Goal: Transaction & Acquisition: Book appointment/travel/reservation

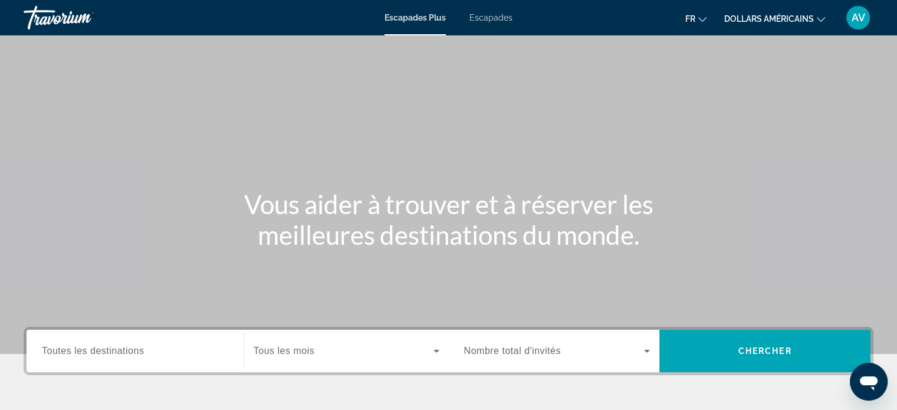
click at [100, 351] on span "Toutes les destinations" at bounding box center [93, 351] width 102 height 10
click at [100, 351] on input "Destination Toutes les destinations" at bounding box center [135, 352] width 186 height 14
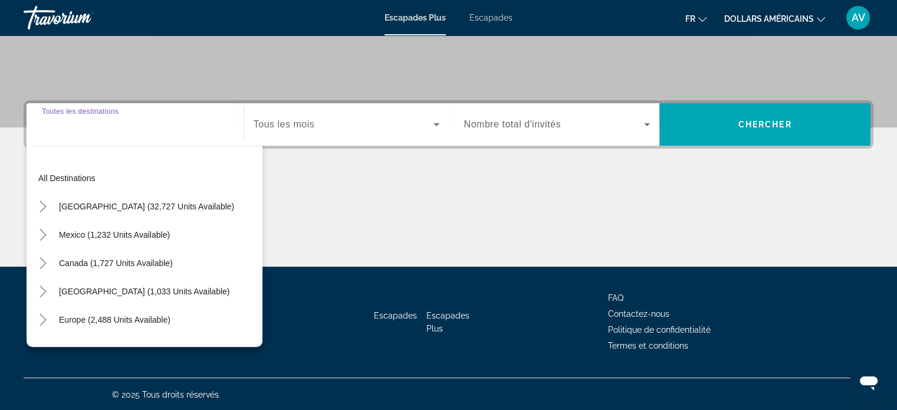
scroll to position [227, 0]
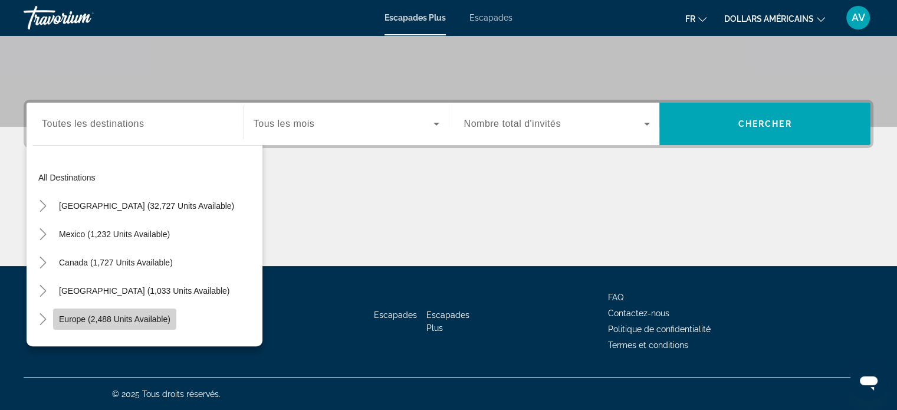
click at [122, 318] on span "Europe (2,488 units available)" at bounding box center [115, 318] width 112 height 9
type input "**********"
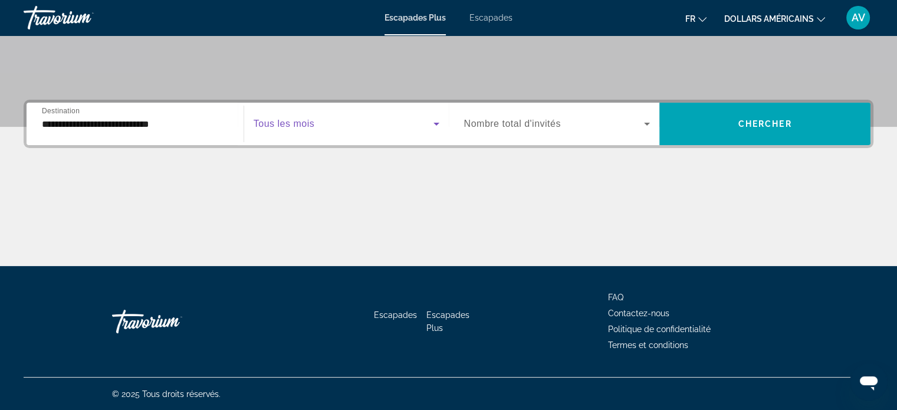
click at [424, 124] on span "Widget de recherche" at bounding box center [344, 124] width 180 height 14
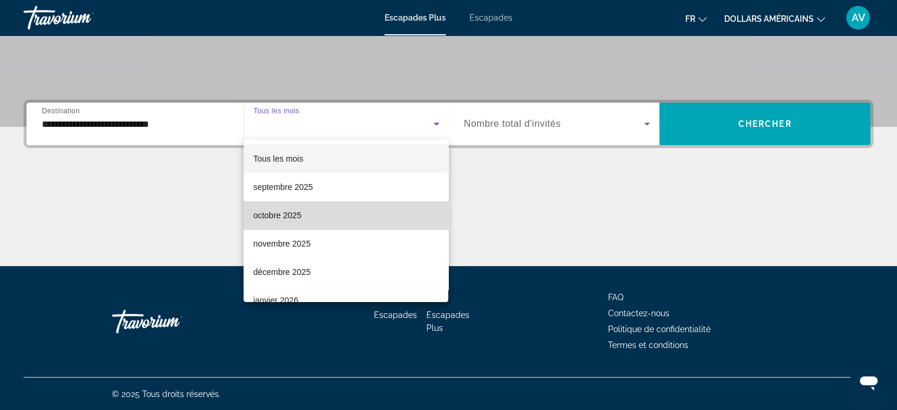
click at [366, 212] on mat-option "octobre 2025" at bounding box center [346, 215] width 205 height 28
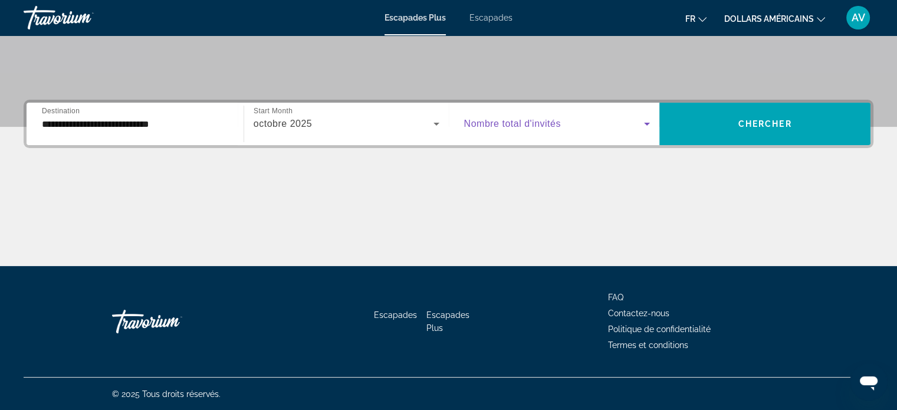
click at [568, 117] on span "Widget de recherche" at bounding box center [554, 124] width 181 height 14
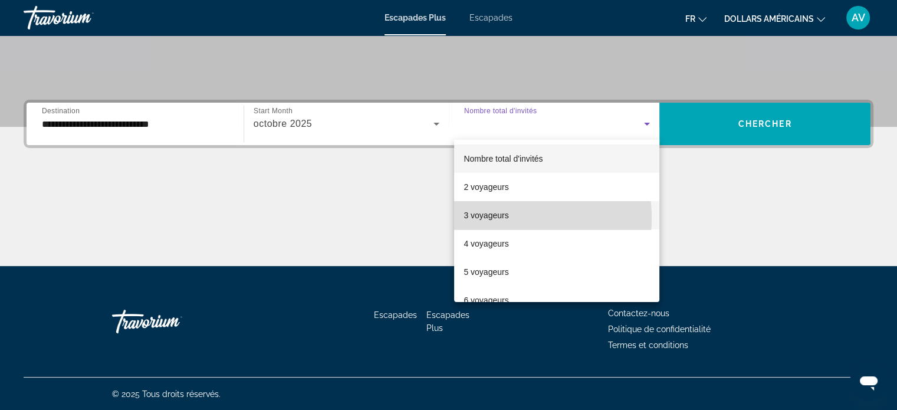
click at [494, 218] on font "3 voyageurs" at bounding box center [486, 215] width 45 height 9
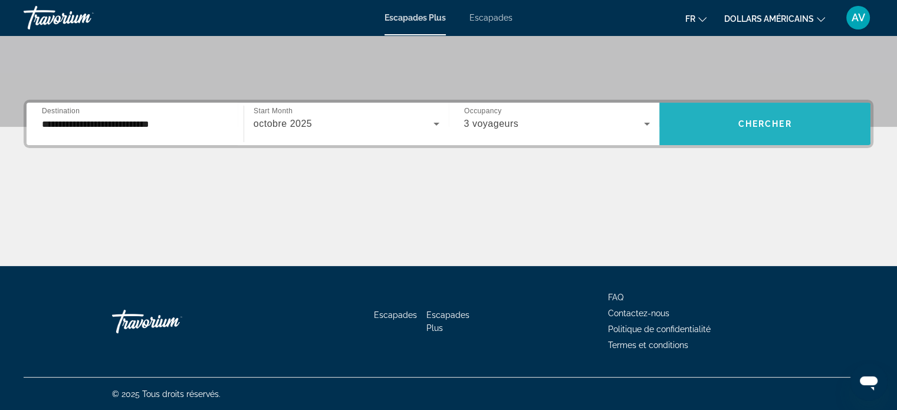
click at [742, 138] on span "Widget de recherche" at bounding box center [765, 124] width 211 height 42
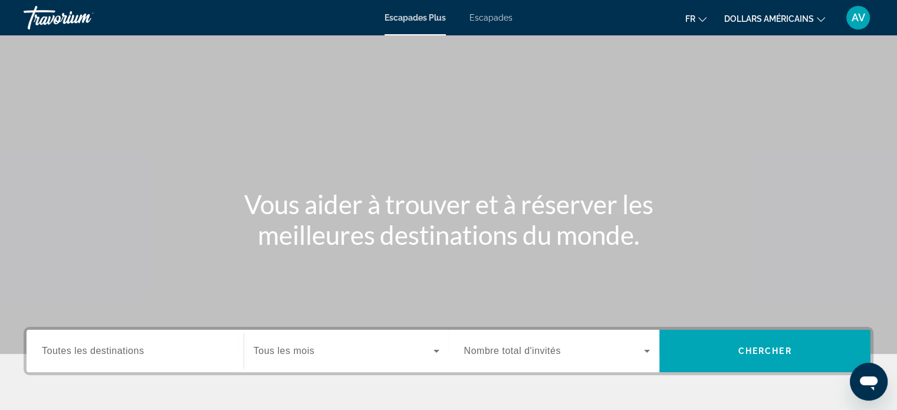
click at [144, 337] on div "Widget de recherche" at bounding box center [135, 352] width 186 height 34
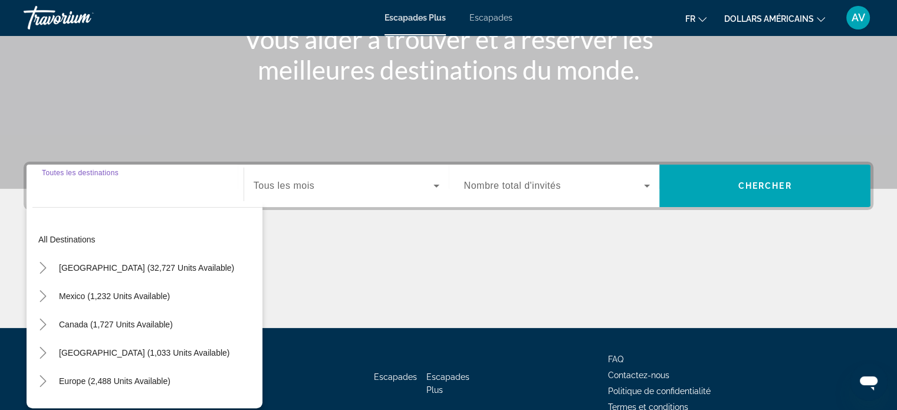
scroll to position [227, 0]
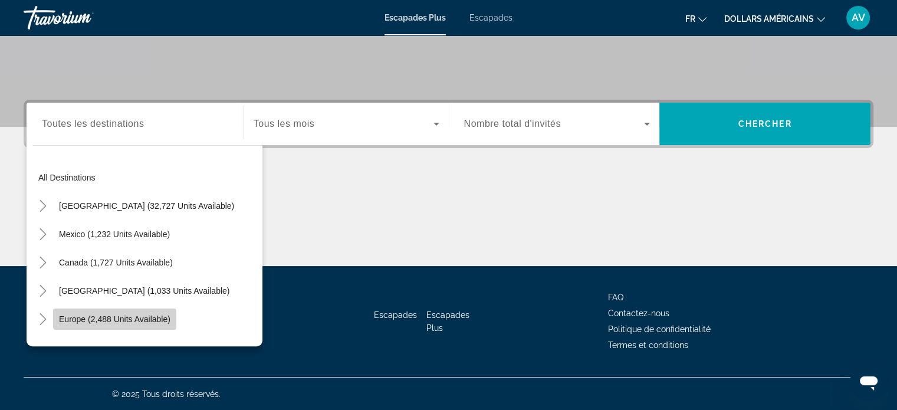
click at [147, 317] on span "Europe (2,488 units available)" at bounding box center [115, 318] width 112 height 9
type input "**********"
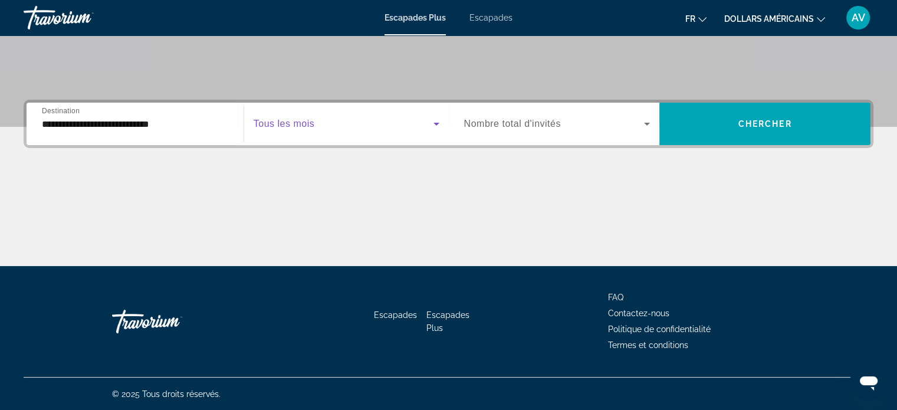
click at [406, 123] on span "Widget de recherche" at bounding box center [344, 124] width 180 height 14
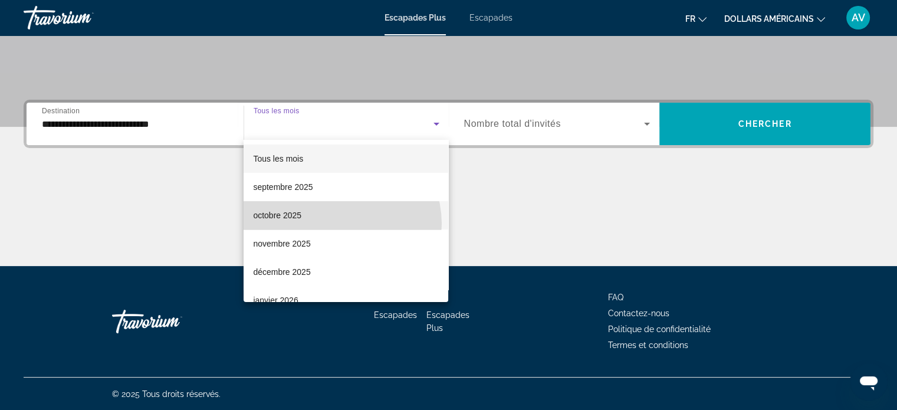
click at [339, 224] on mat-option "octobre 2025" at bounding box center [346, 215] width 205 height 28
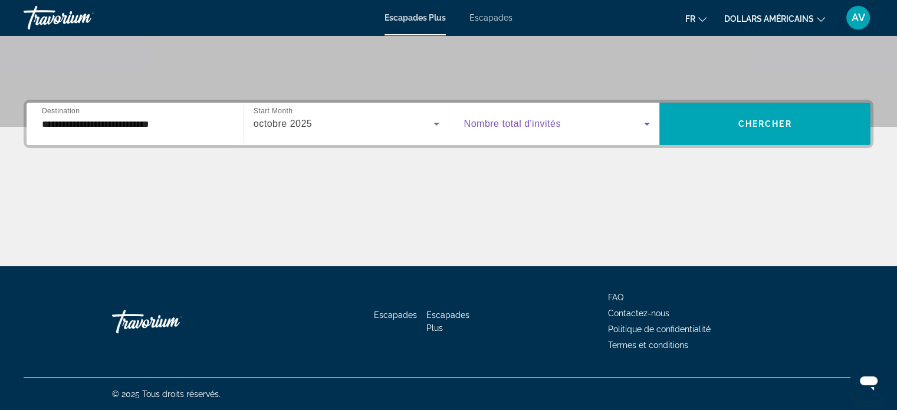
click at [571, 122] on span "Widget de recherche" at bounding box center [554, 124] width 181 height 14
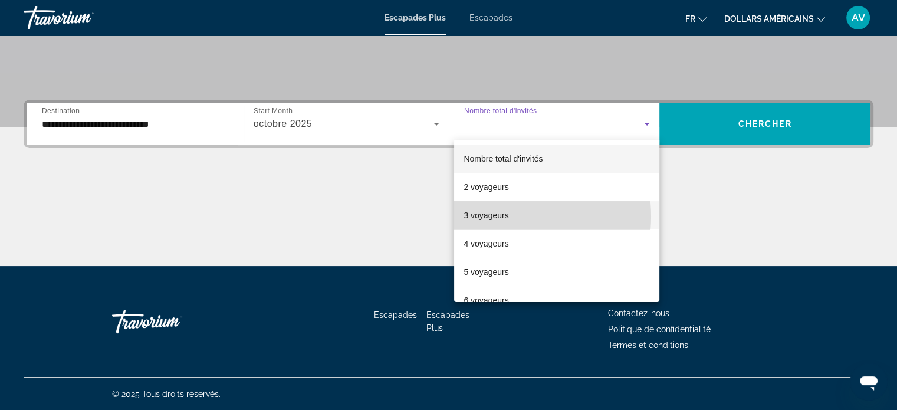
click at [500, 217] on font "3 voyageurs" at bounding box center [486, 215] width 45 height 9
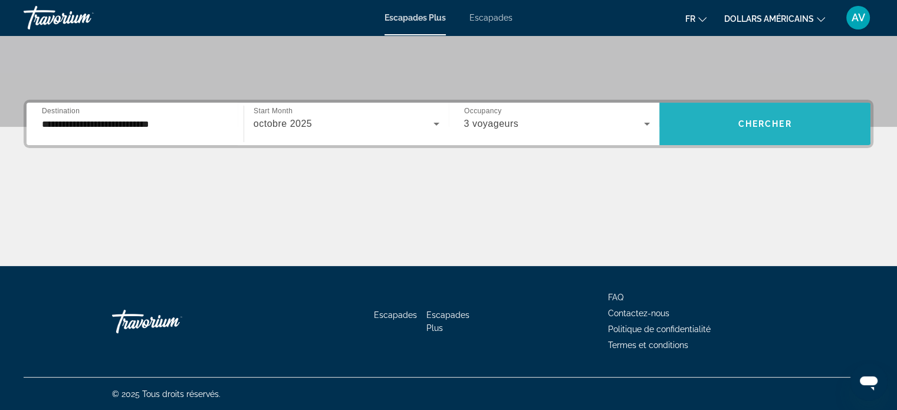
click at [739, 126] on span "Chercher" at bounding box center [766, 123] width 54 height 9
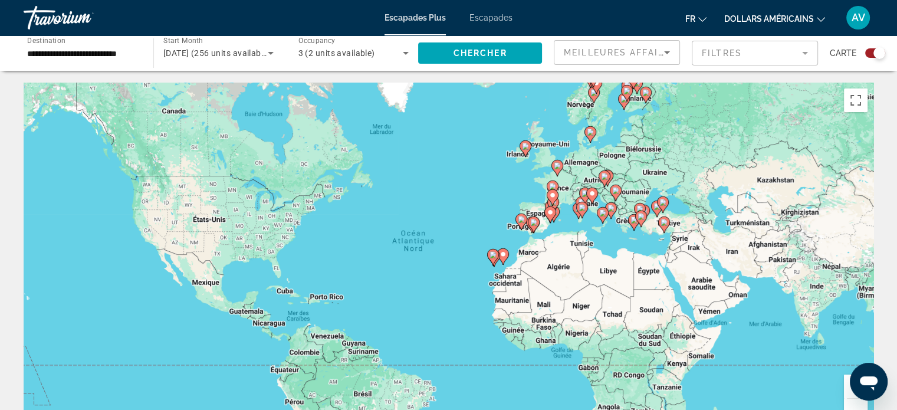
click at [821, 18] on icon "Changer de devise" at bounding box center [821, 19] width 8 height 8
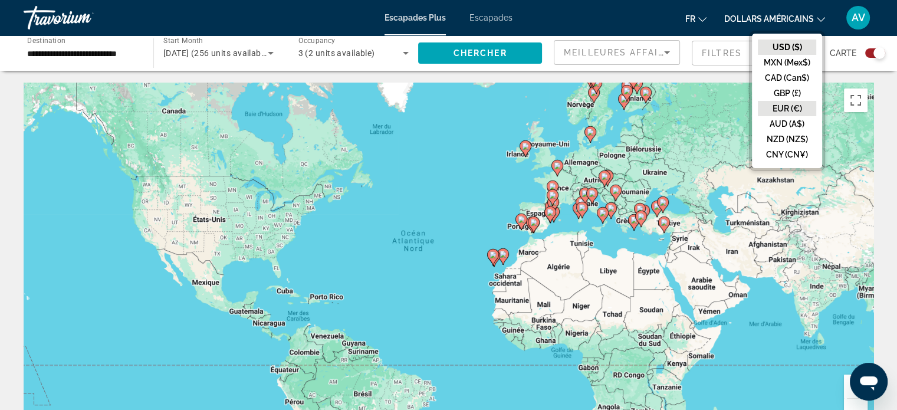
click at [792, 113] on button "EUR (€)" at bounding box center [787, 108] width 58 height 15
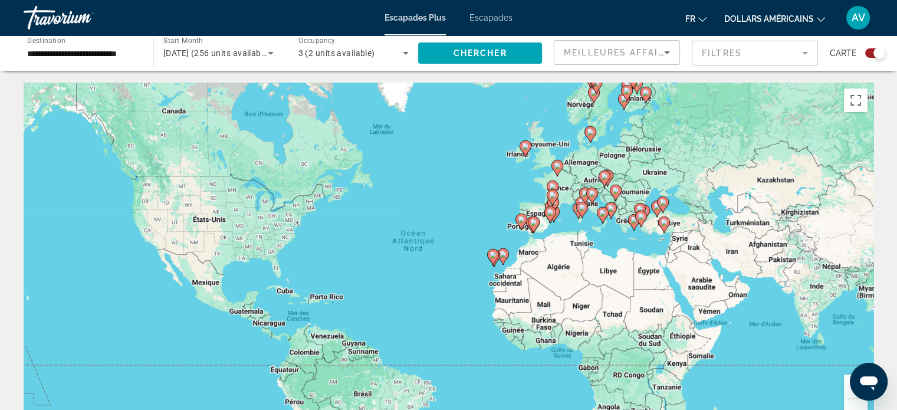
click at [624, 212] on div "Pour activer le glissement avec le clavier, appuyez sur Alt+Entrée. Une fois ce…" at bounding box center [449, 260] width 850 height 354
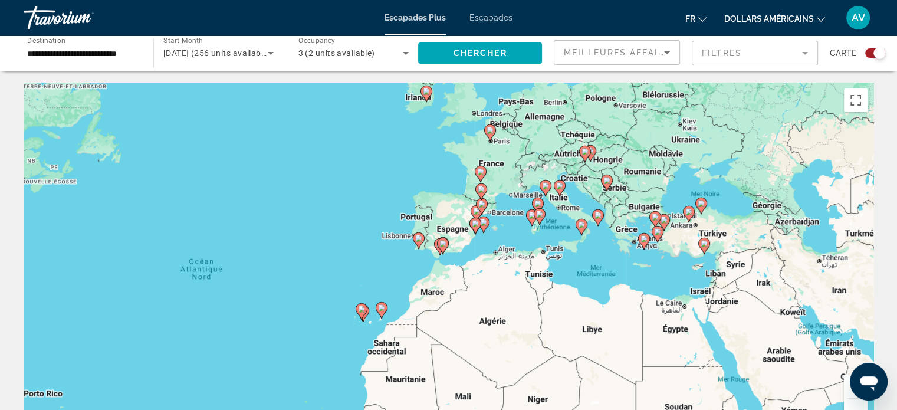
click at [489, 21] on font "Escapades" at bounding box center [491, 17] width 43 height 9
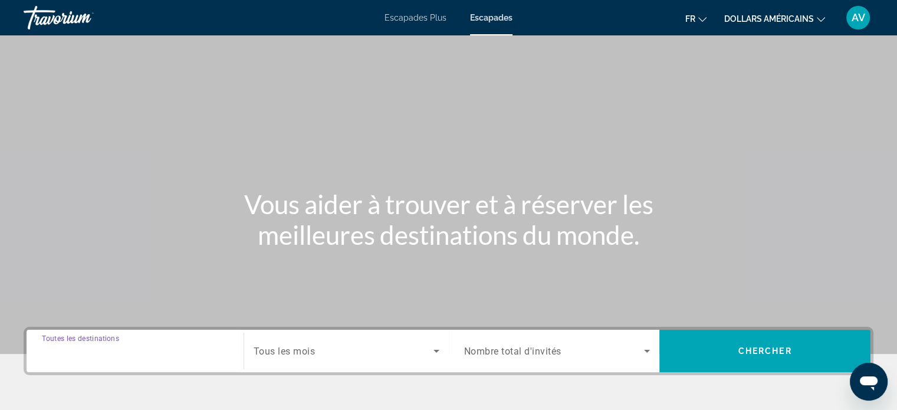
click at [163, 353] on input "Destination Toutes les destinations" at bounding box center [135, 352] width 186 height 14
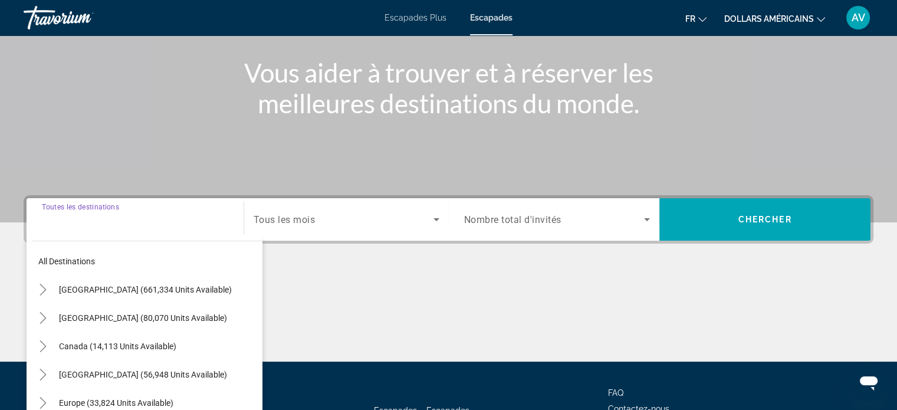
scroll to position [227, 0]
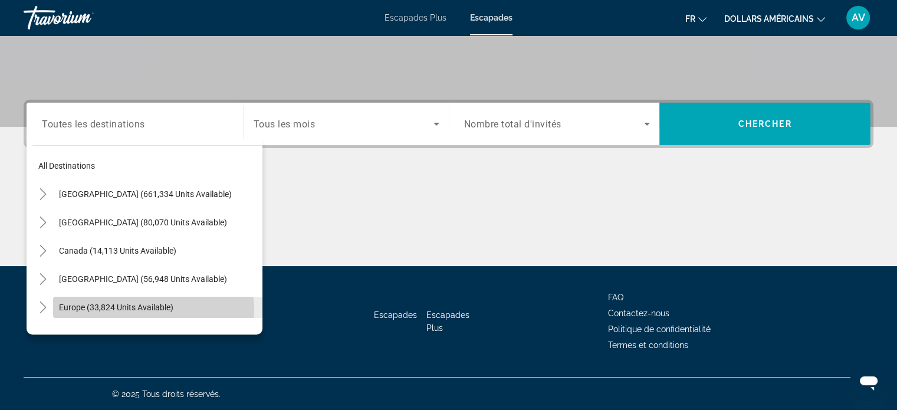
click at [152, 310] on span "Europe (33,824 units available)" at bounding box center [116, 307] width 114 height 9
type input "**********"
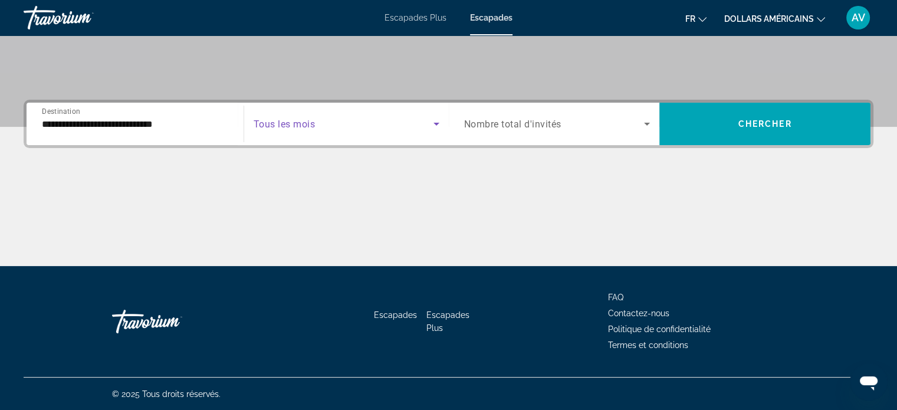
click at [422, 122] on span "Search widget" at bounding box center [344, 124] width 180 height 14
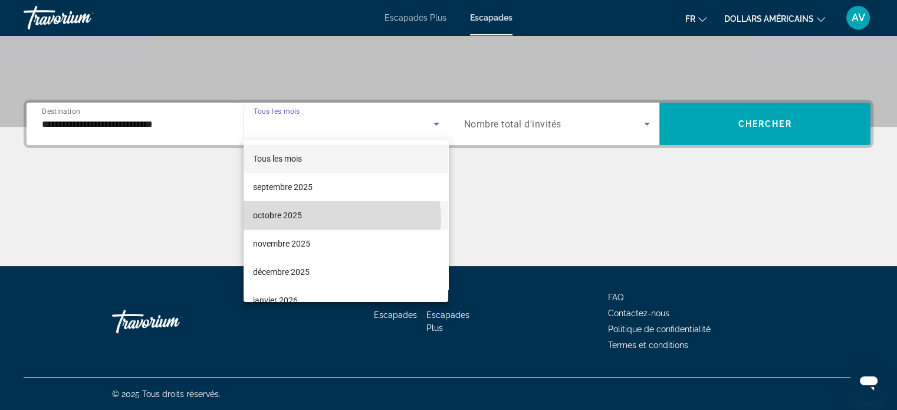
click at [339, 219] on mat-option "octobre 2025" at bounding box center [346, 215] width 205 height 28
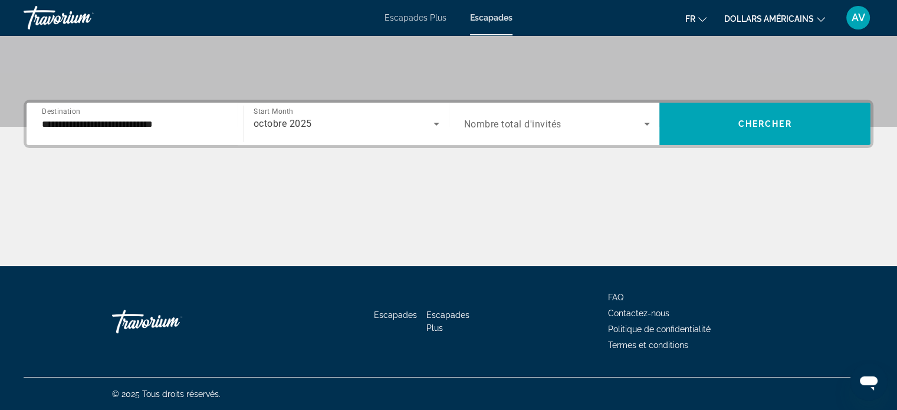
click at [532, 139] on div "Search widget" at bounding box center [557, 123] width 186 height 33
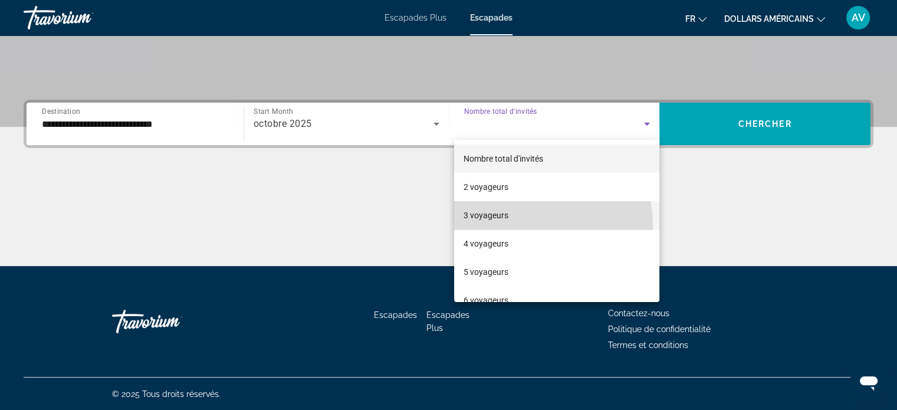
click at [498, 227] on mat-option "3 voyageurs" at bounding box center [556, 215] width 205 height 28
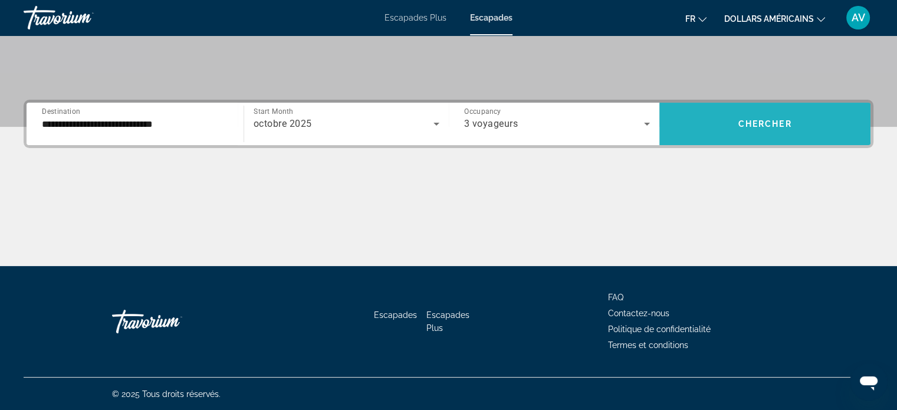
click at [752, 121] on span "Chercher" at bounding box center [766, 123] width 54 height 9
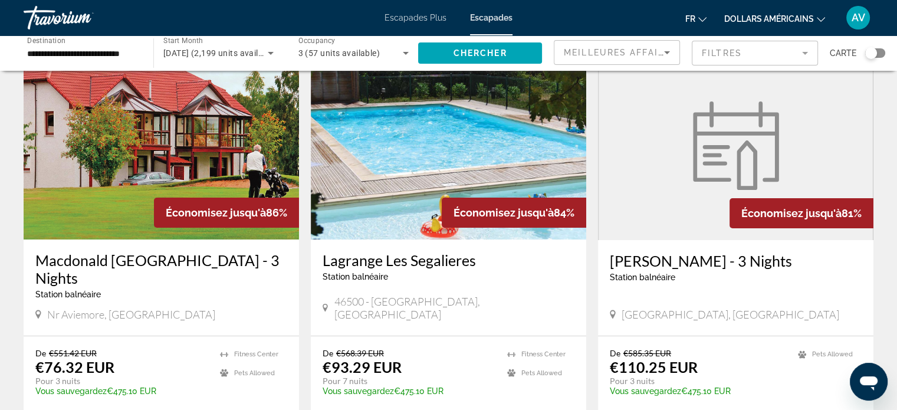
scroll to position [59, 0]
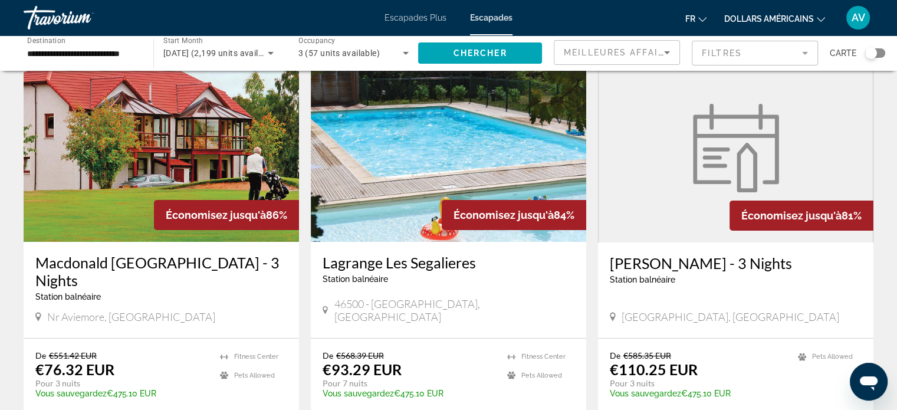
click at [857, 56] on div "Search widget" at bounding box center [871, 52] width 29 height 9
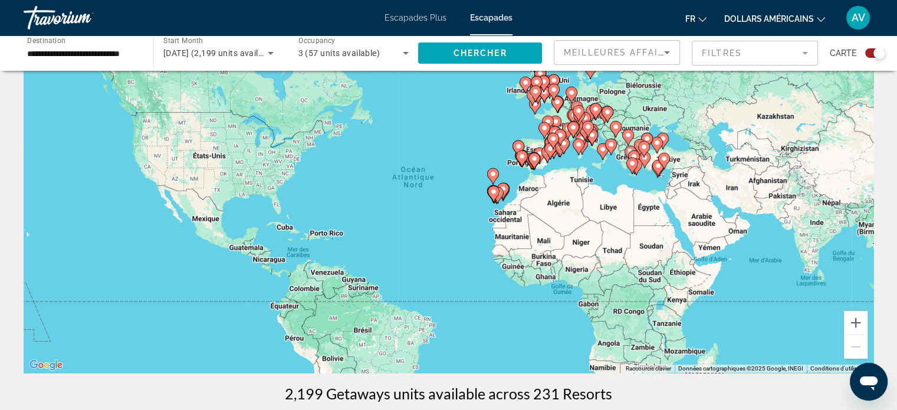
scroll to position [52, 0]
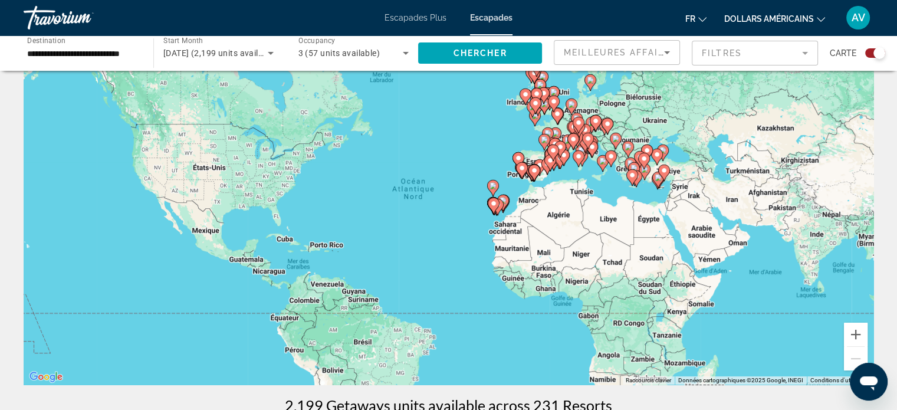
click at [594, 157] on gmp-advanced-marker "Contenu principal" at bounding box center [592, 149] width 12 height 18
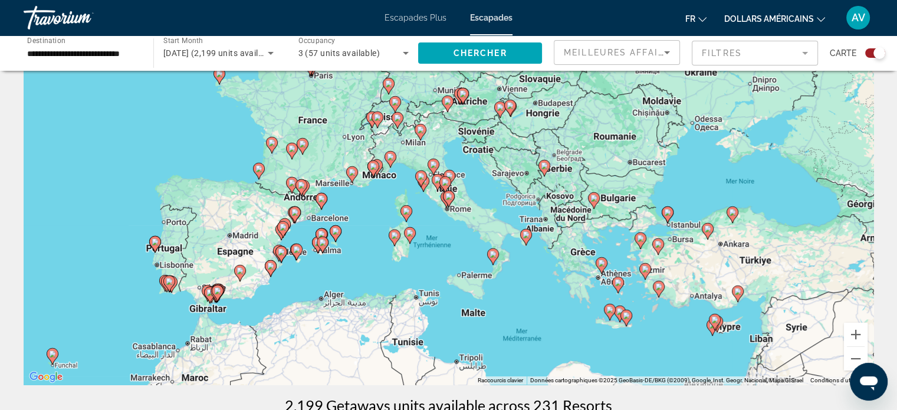
click at [465, 197] on div "Pour naviguer, appuyez sur les touches fléchées. Pour activer le glissement ave…" at bounding box center [449, 208] width 850 height 354
click at [466, 183] on div "Pour activer le glissement avec le clavier, appuyez sur Alt+Entrée. Une fois ce…" at bounding box center [449, 208] width 850 height 354
click at [551, 228] on div "Pour activer le glissement avec le clavier, appuyez sur Alt+Entrée. Une fois ce…" at bounding box center [449, 208] width 850 height 354
click at [526, 234] on image "Contenu principal" at bounding box center [526, 234] width 7 height 7
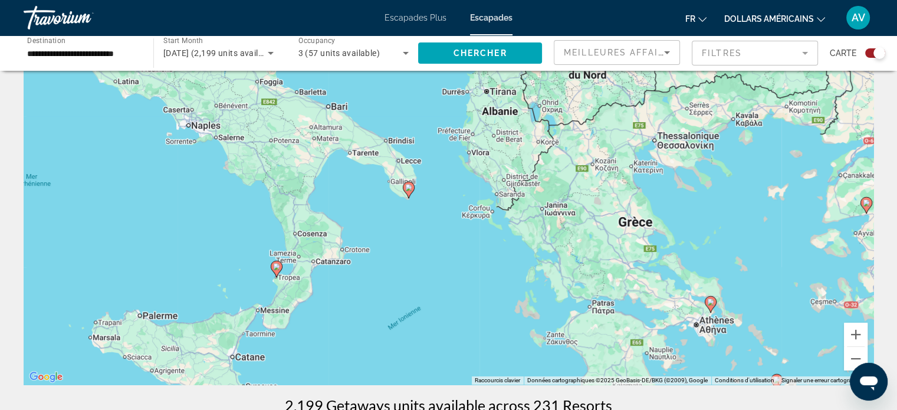
drag, startPoint x: 488, startPoint y: 212, endPoint x: 447, endPoint y: 207, distance: 41.6
click at [447, 207] on div "Pour activer le glissement avec le clavier, appuyez sur Alt+Entrée. Une fois ce…" at bounding box center [449, 208] width 850 height 354
click at [710, 304] on image "Contenu principal" at bounding box center [710, 302] width 7 height 7
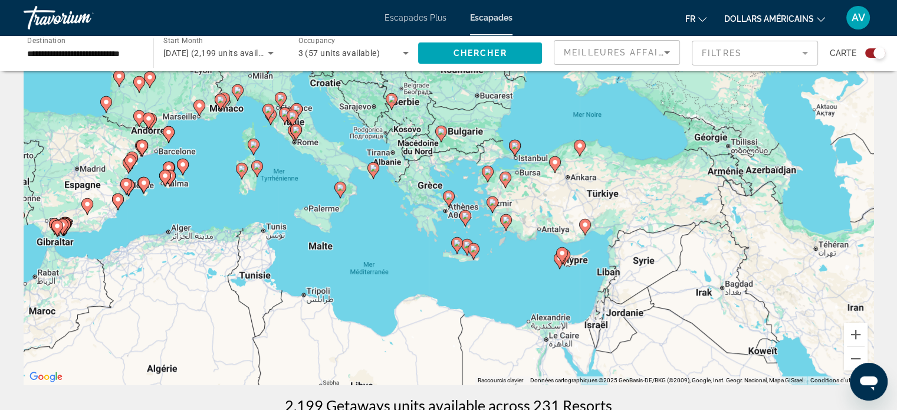
click at [451, 202] on gmp-advanced-marker "Contenu principal" at bounding box center [449, 199] width 12 height 18
type input "**********"
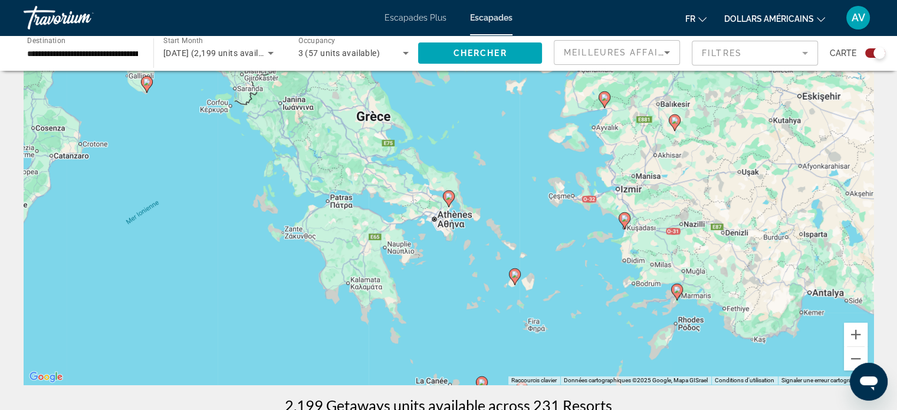
click at [447, 193] on image "Contenu principal" at bounding box center [448, 196] width 7 height 7
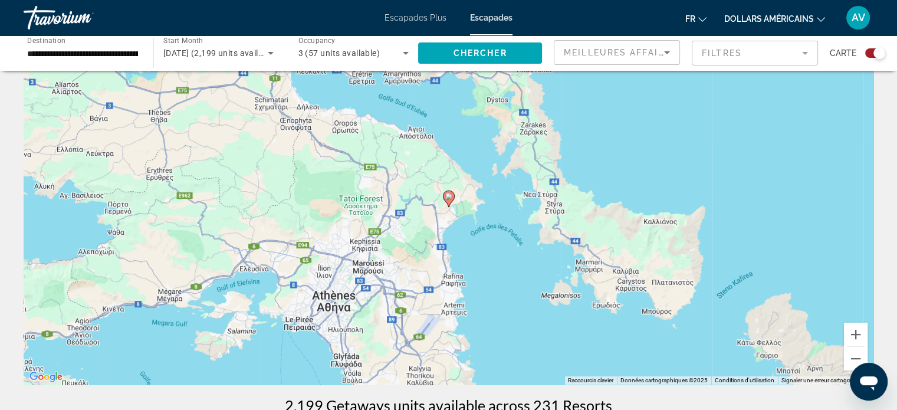
click at [447, 193] on image "Contenu principal" at bounding box center [448, 196] width 7 height 7
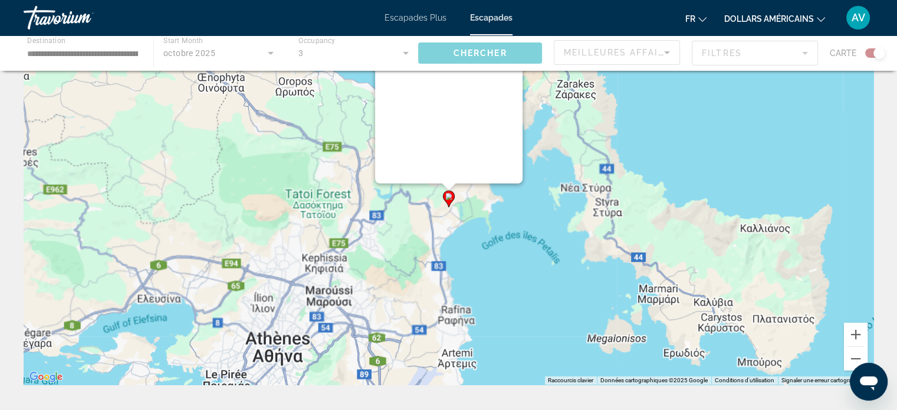
scroll to position [0, 0]
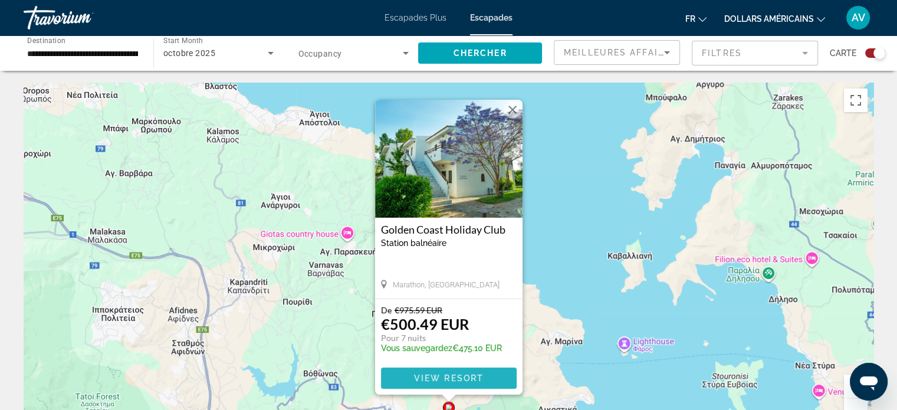
click at [431, 376] on span "View Resort" at bounding box center [449, 377] width 70 height 9
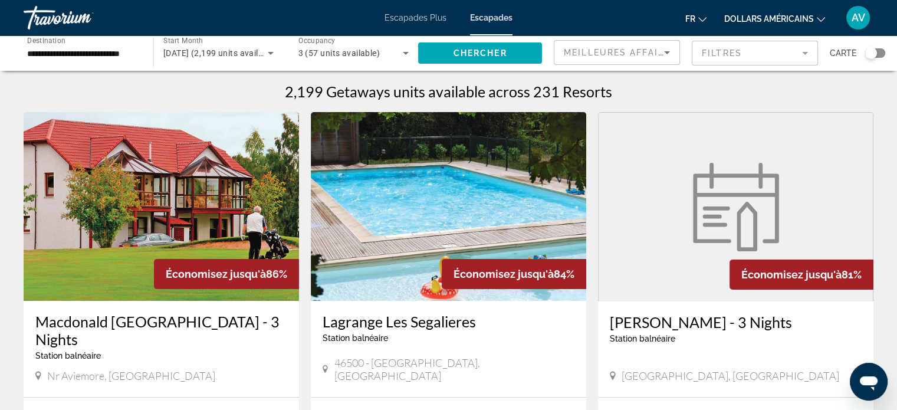
click at [421, 13] on font "Escapades Plus" at bounding box center [416, 17] width 62 height 9
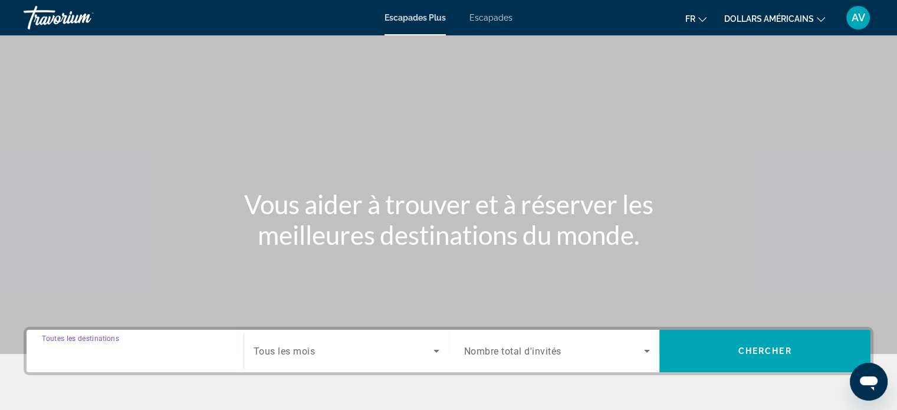
click at [158, 351] on input "Destination Toutes les destinations" at bounding box center [135, 352] width 186 height 14
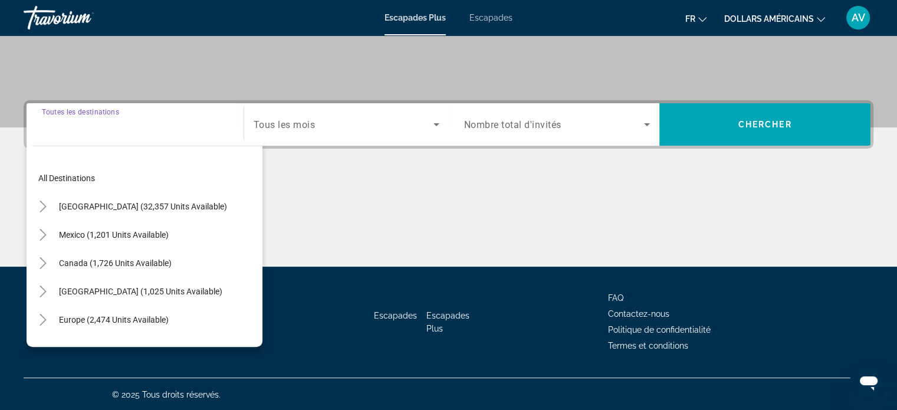
scroll to position [227, 0]
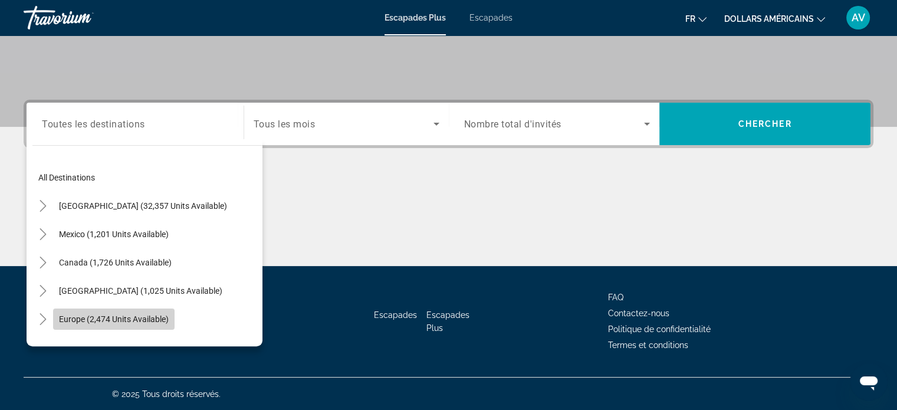
click at [155, 324] on span "Search widget" at bounding box center [114, 319] width 122 height 28
type input "**********"
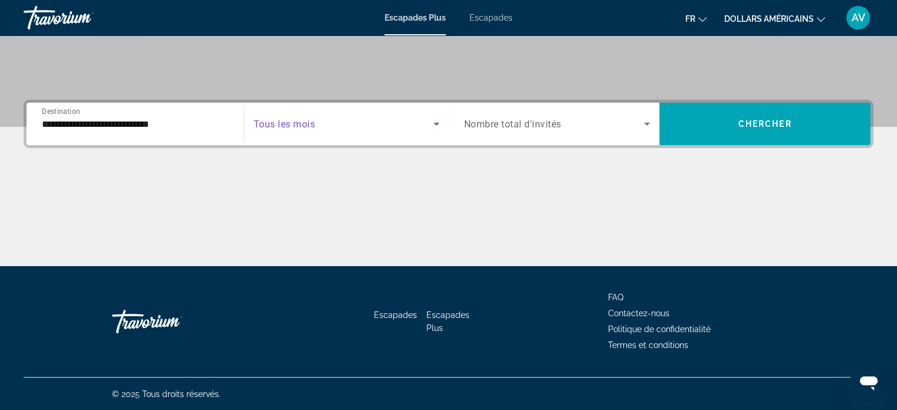
click at [388, 124] on span "Search widget" at bounding box center [344, 124] width 180 height 14
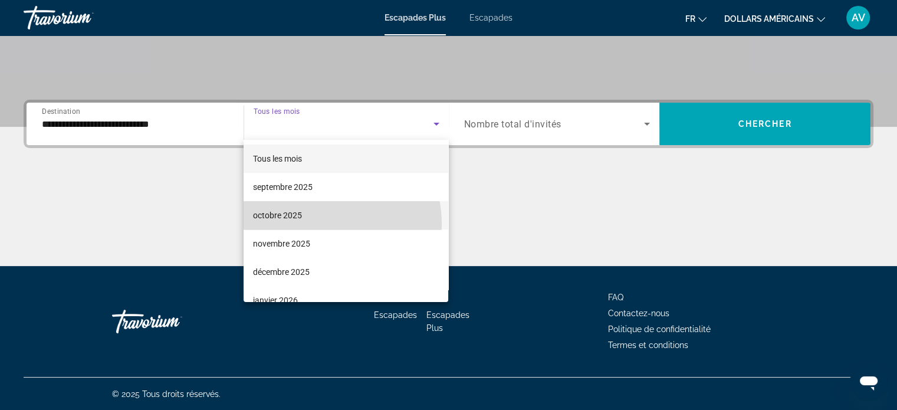
click at [312, 224] on mat-option "octobre 2025" at bounding box center [346, 215] width 205 height 28
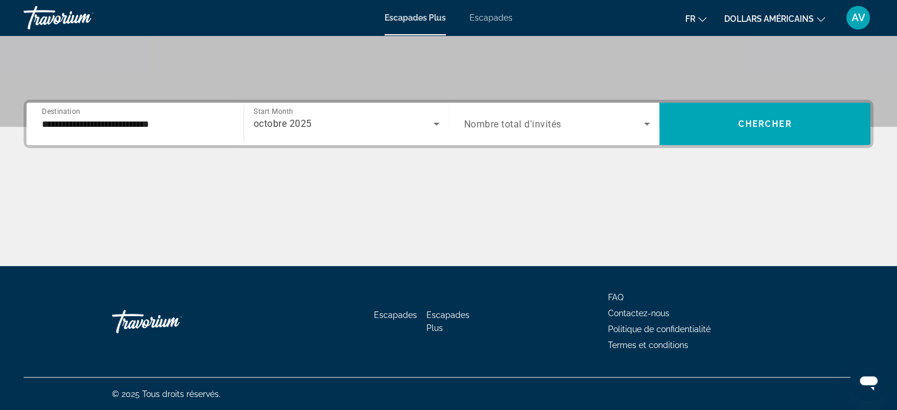
click at [545, 129] on span "Nombre total d'invités" at bounding box center [512, 124] width 97 height 11
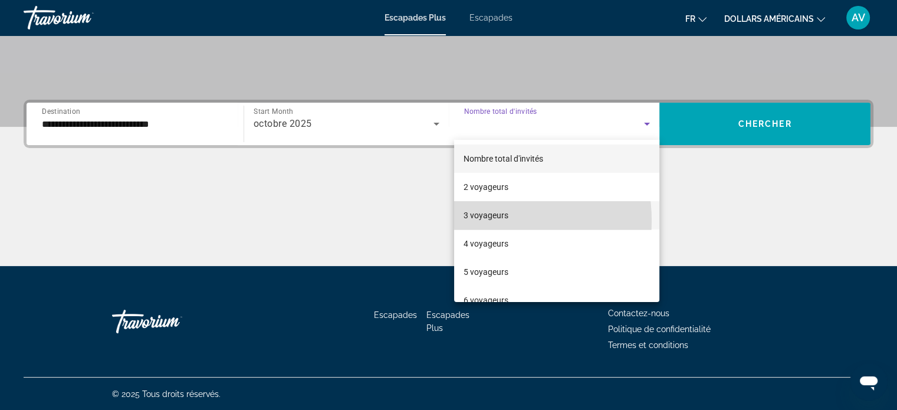
click at [481, 221] on span "3 voyageurs" at bounding box center [486, 215] width 45 height 14
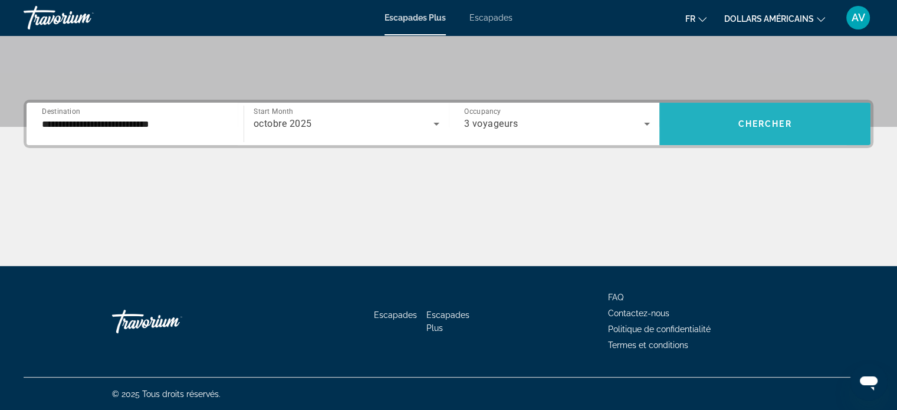
click at [710, 132] on span "Search widget" at bounding box center [765, 124] width 211 height 28
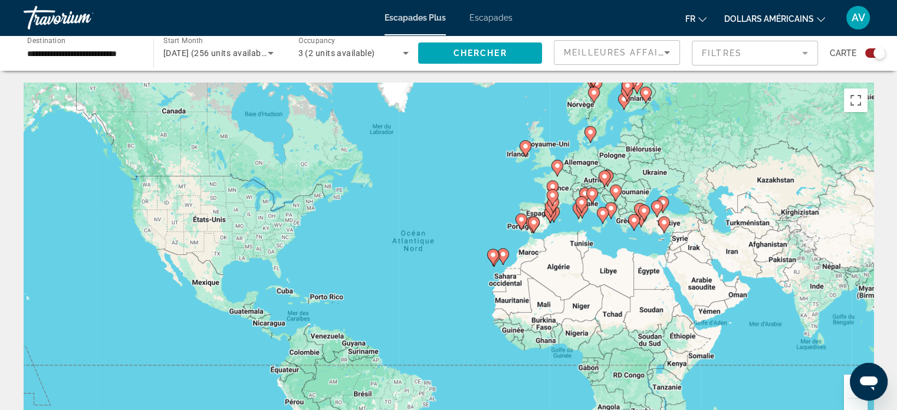
click at [744, 198] on div "Pour activer le glissement avec le clavier, appuyez sur Alt+Entrée. Une fois ce…" at bounding box center [449, 260] width 850 height 354
click at [675, 186] on div "Pour activer le glissement avec le clavier, appuyez sur Alt+Entrée. Une fois ce…" at bounding box center [449, 260] width 850 height 354
click at [637, 204] on icon "Contenu principal" at bounding box center [640, 211] width 12 height 17
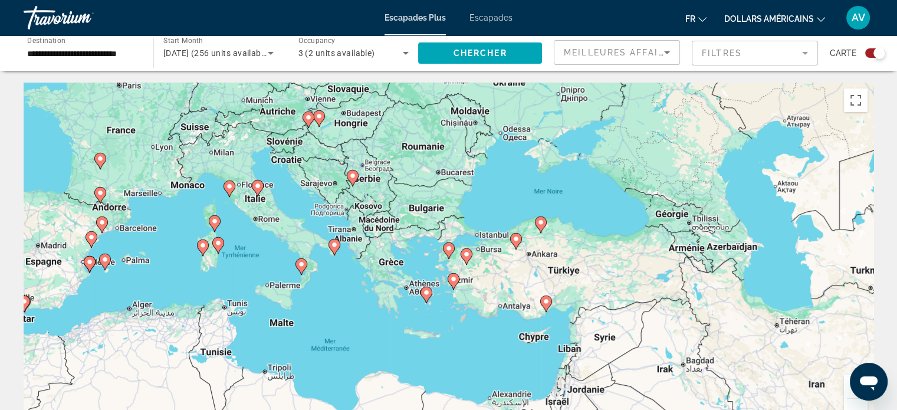
click at [421, 254] on div "Pour activer le glissement avec le clavier, appuyez sur Alt+Entrée. Une fois ce…" at bounding box center [449, 260] width 850 height 354
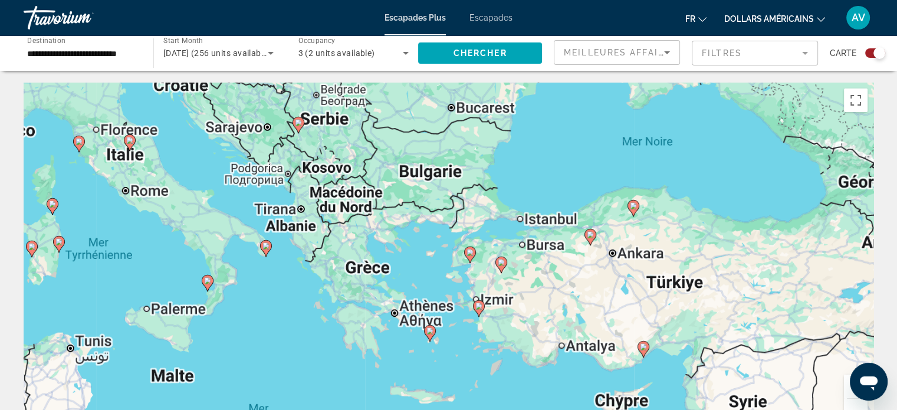
click at [421, 254] on div "Pour activer le glissement avec le clavier, appuyez sur Alt+Entrée. Une fois ce…" at bounding box center [449, 260] width 850 height 354
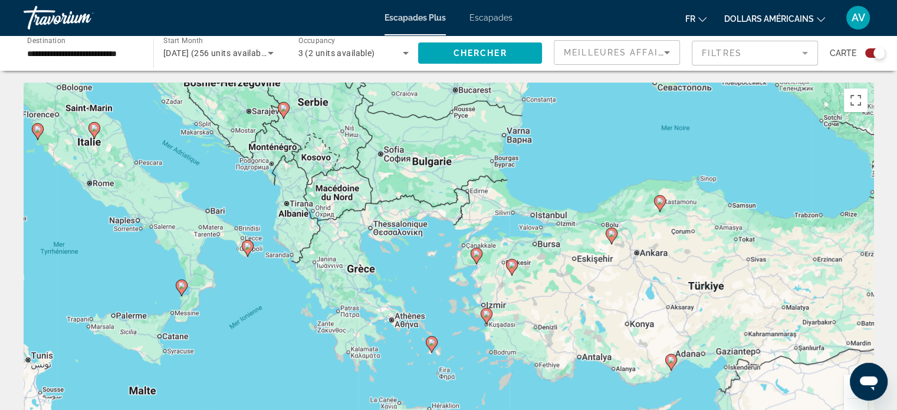
click at [421, 254] on div "Pour activer le glissement avec le clavier, appuyez sur Alt+Entrée. Une fois ce…" at bounding box center [449, 260] width 850 height 354
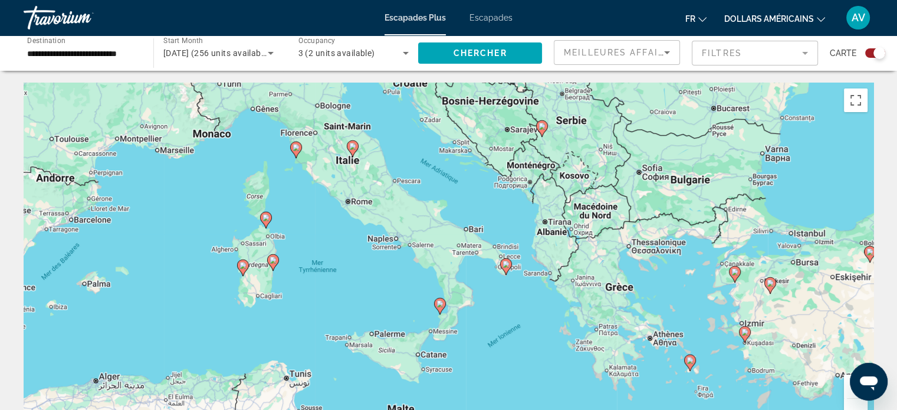
drag, startPoint x: 202, startPoint y: 182, endPoint x: 476, endPoint y: 197, distance: 274.2
click at [476, 197] on div "Pour activer le glissement avec le clavier, appuyez sur Alt+Entrée. Une fois ce…" at bounding box center [449, 260] width 850 height 354
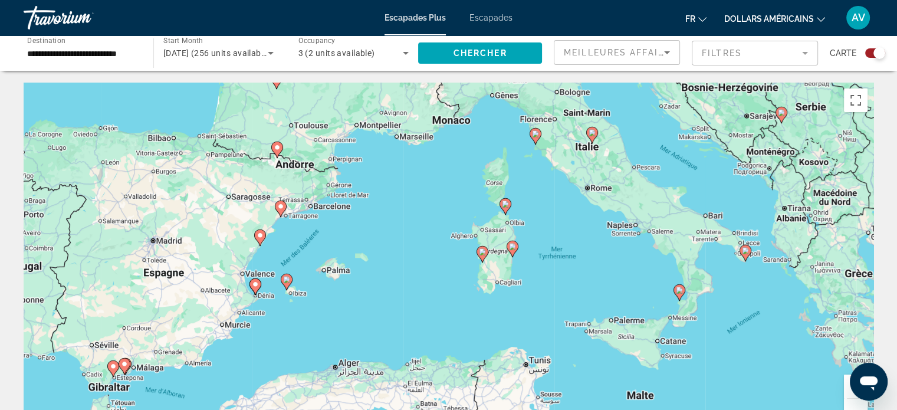
drag, startPoint x: 169, startPoint y: 254, endPoint x: 398, endPoint y: 244, distance: 229.1
click at [398, 244] on div "Pour activer le glissement avec le clavier, appuyez sur Alt+Entrée. Une fois ce…" at bounding box center [449, 260] width 850 height 354
click at [279, 205] on image "Contenu principal" at bounding box center [280, 206] width 7 height 7
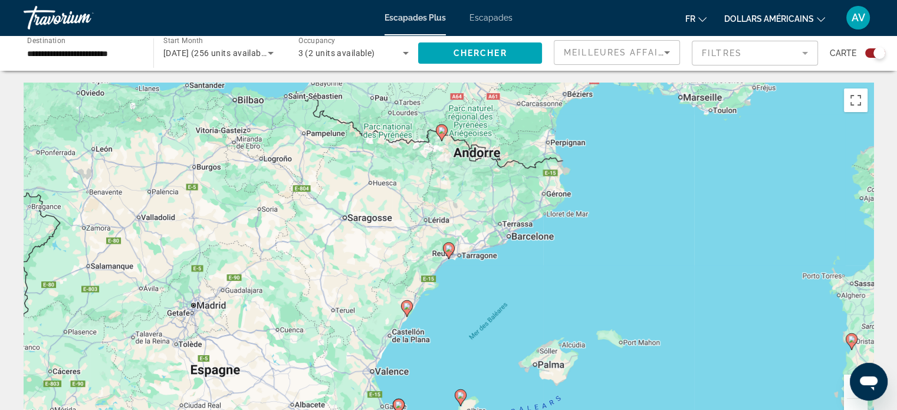
click at [445, 245] on icon "Contenu principal" at bounding box center [448, 250] width 11 height 15
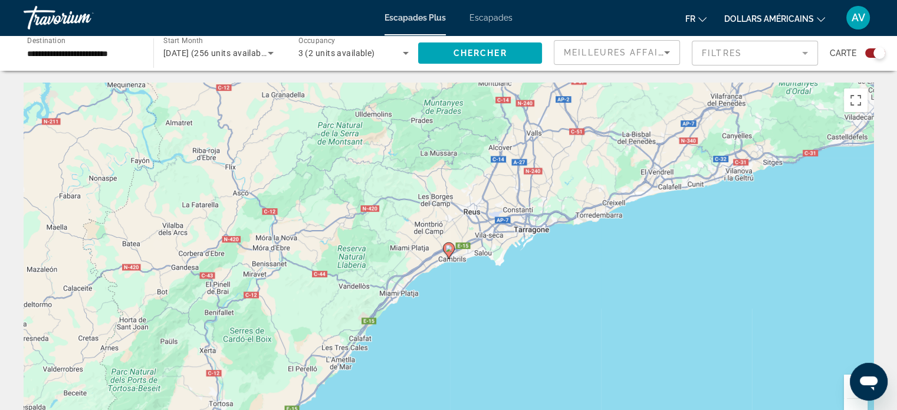
click at [446, 246] on image "Contenu principal" at bounding box center [448, 248] width 7 height 7
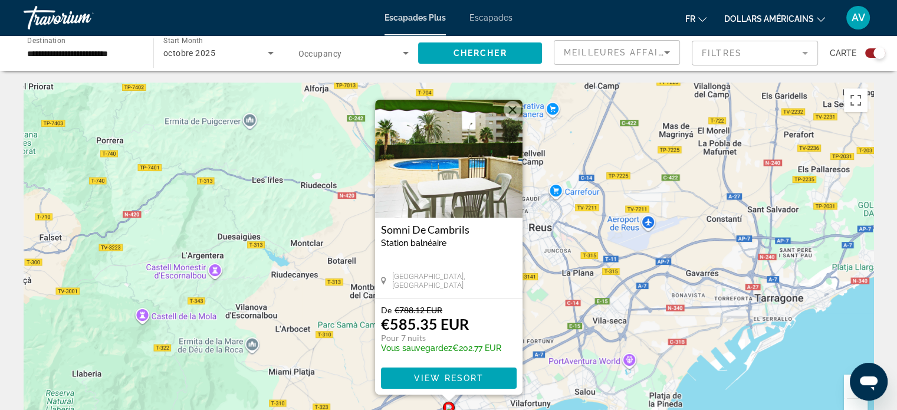
click at [514, 108] on button "Fermer" at bounding box center [513, 110] width 18 height 18
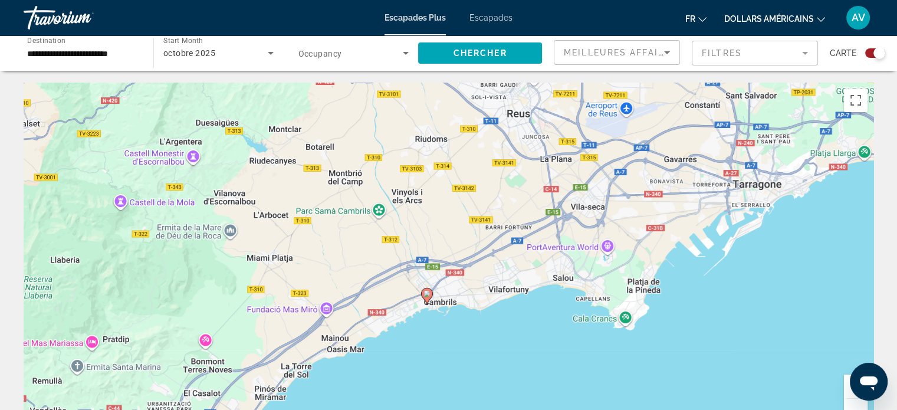
drag, startPoint x: 461, startPoint y: 322, endPoint x: 439, endPoint y: 206, distance: 117.7
click at [439, 206] on div "Pour activer le glissement avec le clavier, appuyez sur Alt+Entrée. Une fois ce…" at bounding box center [449, 260] width 850 height 354
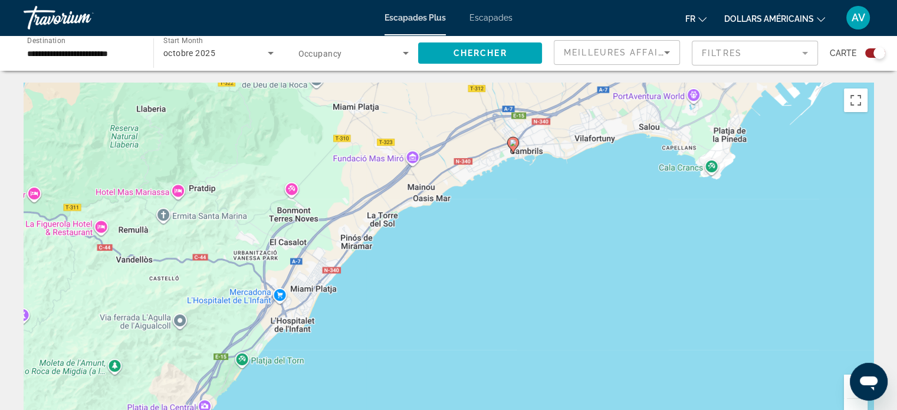
drag, startPoint x: 520, startPoint y: 317, endPoint x: 607, endPoint y: 163, distance: 176.5
click at [607, 163] on div "Pour activer le glissement avec le clavier, appuyez sur Alt+Entrée. Une fois ce…" at bounding box center [449, 260] width 850 height 354
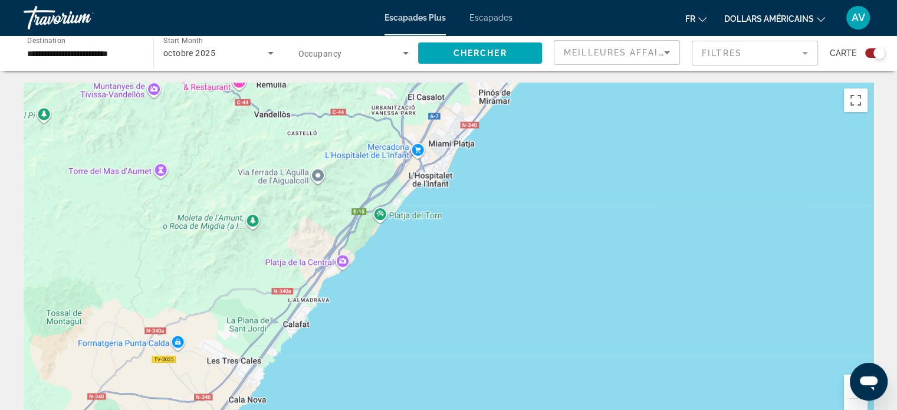
drag, startPoint x: 493, startPoint y: 276, endPoint x: 634, endPoint y: 126, distance: 205.4
click at [634, 126] on div "Pour activer le glissement avec le clavier, appuyez sur Alt+Entrée. Une fois ce…" at bounding box center [449, 260] width 850 height 354
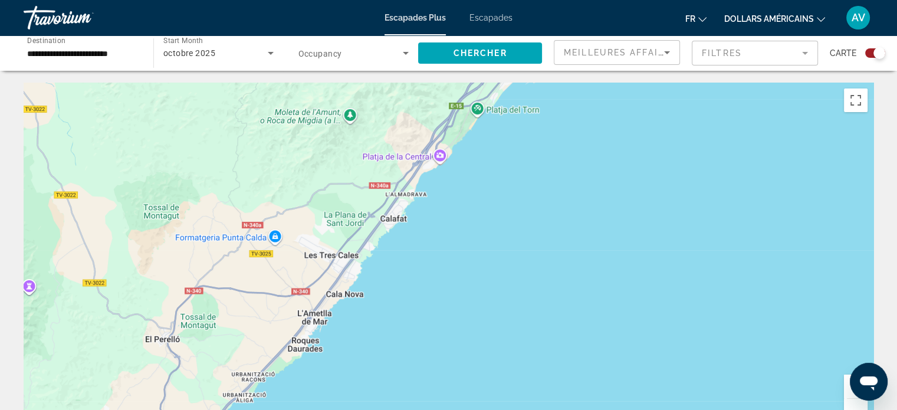
drag, startPoint x: 634, startPoint y: 126, endPoint x: 732, endPoint y: 17, distance: 146.6
click at [732, 17] on div "**********" at bounding box center [448, 205] width 897 height 410
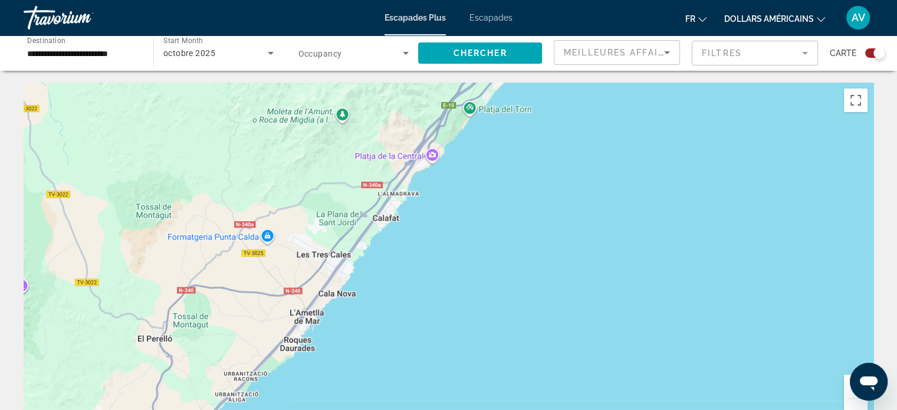
drag, startPoint x: 576, startPoint y: 179, endPoint x: 509, endPoint y: 290, distance: 129.7
click at [509, 290] on div "Contenu principal" at bounding box center [449, 260] width 850 height 354
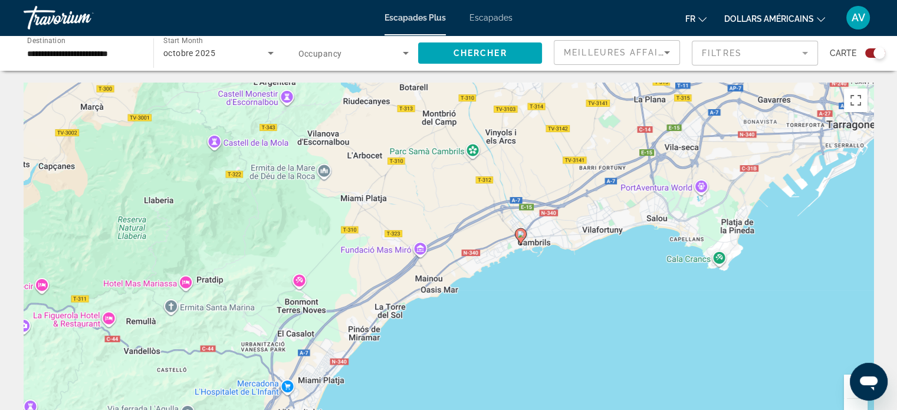
drag, startPoint x: 576, startPoint y: 217, endPoint x: 434, endPoint y: 395, distance: 227.9
click at [434, 395] on div "Pour activer le glissement avec le clavier, appuyez sur Alt+Entrée. Une fois ce…" at bounding box center [449, 260] width 850 height 354
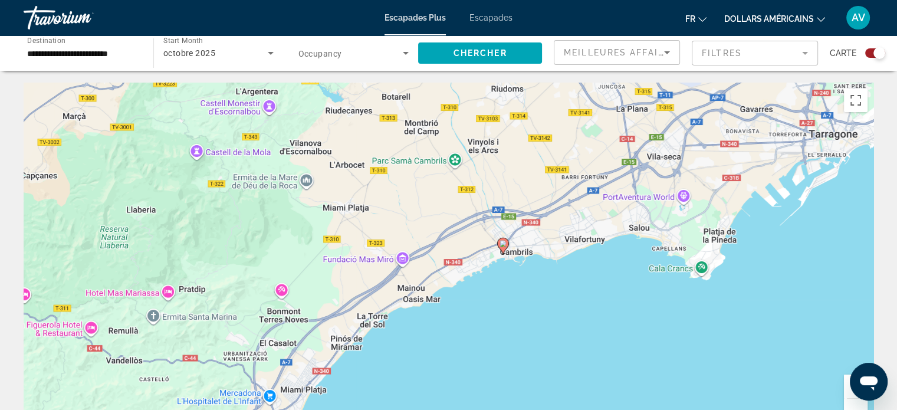
click at [795, 52] on mat-form-field "Filtres" at bounding box center [755, 53] width 126 height 25
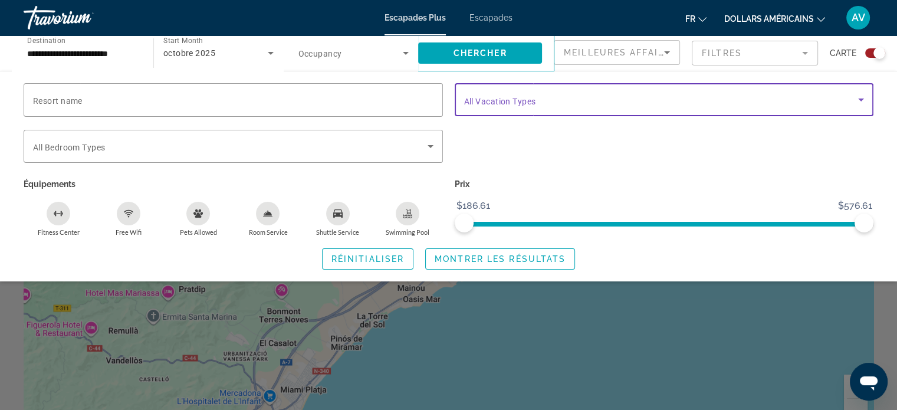
click at [755, 103] on span "Search widget" at bounding box center [661, 100] width 395 height 14
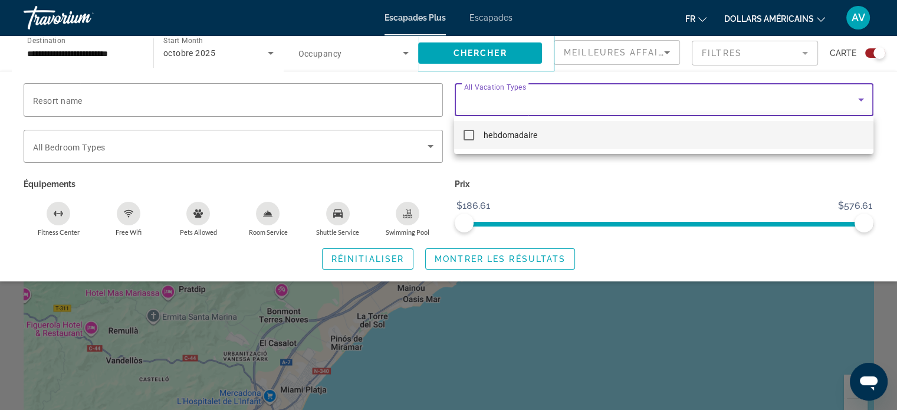
click at [755, 103] on div at bounding box center [448, 205] width 897 height 410
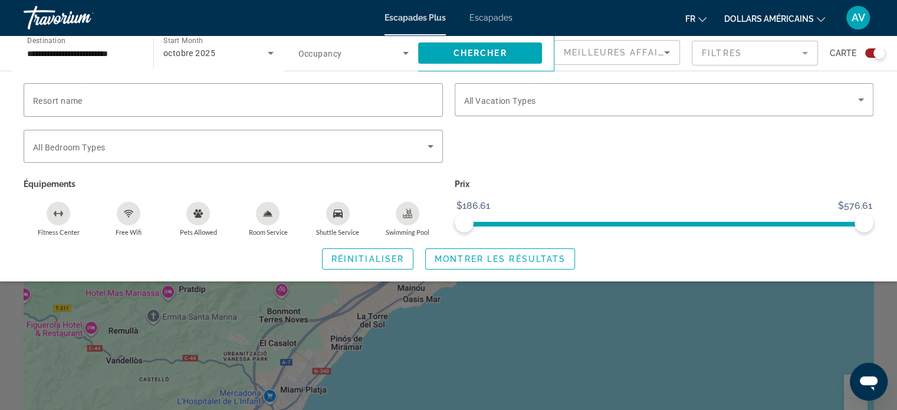
click at [825, 17] on icon "Changer de devise" at bounding box center [821, 19] width 8 height 5
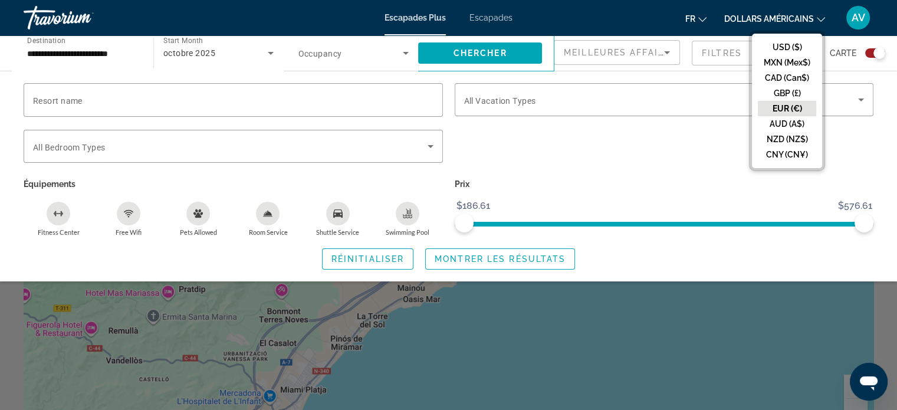
click at [776, 110] on button "EUR (€)" at bounding box center [787, 108] width 58 height 15
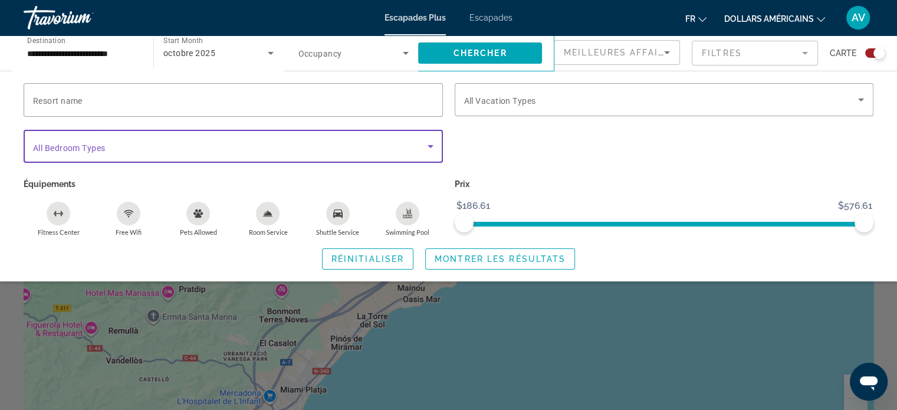
click at [422, 143] on span "Search widget" at bounding box center [230, 146] width 395 height 14
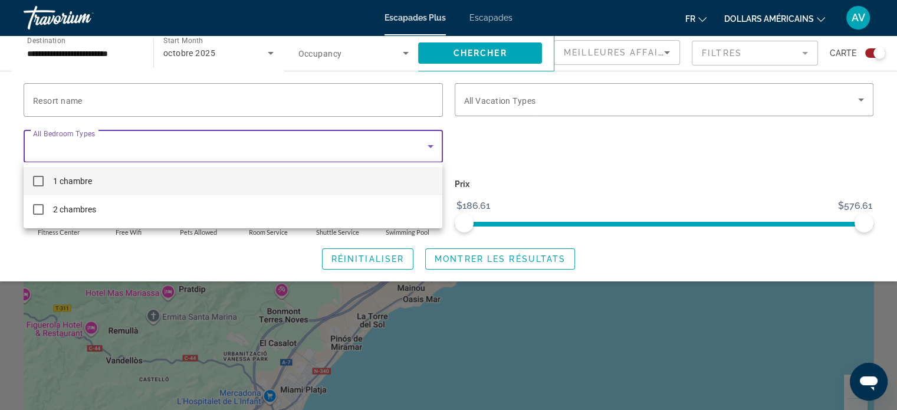
click at [368, 181] on mat-option "1 chambre" at bounding box center [233, 181] width 419 height 28
click at [559, 194] on div at bounding box center [448, 205] width 897 height 410
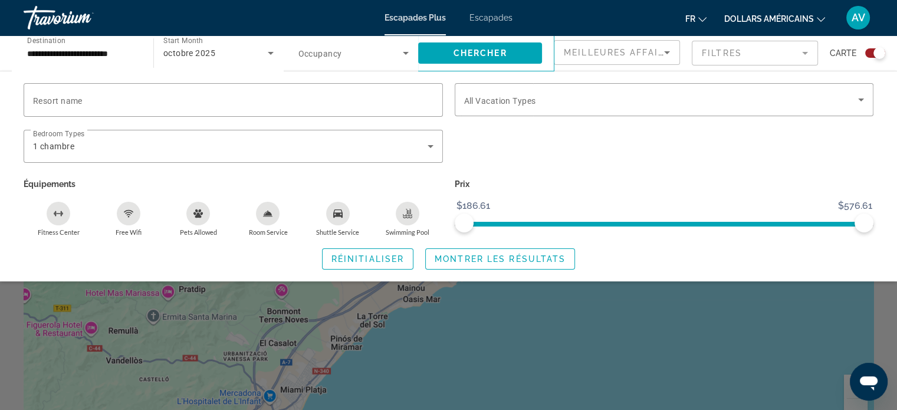
click at [341, 217] on icon "Shuttle Service" at bounding box center [337, 213] width 9 height 8
click at [503, 261] on span "Montrer les résultats" at bounding box center [500, 258] width 131 height 9
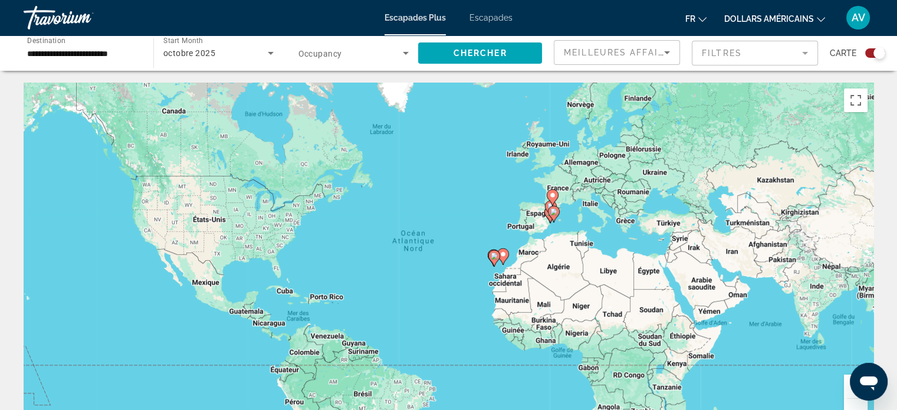
click at [586, 209] on div "Pour activer le glissement avec le clavier, appuyez sur Alt+Entrée. Une fois ce…" at bounding box center [449, 260] width 850 height 354
click at [561, 225] on div "Pour activer le glissement avec le clavier, appuyez sur Alt+Entrée. Une fois ce…" at bounding box center [449, 260] width 850 height 354
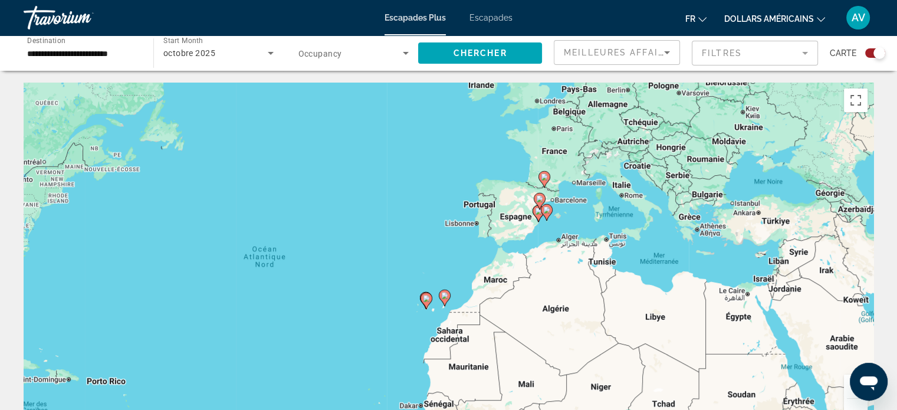
click at [561, 225] on div "Pour activer le glissement avec le clavier, appuyez sur Alt+Entrée. Une fois ce…" at bounding box center [449, 260] width 850 height 354
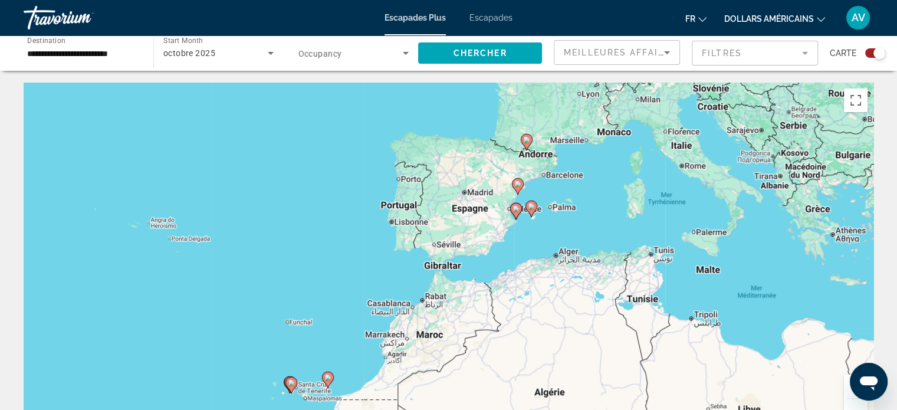
click at [531, 211] on icon "Contenu principal" at bounding box center [531, 208] width 11 height 15
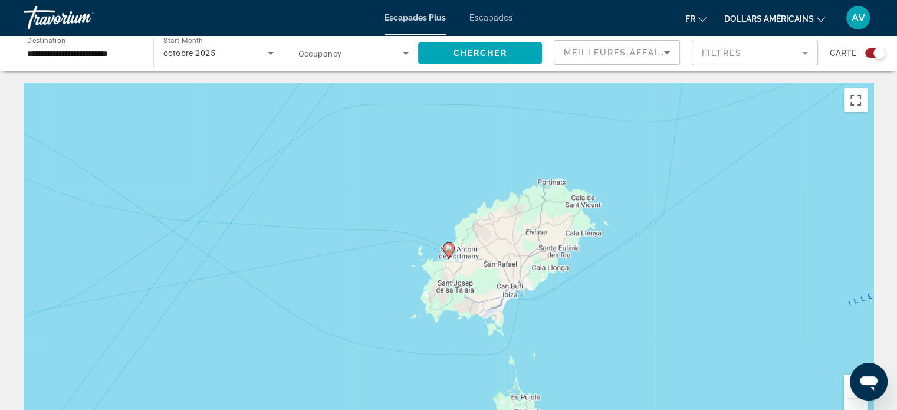
click at [454, 248] on icon "Contenu principal" at bounding box center [449, 250] width 12 height 17
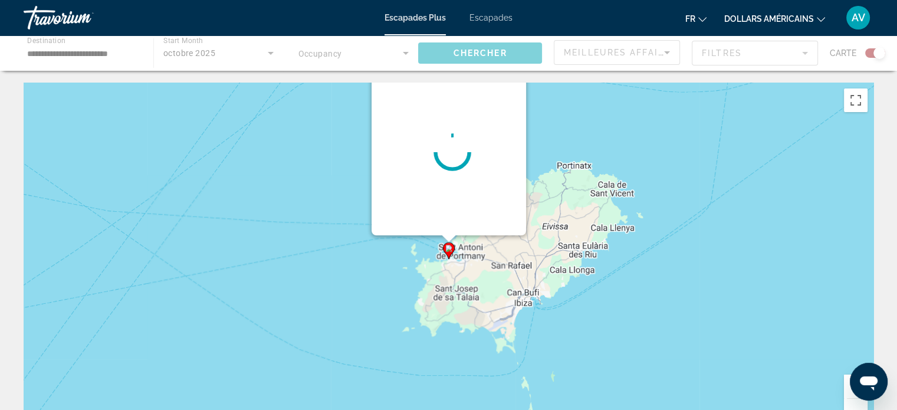
click at [454, 248] on gmp-advanced-marker "Contenu principal" at bounding box center [449, 251] width 12 height 18
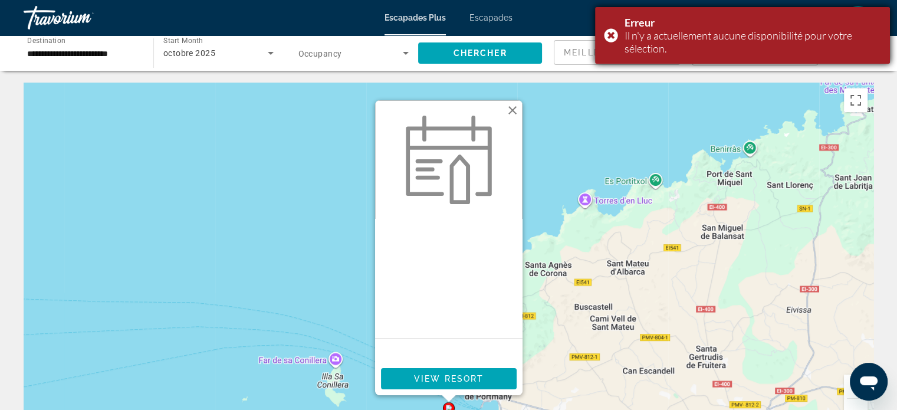
click at [616, 34] on div "Erreur Il n'y a actuellement aucune disponibilité pour votre sélection." at bounding box center [742, 35] width 295 height 57
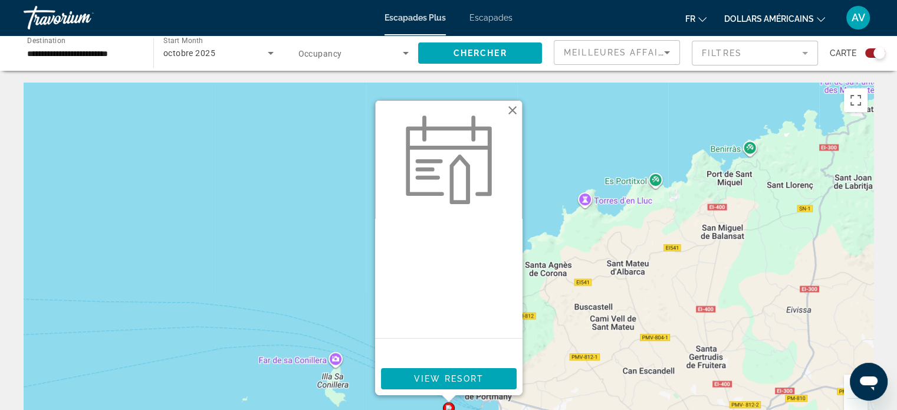
click at [511, 111] on button "Fermer" at bounding box center [513, 110] width 18 height 18
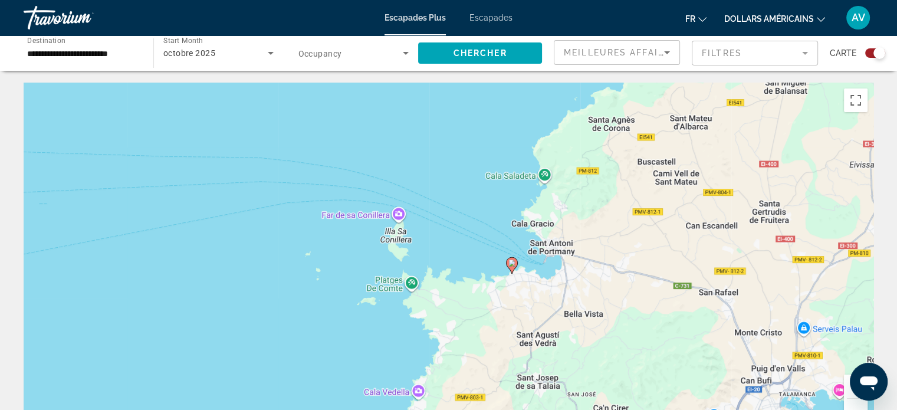
drag, startPoint x: 369, startPoint y: 269, endPoint x: 439, endPoint y: 103, distance: 180.0
click at [439, 103] on div "Pour activer le glissement avec le clavier, appuyez sur Alt+Entrée. Une fois ce…" at bounding box center [449, 260] width 850 height 354
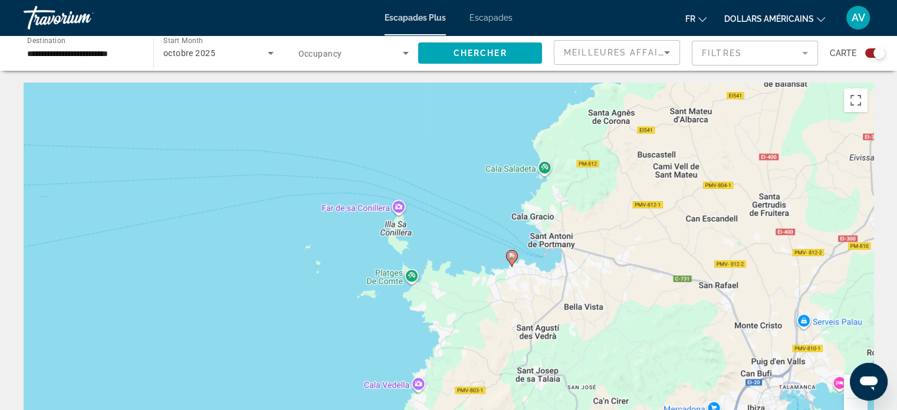
click at [439, 103] on div "Pour activer le glissement avec le clavier, appuyez sur Alt+Entrée. Une fois ce…" at bounding box center [449, 260] width 850 height 354
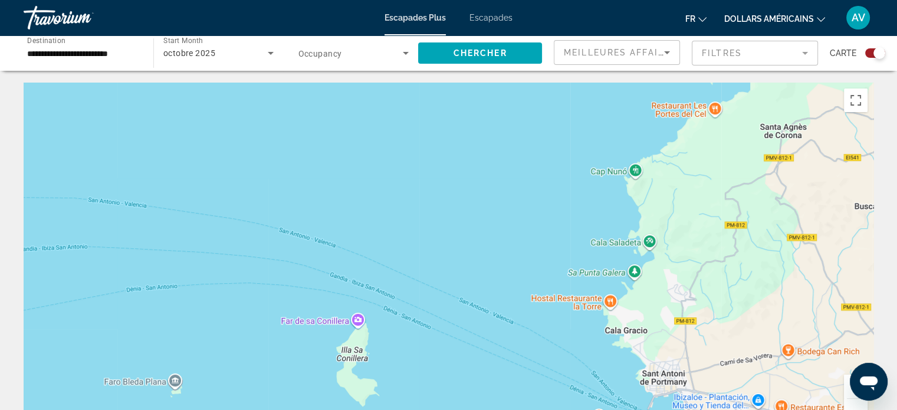
click at [439, 103] on div "Pour activer le glissement avec le clavier, appuyez sur Alt+Entrée. Une fois ce…" at bounding box center [449, 260] width 850 height 354
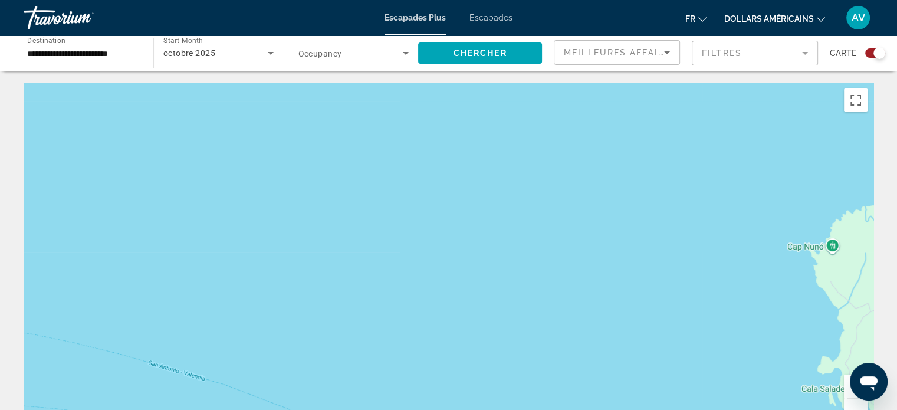
click at [439, 103] on div "Contenu principal" at bounding box center [449, 260] width 850 height 354
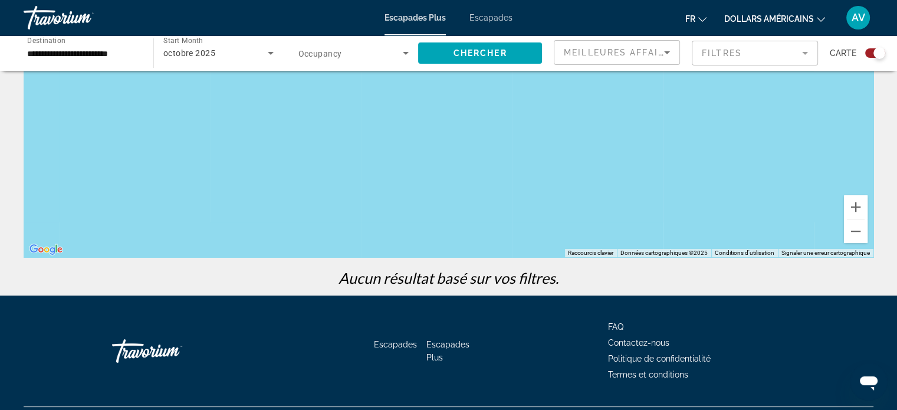
scroll to position [179, 0]
click at [860, 240] on button "Zoom arrière" at bounding box center [856, 231] width 24 height 24
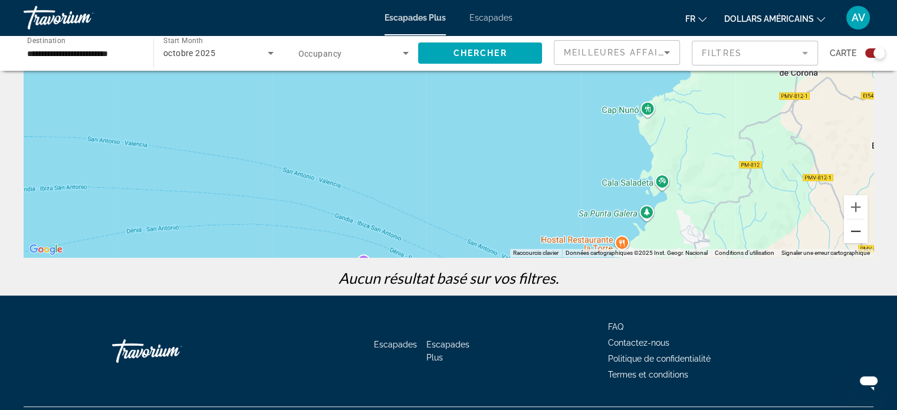
click at [860, 240] on button "Zoom arrière" at bounding box center [856, 231] width 24 height 24
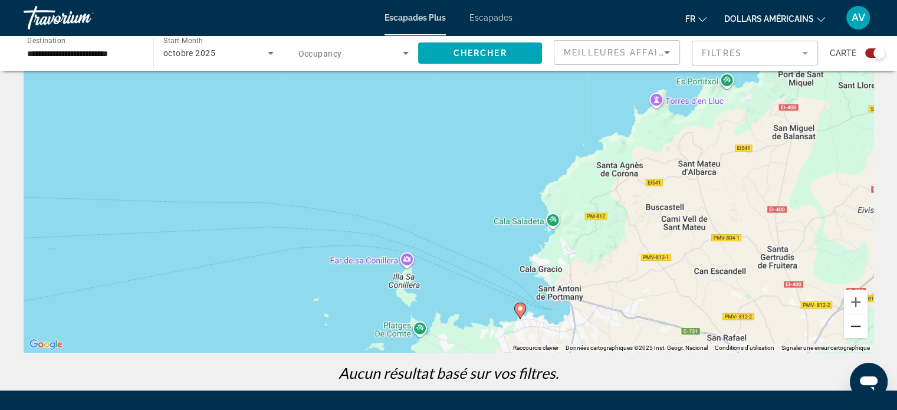
scroll to position [82, 0]
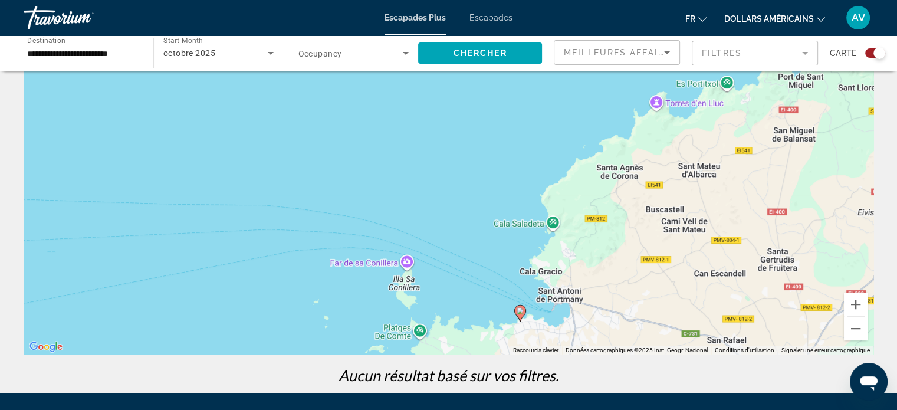
click at [842, 332] on div "Pour activer le glissement avec le clavier, appuyez sur Alt+Entrée. Une fois ce…" at bounding box center [449, 178] width 850 height 354
click at [847, 332] on button "Zoom arrière" at bounding box center [856, 329] width 24 height 24
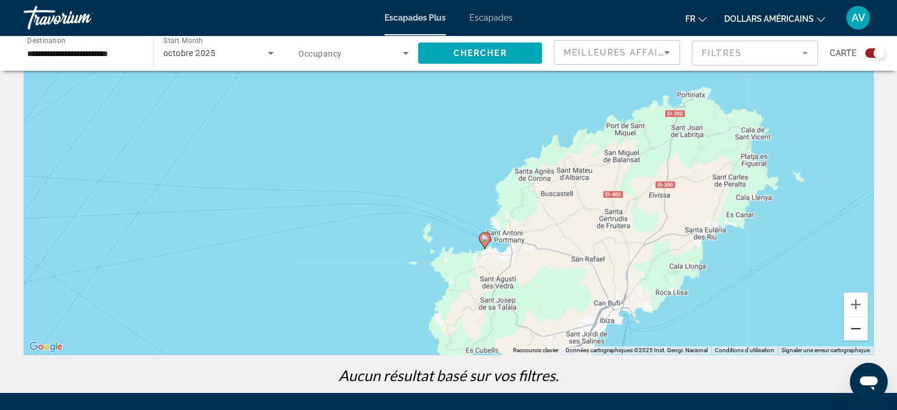
click at [855, 332] on button "Zoom arrière" at bounding box center [856, 329] width 24 height 24
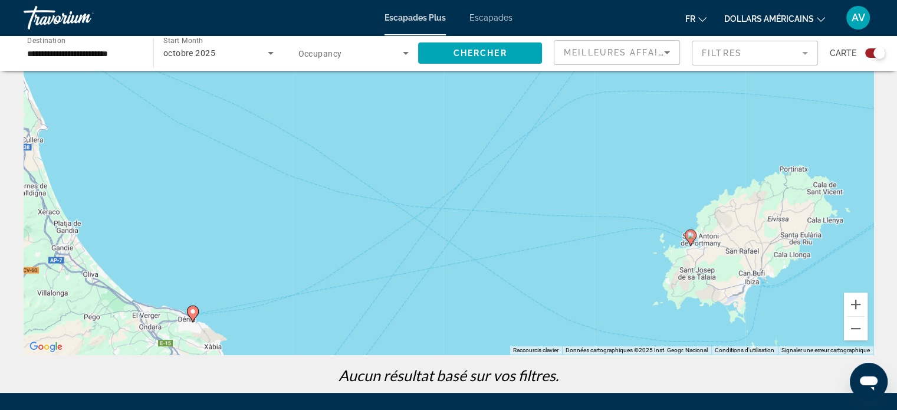
drag, startPoint x: 301, startPoint y: 308, endPoint x: 532, endPoint y: 340, distance: 233.5
click at [532, 340] on div "Pour activer le glissement avec le clavier, appuyez sur Alt+Entrée. Une fois ce…" at bounding box center [449, 178] width 850 height 354
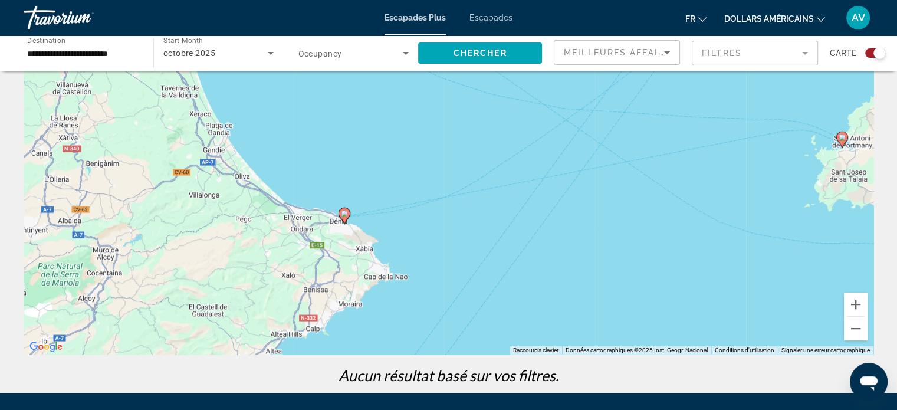
drag, startPoint x: 474, startPoint y: 258, endPoint x: 568, endPoint y: 140, distance: 151.2
click at [568, 140] on div "Pour activer le glissement avec le clavier, appuyez sur Alt+Entrée. Une fois ce…" at bounding box center [449, 178] width 850 height 354
click at [346, 211] on image "Contenu principal" at bounding box center [344, 212] width 7 height 7
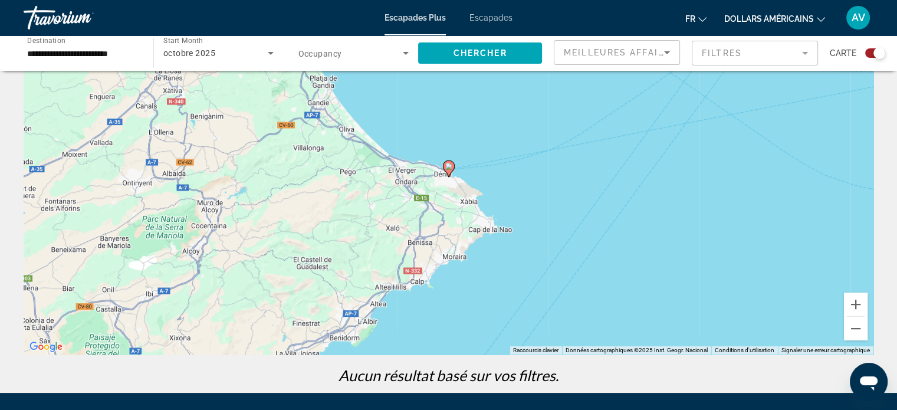
click at [450, 167] on image "Contenu principal" at bounding box center [448, 166] width 7 height 7
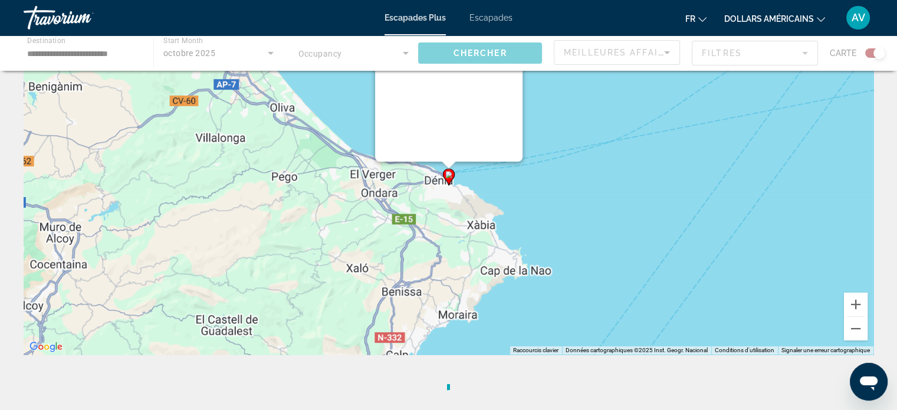
scroll to position [0, 0]
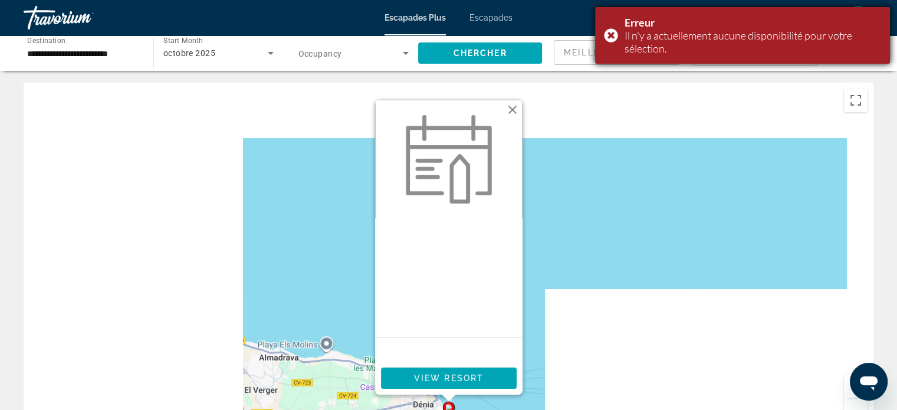
click at [606, 37] on div "Erreur Il n'y a actuellement aucune disponibilité pour votre sélection." at bounding box center [742, 35] width 295 height 57
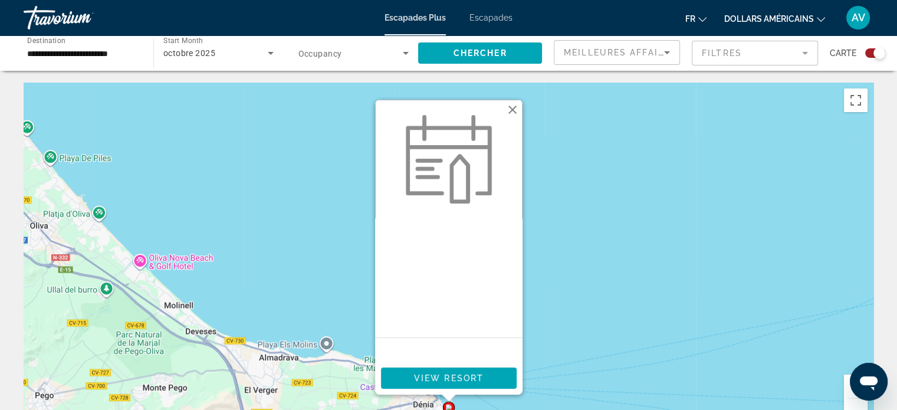
click at [692, 18] on font "fr" at bounding box center [691, 18] width 10 height 9
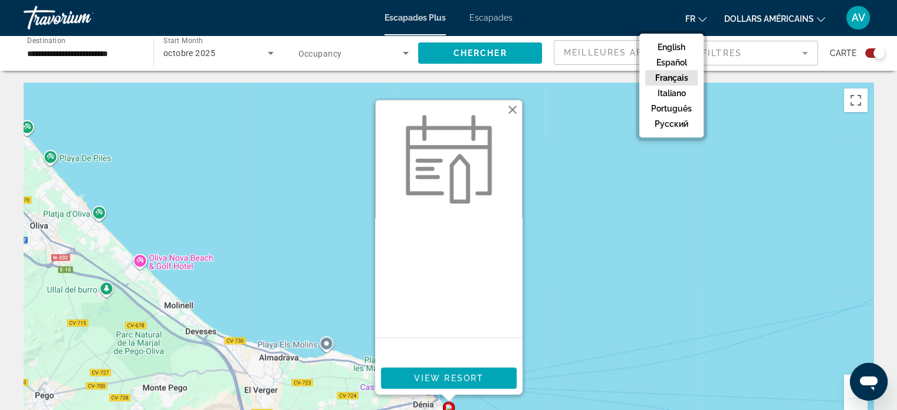
click at [671, 78] on button "Français" at bounding box center [671, 77] width 53 height 15
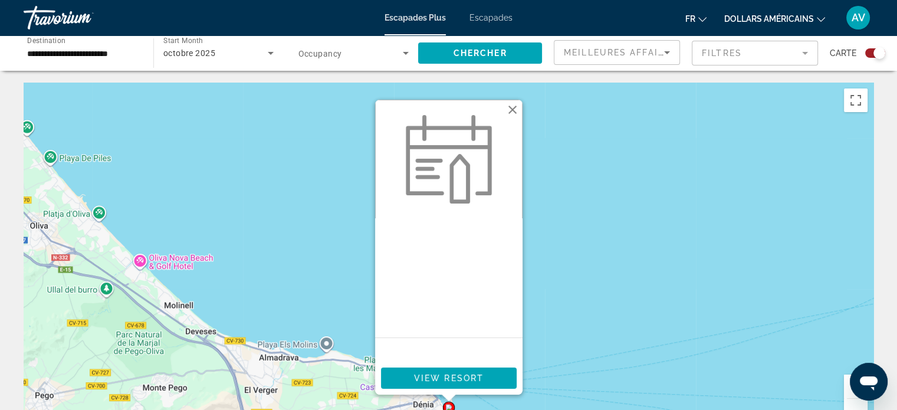
click at [514, 116] on button "Fermer" at bounding box center [513, 110] width 18 height 18
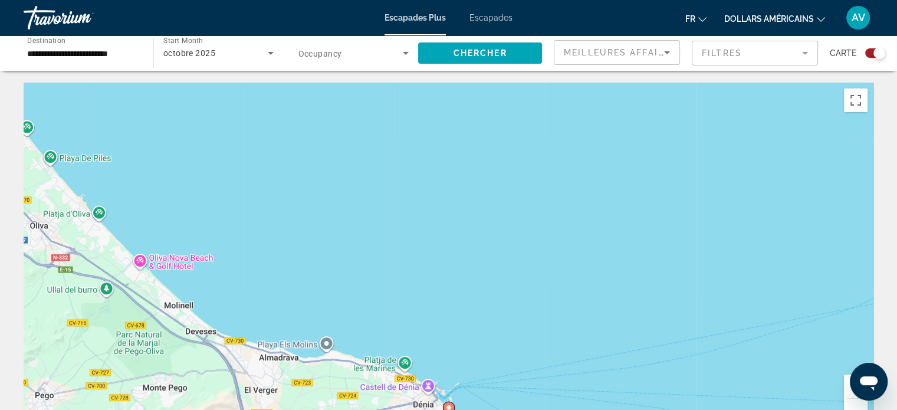
click at [264, 50] on icon "Search widget" at bounding box center [271, 53] width 14 height 14
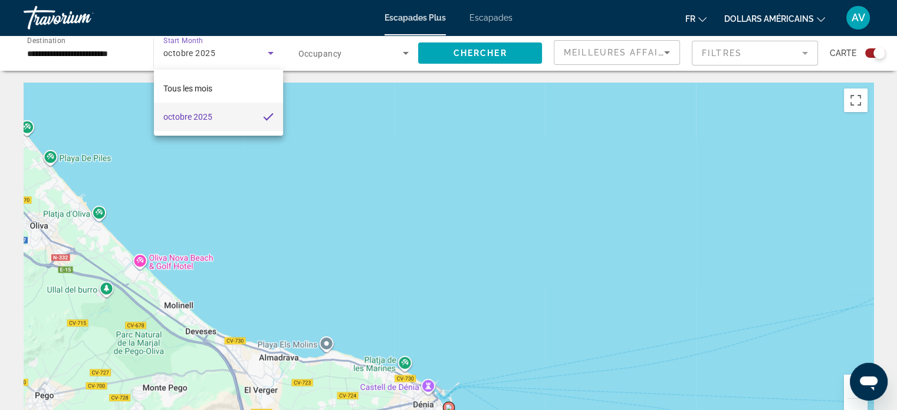
click at [263, 50] on div at bounding box center [448, 205] width 897 height 410
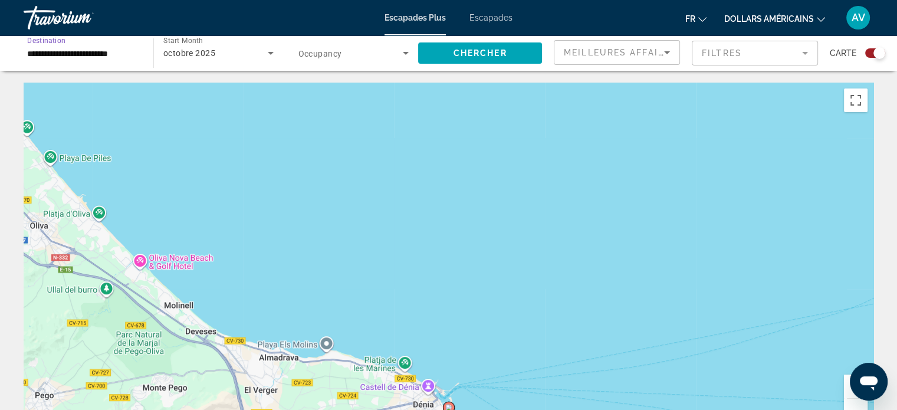
click at [128, 54] on input "**********" at bounding box center [82, 54] width 111 height 14
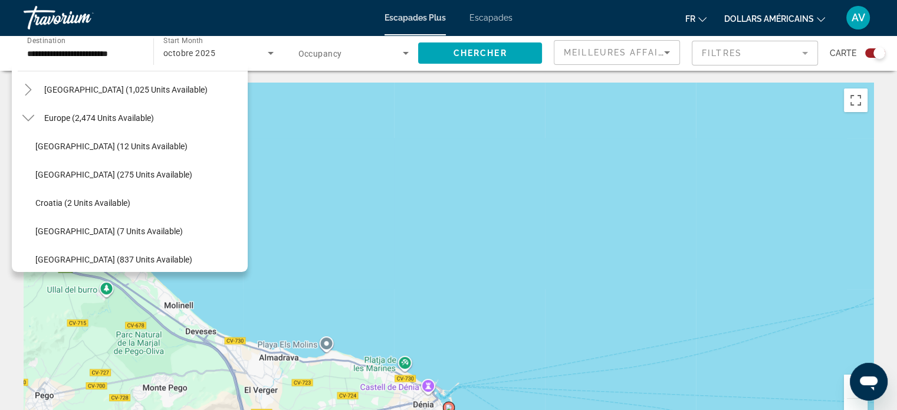
scroll to position [121, 0]
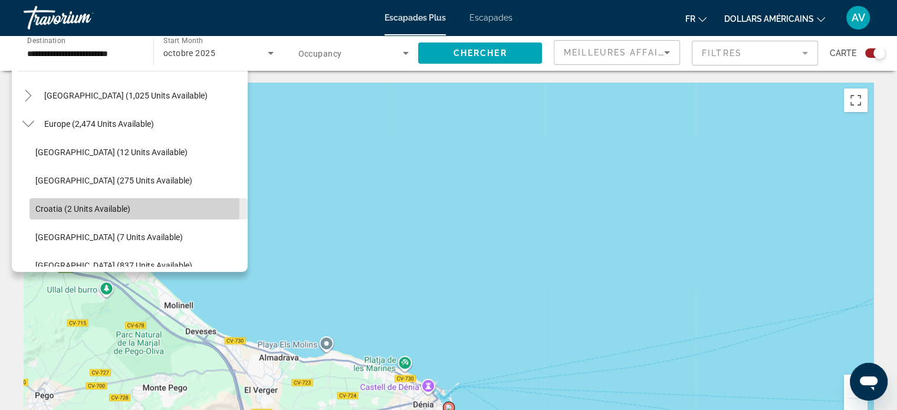
click at [97, 206] on span "Croatia (2 units available)" at bounding box center [82, 208] width 95 height 9
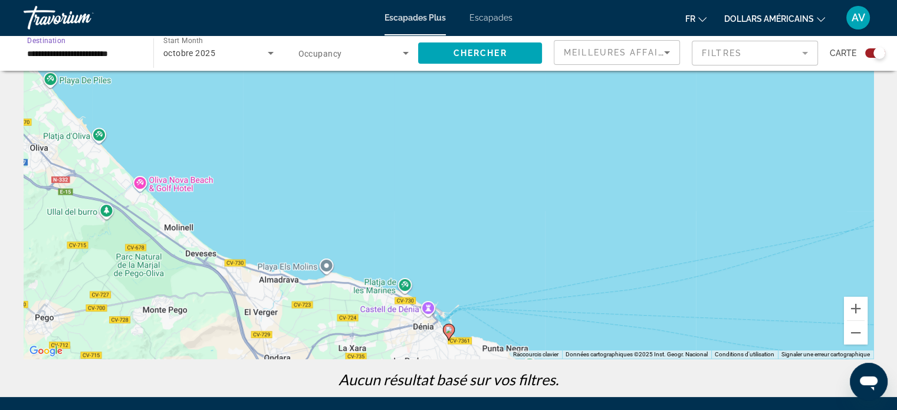
scroll to position [79, 0]
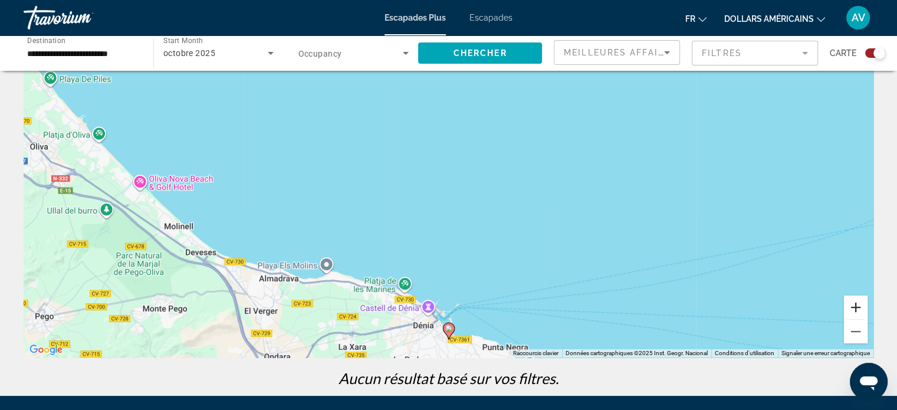
click at [851, 313] on button "Zoom avant" at bounding box center [856, 308] width 24 height 24
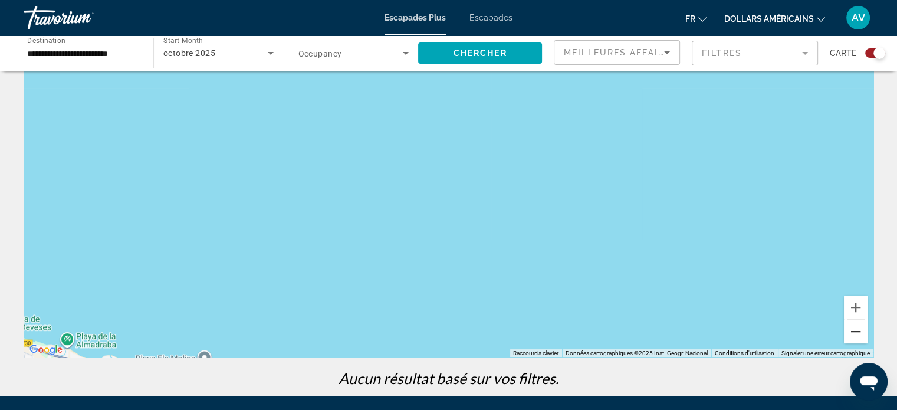
click at [863, 339] on button "Zoom arrière" at bounding box center [856, 332] width 24 height 24
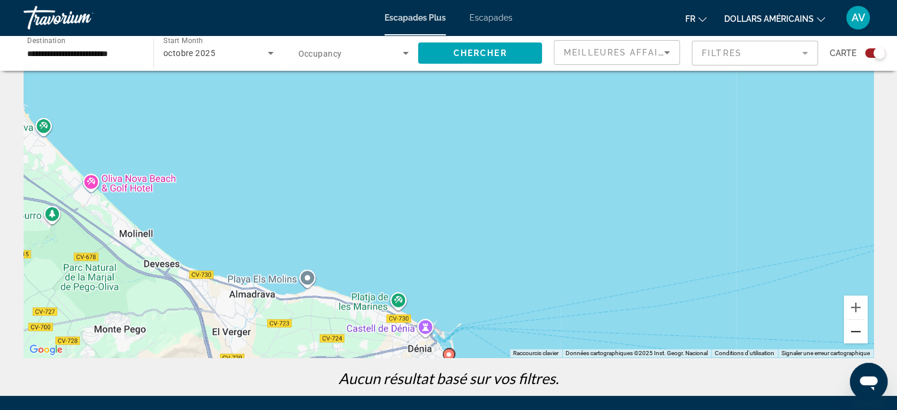
click at [863, 339] on button "Zoom arrière" at bounding box center [856, 332] width 24 height 24
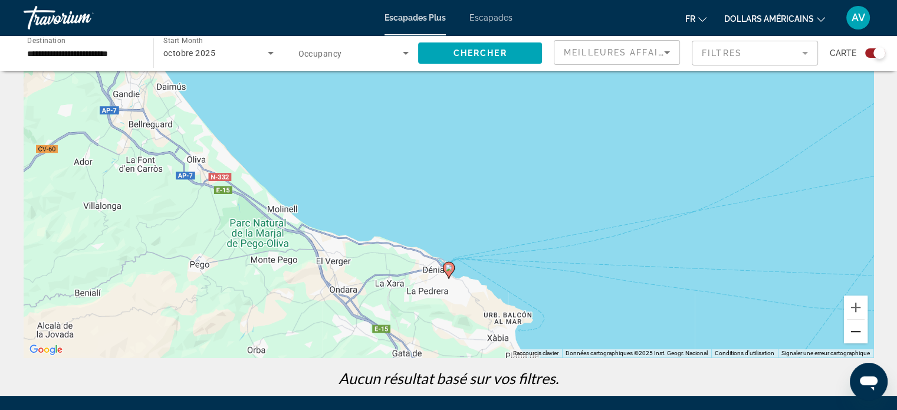
click at [863, 339] on button "Zoom arrière" at bounding box center [856, 332] width 24 height 24
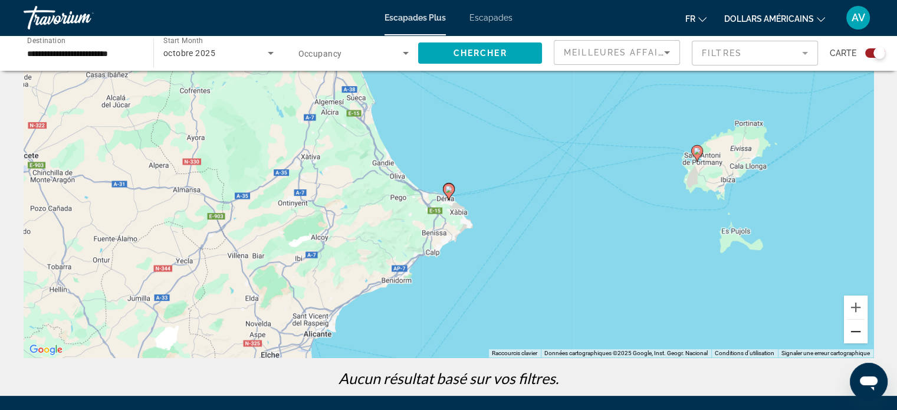
click at [855, 329] on button "Zoom arrière" at bounding box center [856, 332] width 24 height 24
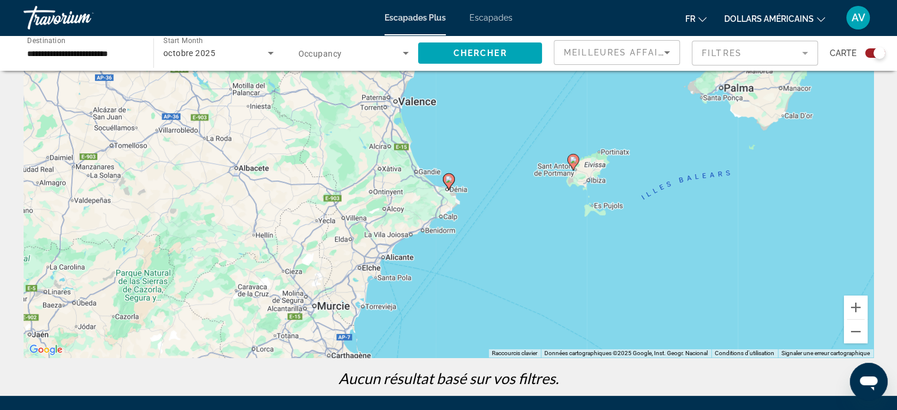
click at [772, 63] on mat-form-field "Filtres" at bounding box center [755, 53] width 126 height 25
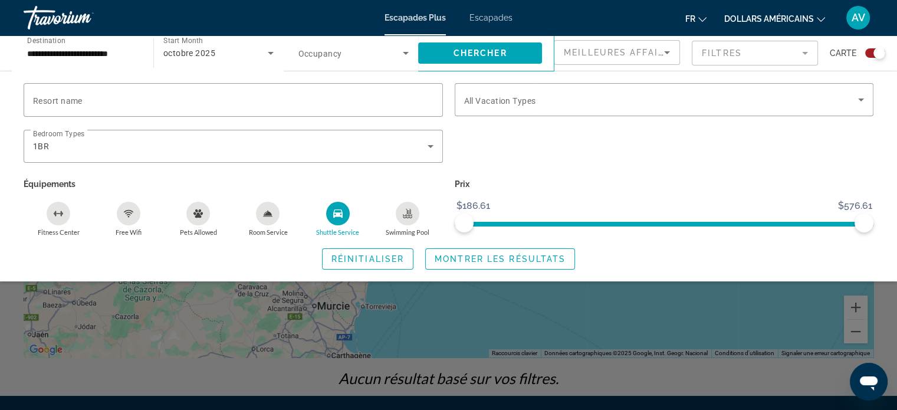
click at [335, 217] on icon "Shuttle Service" at bounding box center [337, 213] width 9 height 8
click at [457, 257] on span "Montrer les résultats" at bounding box center [500, 258] width 131 height 9
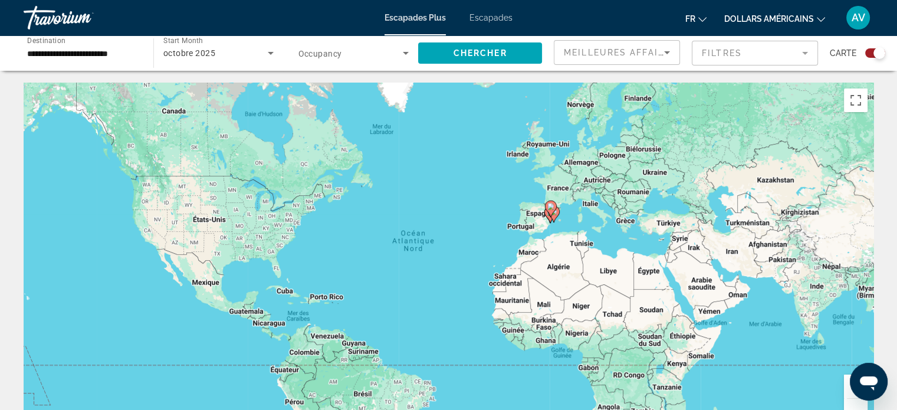
click at [568, 223] on div "Pour activer le glissement avec le clavier, appuyez sur Alt+Entrée. Une fois ce…" at bounding box center [449, 260] width 850 height 354
click at [576, 211] on div "Pour activer le glissement avec le clavier, appuyez sur Alt+Entrée. Une fois ce…" at bounding box center [449, 260] width 850 height 354
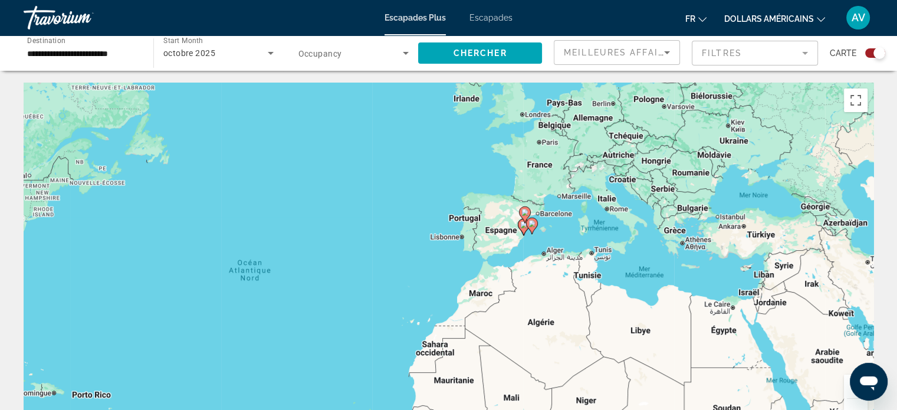
click at [568, 218] on div "Pour activer le glissement avec le clavier, appuyez sur Alt+Entrée. Une fois ce…" at bounding box center [449, 260] width 850 height 354
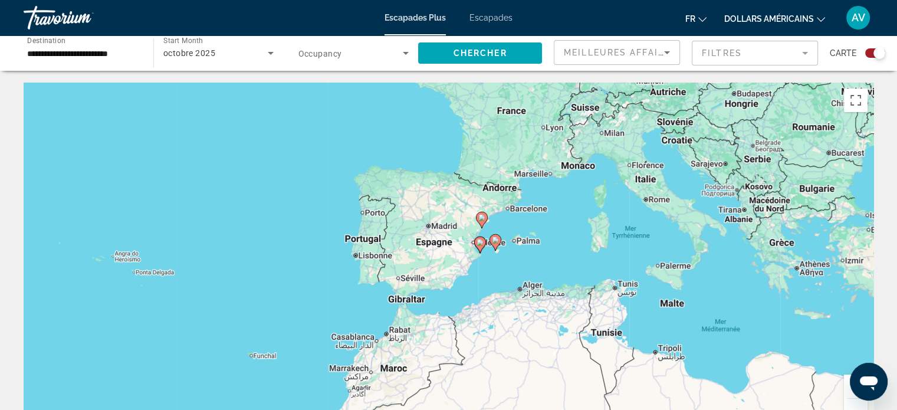
click at [493, 239] on image "Contenu principal" at bounding box center [495, 240] width 7 height 7
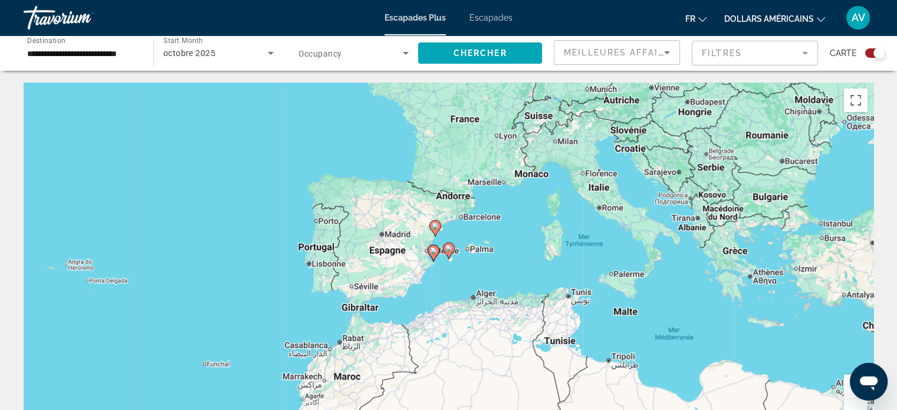
click at [447, 251] on image "Contenu principal" at bounding box center [448, 248] width 7 height 7
type input "**********"
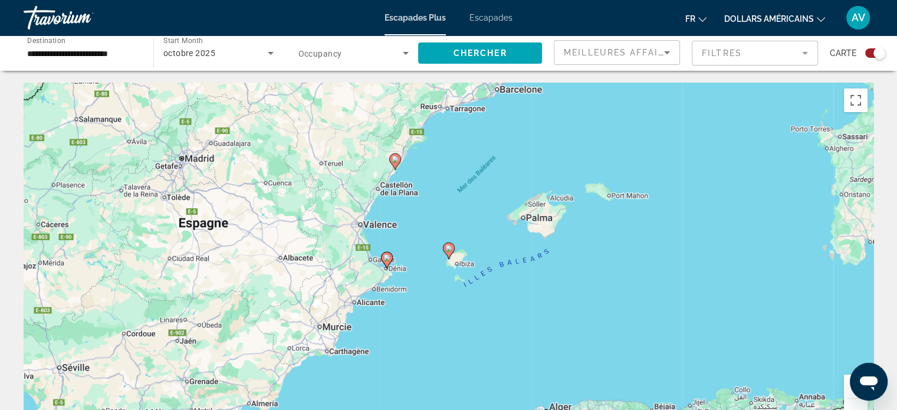
click at [448, 248] on image "Contenu principal" at bounding box center [448, 248] width 7 height 7
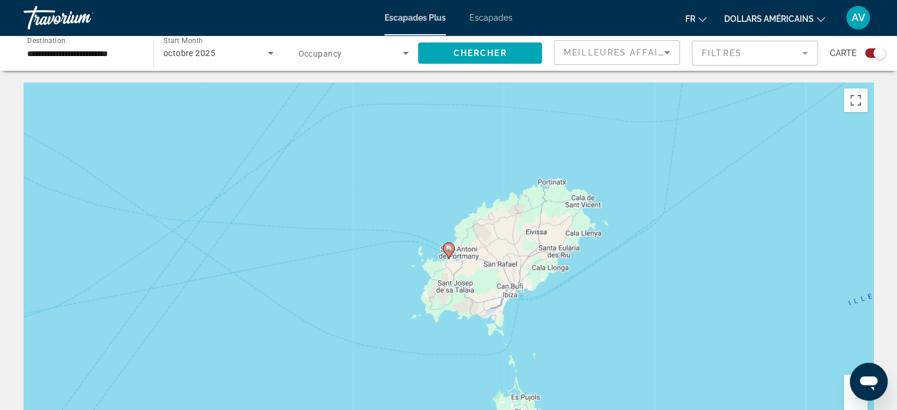
click at [448, 248] on image "Contenu principal" at bounding box center [448, 248] width 7 height 7
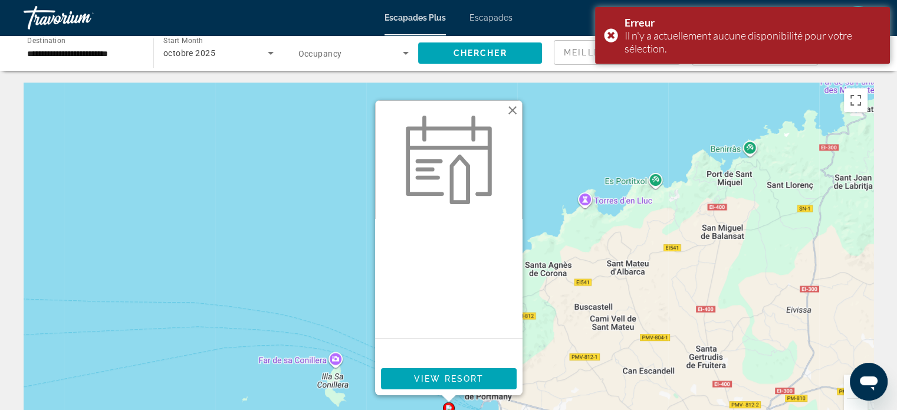
click at [511, 109] on button "Fermer" at bounding box center [513, 110] width 18 height 18
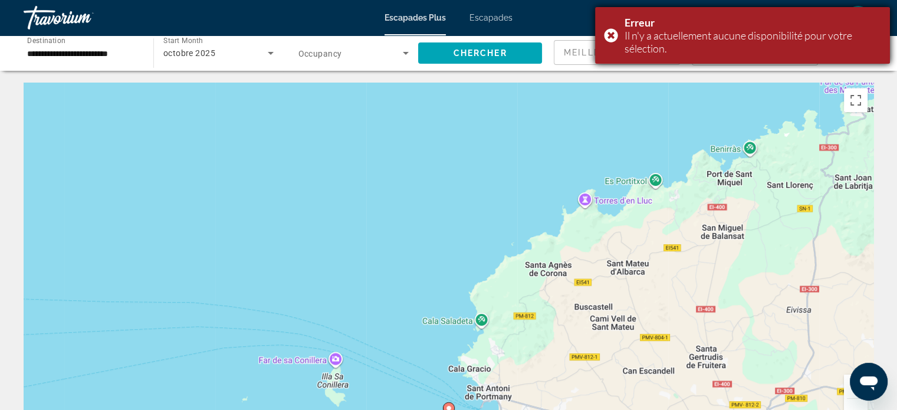
click at [605, 37] on div "Erreur Il n'y a actuellement aucune disponibilité pour votre sélection." at bounding box center [742, 35] width 295 height 57
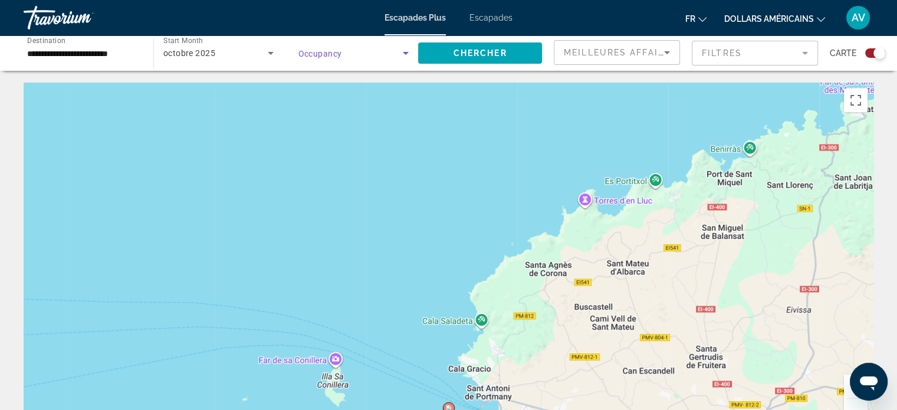
click at [376, 50] on span "Search widget" at bounding box center [351, 53] width 105 height 14
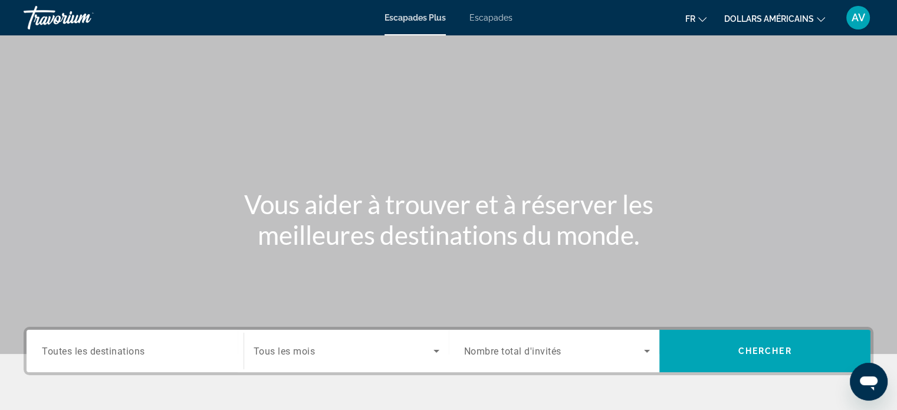
click at [178, 331] on div "Destination Toutes les destinations" at bounding box center [134, 351] width 205 height 42
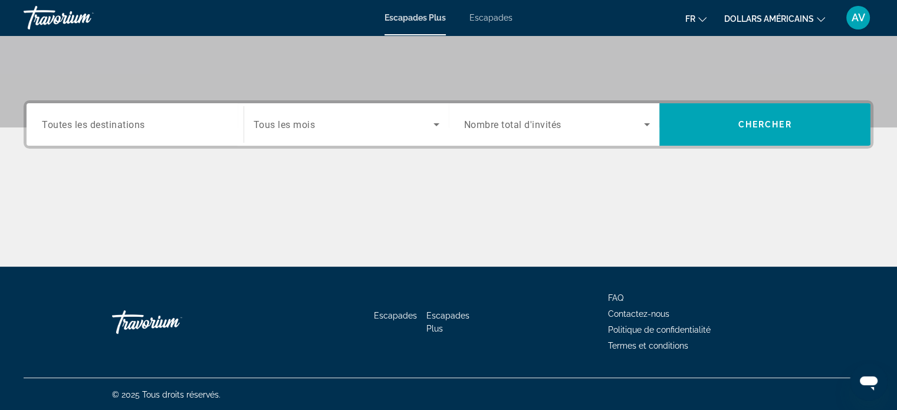
scroll to position [227, 0]
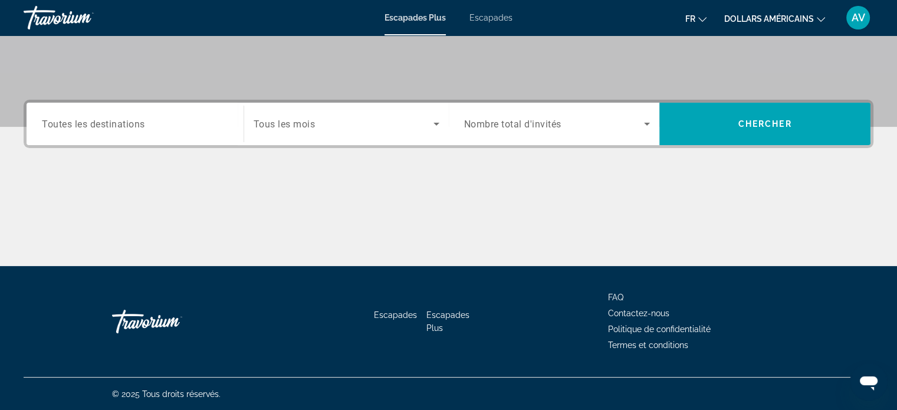
click at [135, 123] on span "Toutes les destinations" at bounding box center [93, 123] width 103 height 11
click at [135, 123] on input "Destination Toutes les destinations" at bounding box center [135, 124] width 186 height 14
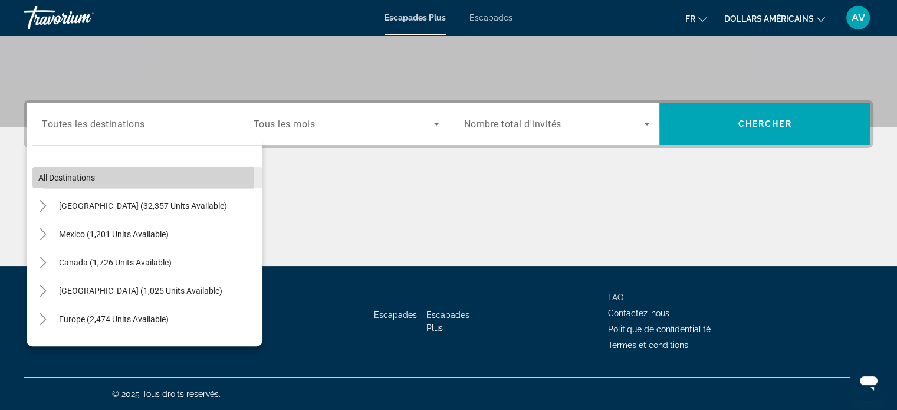
click at [73, 180] on span "All destinations" at bounding box center [66, 177] width 57 height 9
type input "**********"
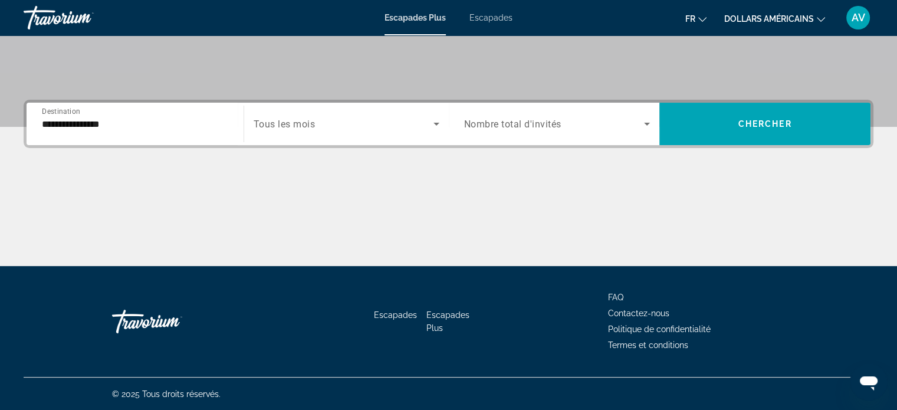
click at [373, 109] on div "Search widget" at bounding box center [347, 123] width 186 height 33
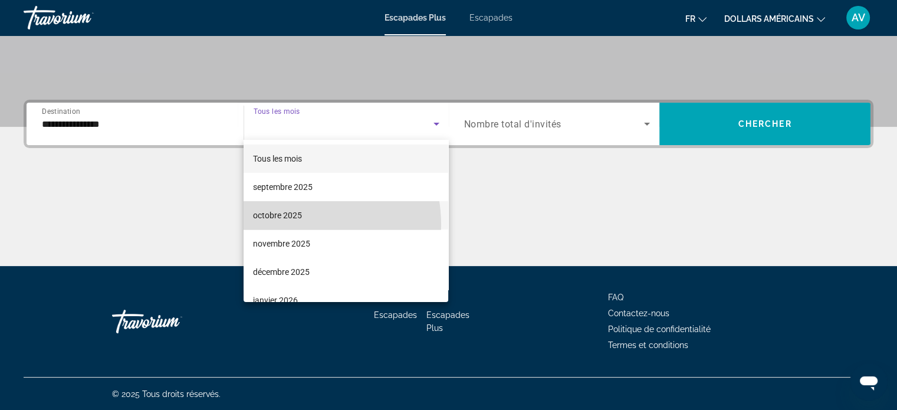
click at [291, 225] on mat-option "octobre 2025" at bounding box center [346, 215] width 205 height 28
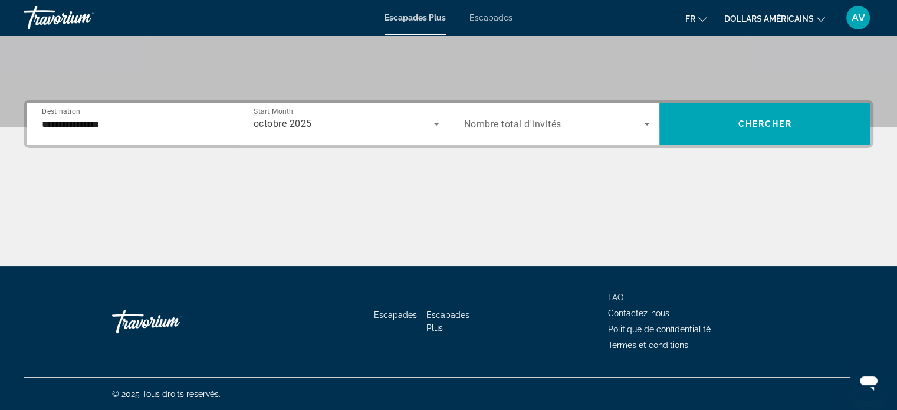
click at [517, 127] on span "Nombre total d'invités" at bounding box center [512, 124] width 97 height 11
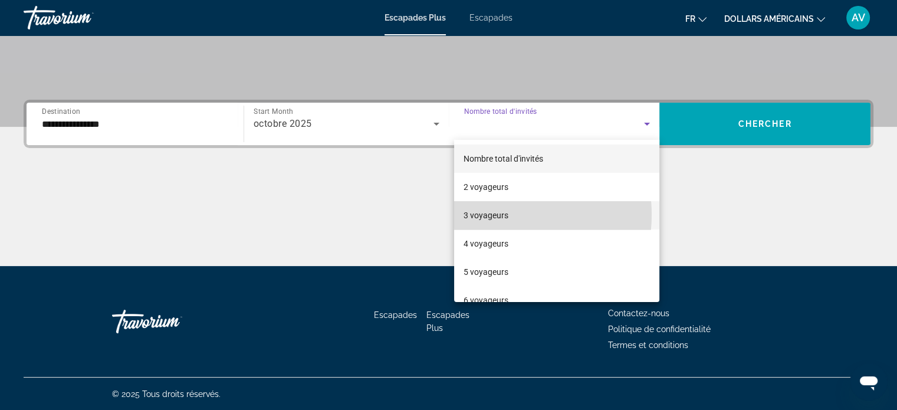
click at [490, 215] on font "3 voyageurs" at bounding box center [486, 215] width 45 height 9
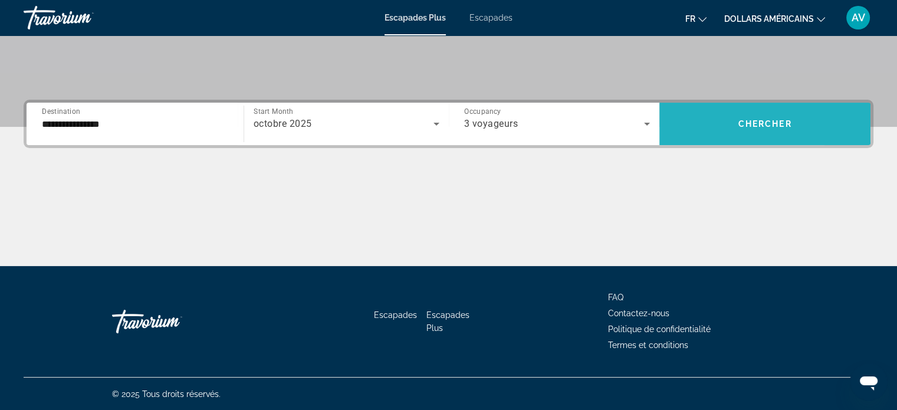
click at [699, 129] on span "Search widget" at bounding box center [765, 124] width 211 height 28
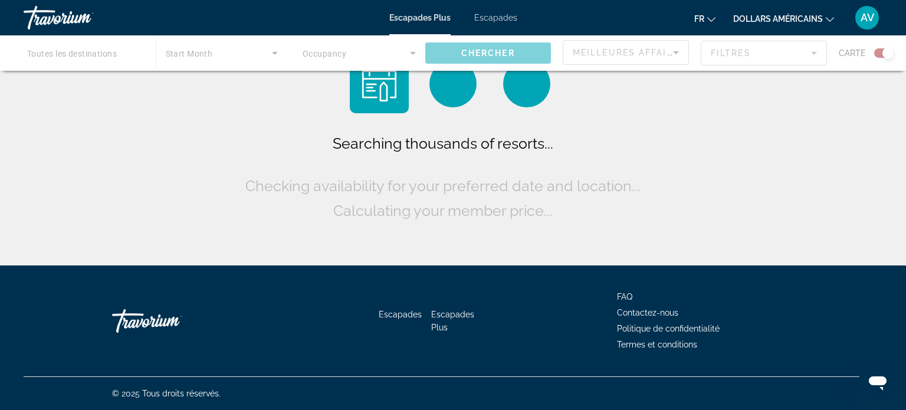
click at [822, 18] on font "dollars américains" at bounding box center [778, 18] width 90 height 9
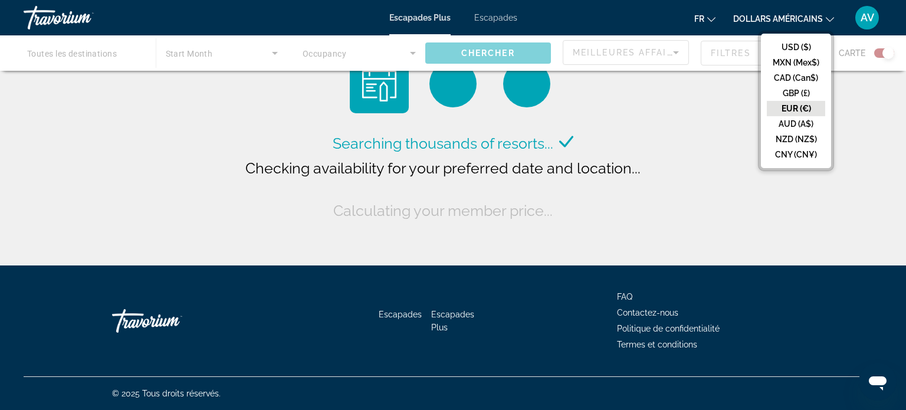
click at [822, 18] on font "dollars américains" at bounding box center [778, 18] width 90 height 9
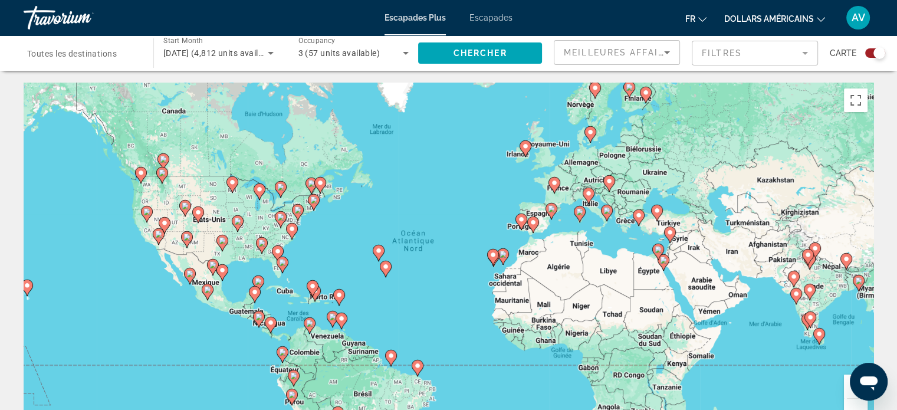
click at [568, 215] on div "Pour activer le glissement avec le clavier, appuyez sur Alt+Entrée. Une fois ce…" at bounding box center [449, 260] width 850 height 354
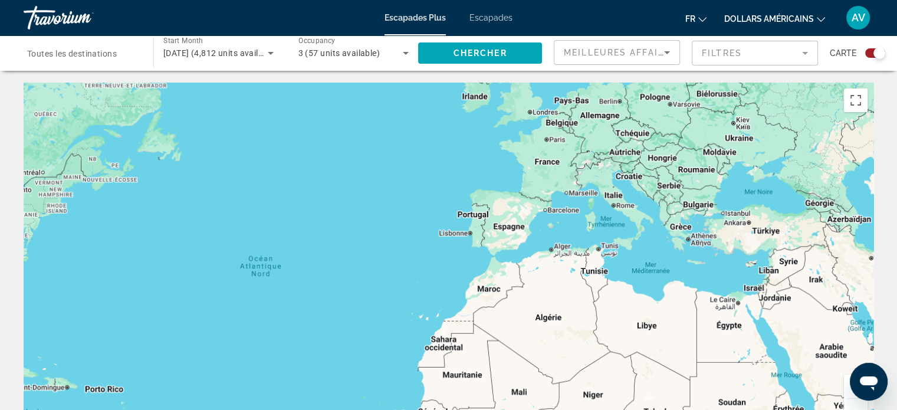
click at [568, 215] on div "Pour activer le glissement avec le clavier, appuyez sur Alt+Entrée. Une fois ce…" at bounding box center [449, 260] width 850 height 354
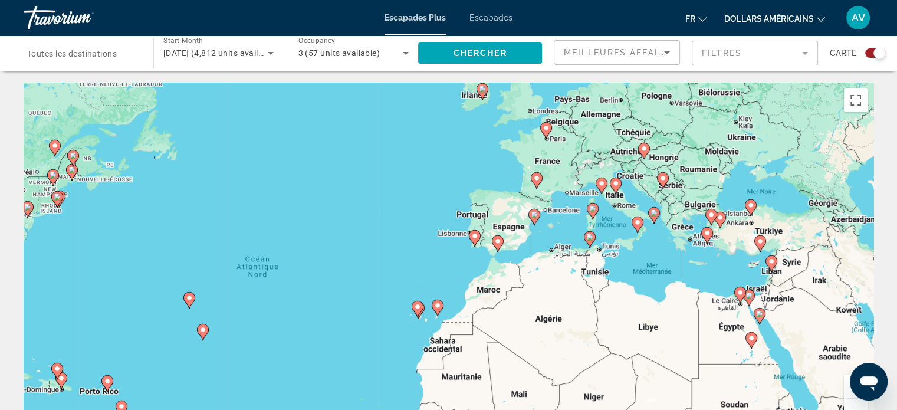
click at [562, 227] on div "Pour activer le glissement avec le clavier, appuyez sur Alt+Entrée. Une fois ce…" at bounding box center [449, 260] width 850 height 354
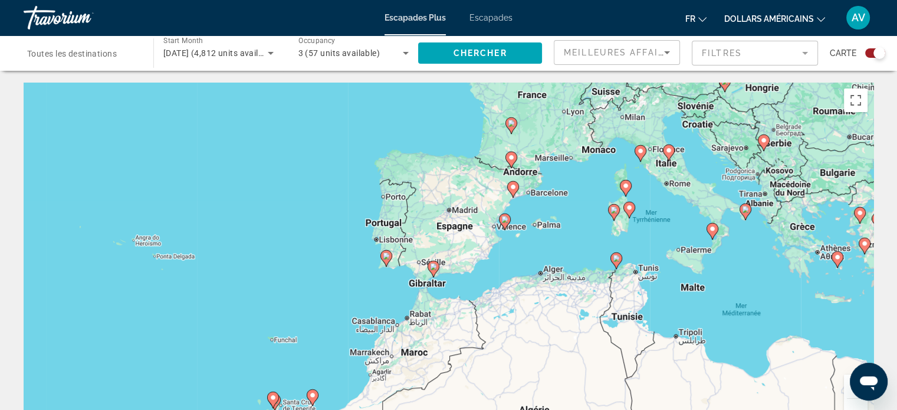
click at [513, 188] on image "Contenu principal" at bounding box center [513, 186] width 7 height 7
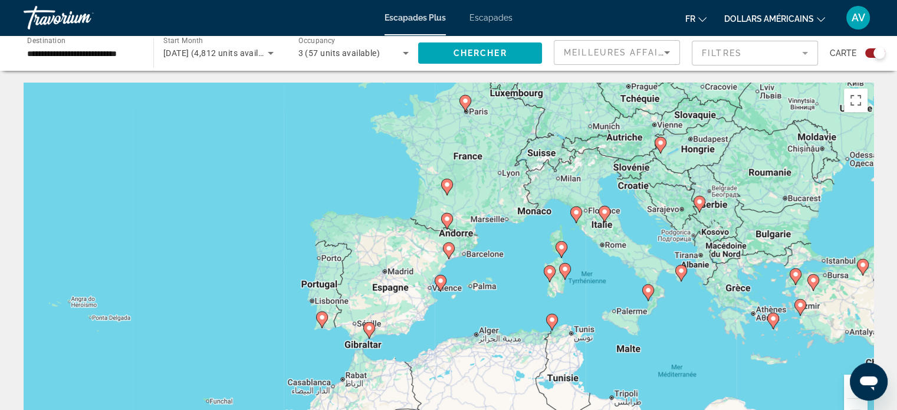
click at [448, 245] on image "Contenu principal" at bounding box center [448, 248] width 7 height 7
type input "**********"
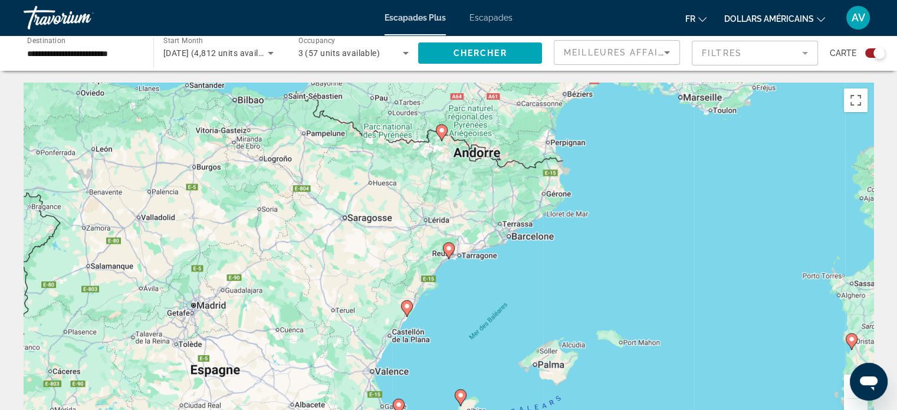
click at [448, 245] on image "Contenu principal" at bounding box center [448, 248] width 7 height 7
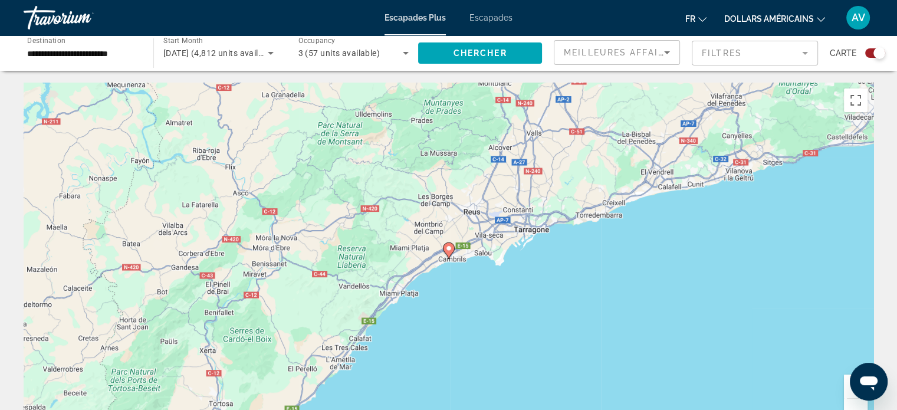
click at [448, 245] on image "Contenu principal" at bounding box center [448, 248] width 7 height 7
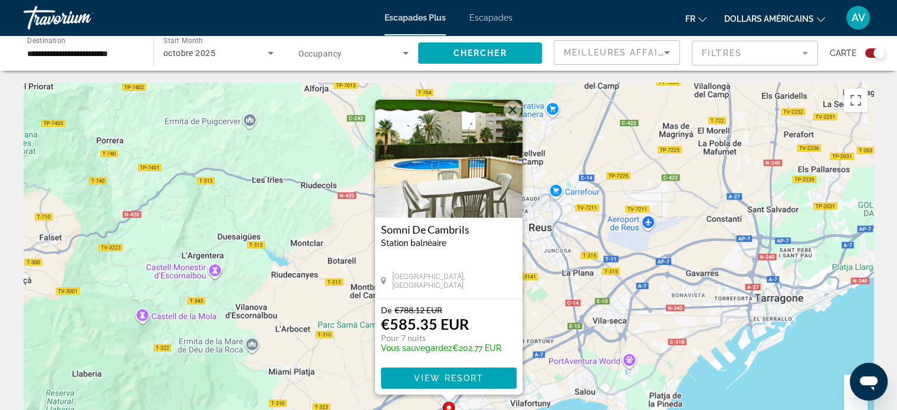
click at [508, 113] on button "Fermer" at bounding box center [513, 110] width 18 height 18
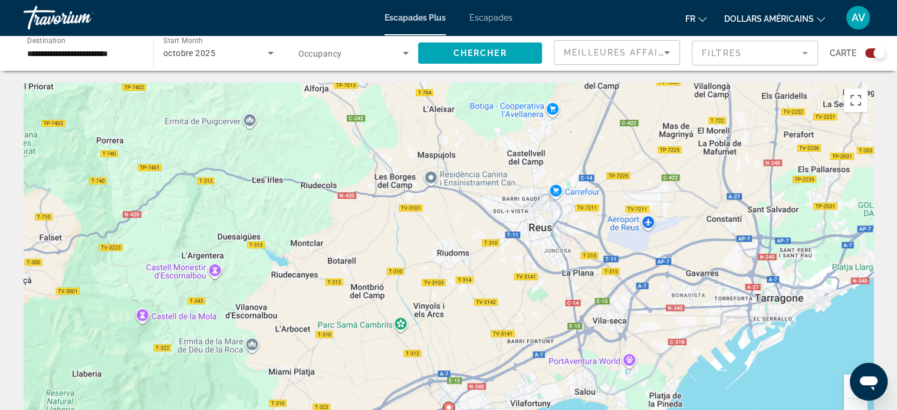
click at [675, 47] on div "Meilleures affaires" at bounding box center [617, 53] width 125 height 24
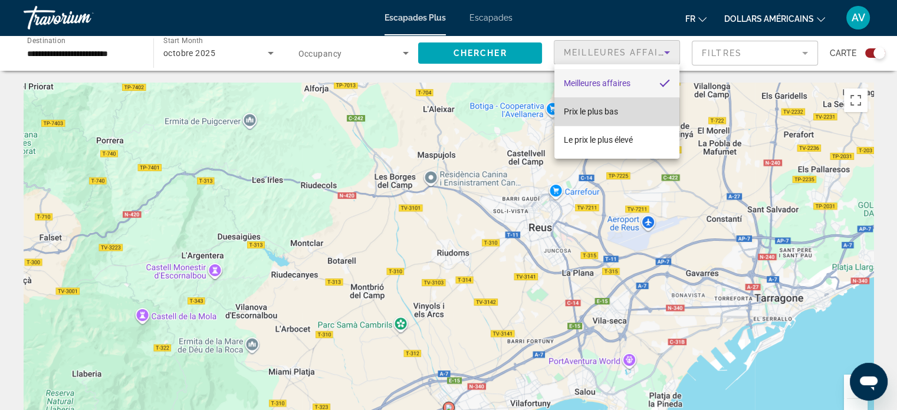
click at [612, 124] on mat-option "Prix ​​​​le plus bas" at bounding box center [617, 111] width 125 height 28
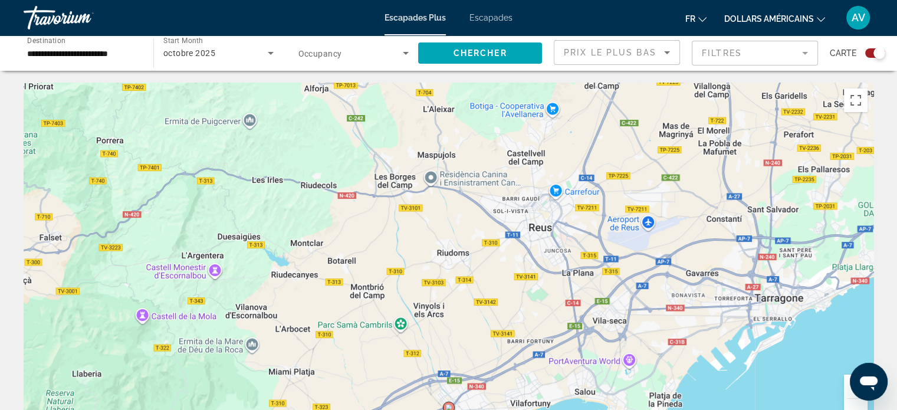
click at [866, 50] on div "Search widget" at bounding box center [875, 52] width 20 height 9
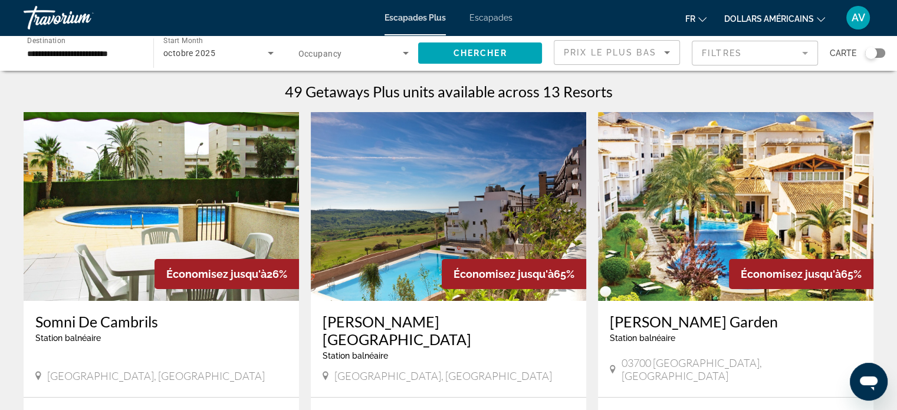
drag, startPoint x: 893, startPoint y: 142, endPoint x: 896, endPoint y: 159, distance: 17.4
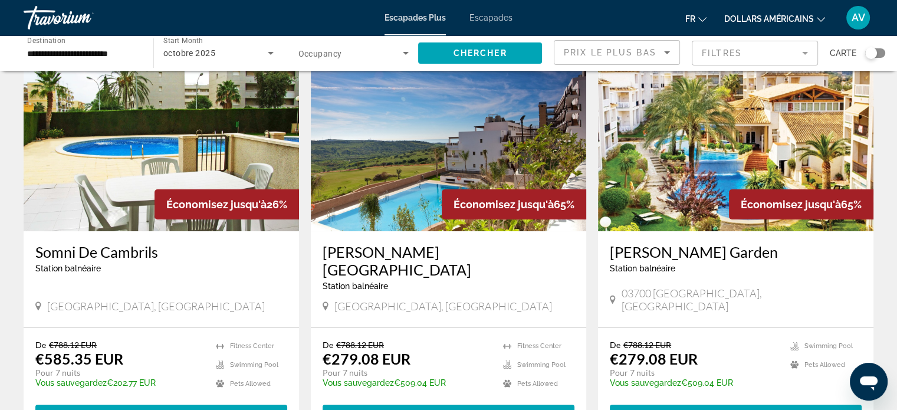
scroll to position [71, 0]
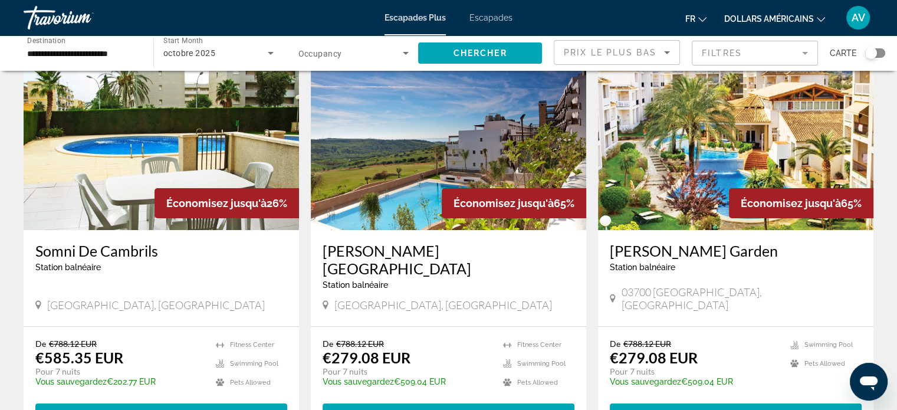
click at [682, 179] on img "Contenu principal" at bounding box center [736, 135] width 276 height 189
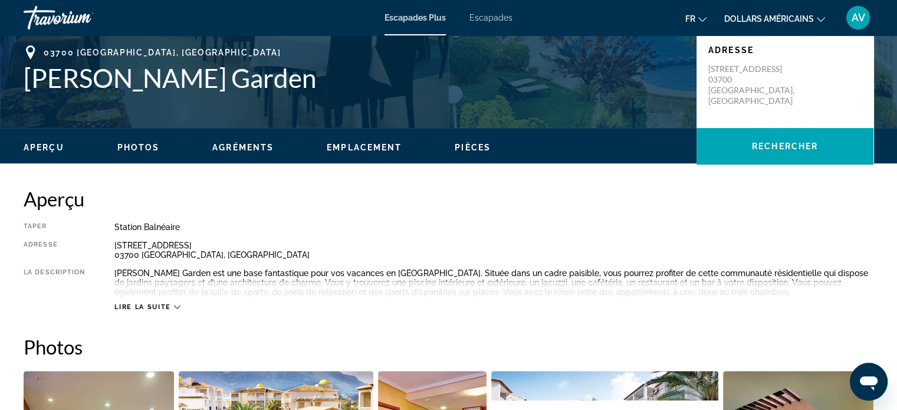
scroll to position [264, 0]
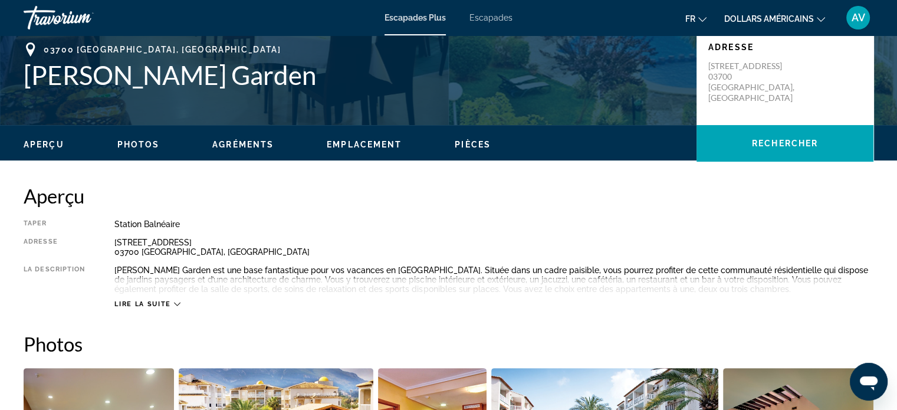
click at [139, 143] on span "Photos" at bounding box center [138, 144] width 42 height 9
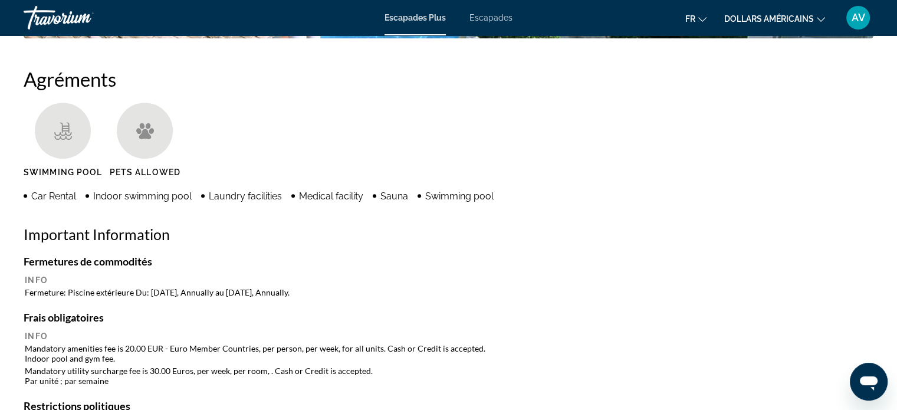
scroll to position [903, 0]
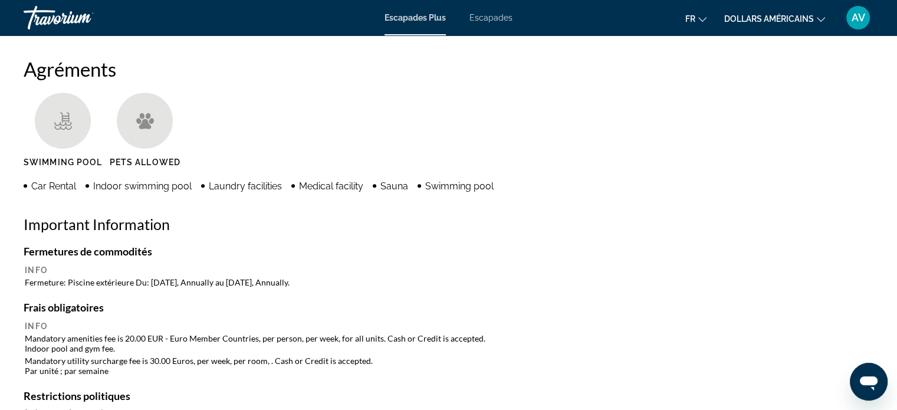
click at [707, 15] on ul "fr English Español Français Italiano Português русский dollars américains USD (…" at bounding box center [765, 17] width 158 height 19
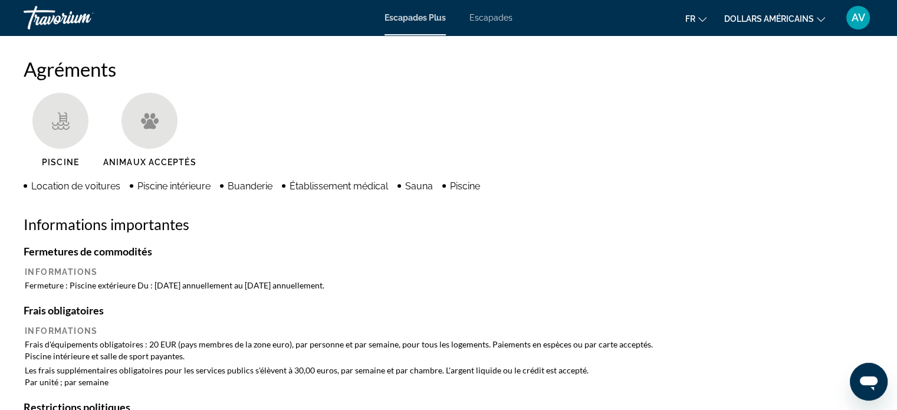
click at [621, 182] on div "Agréments [GEOGRAPHIC_DATA] Animaux acceptés Location de voitures Piscine intér…" at bounding box center [449, 368] width 850 height 622
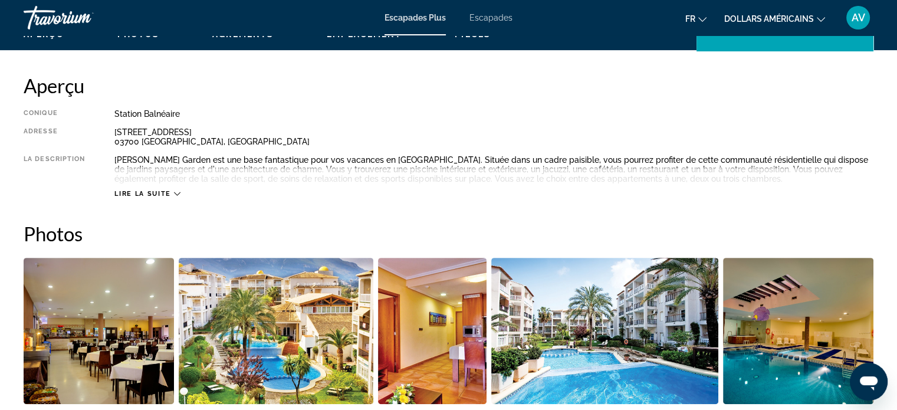
scroll to position [271, 0]
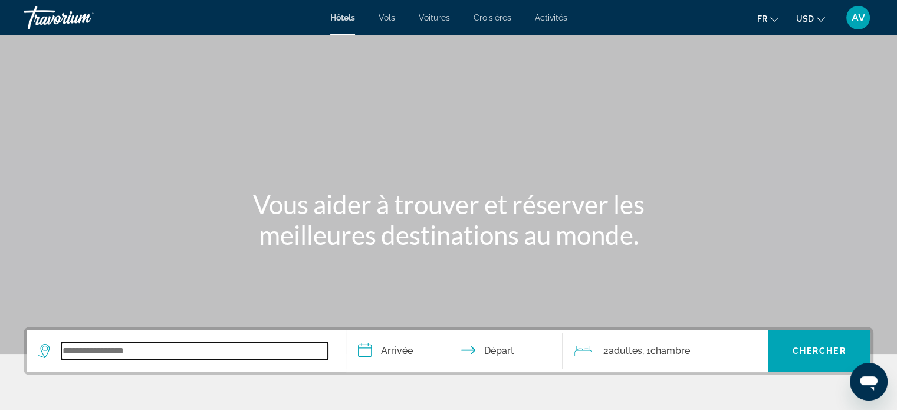
click at [127, 346] on input "Search widget" at bounding box center [194, 351] width 267 height 18
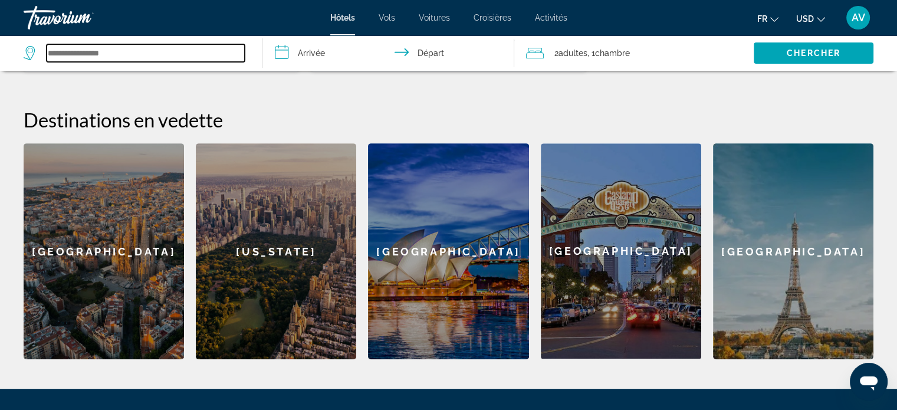
scroll to position [420, 0]
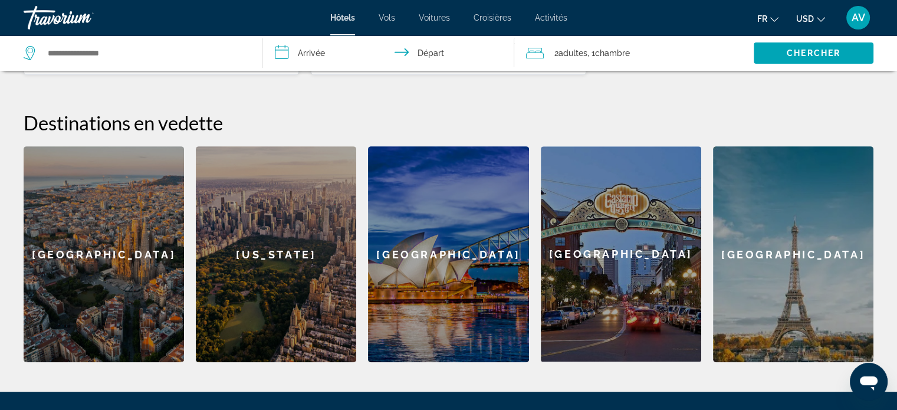
click at [142, 287] on div "[GEOGRAPHIC_DATA]" at bounding box center [104, 254] width 160 height 216
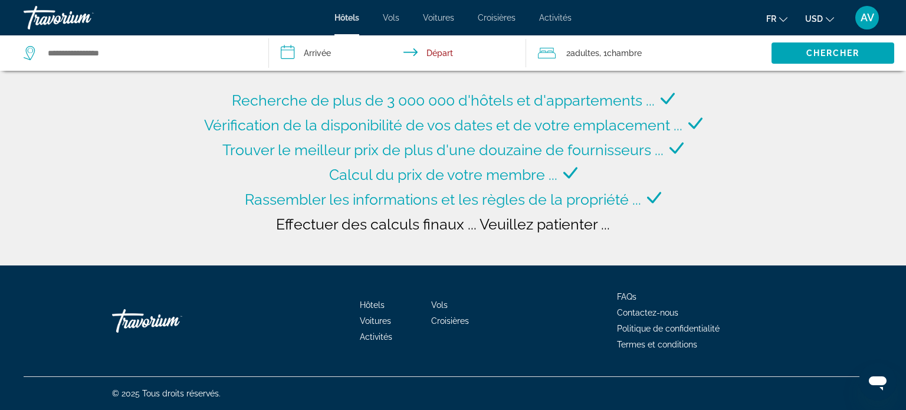
type input "**********"
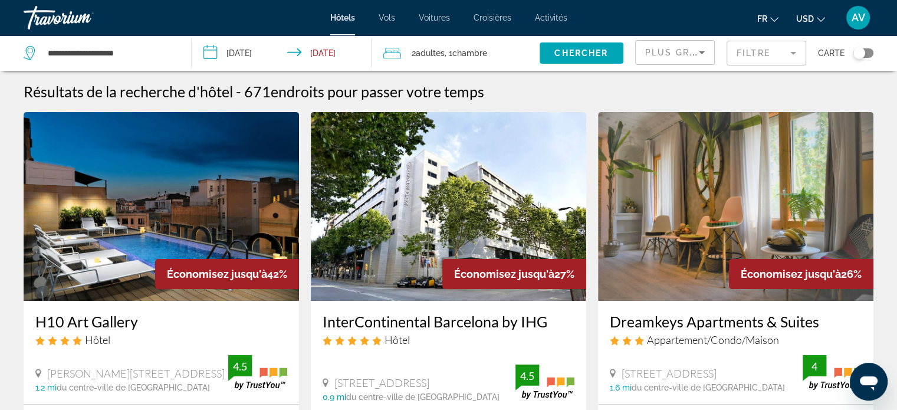
click at [247, 54] on input "**********" at bounding box center [284, 54] width 185 height 39
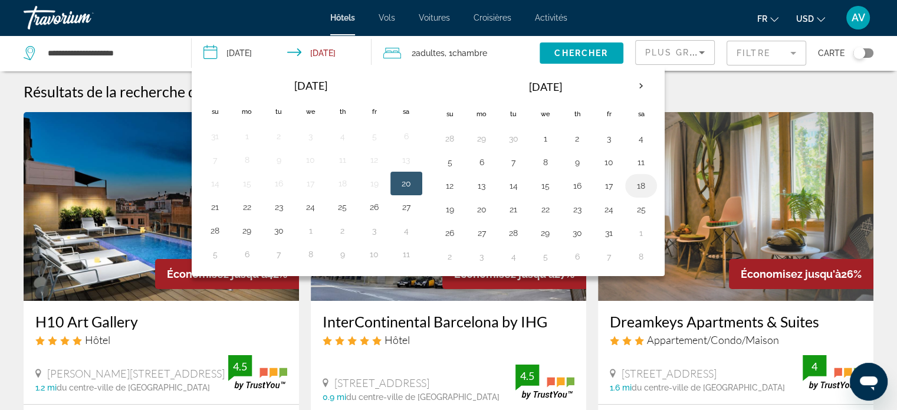
click at [641, 183] on button "18" at bounding box center [641, 186] width 19 height 17
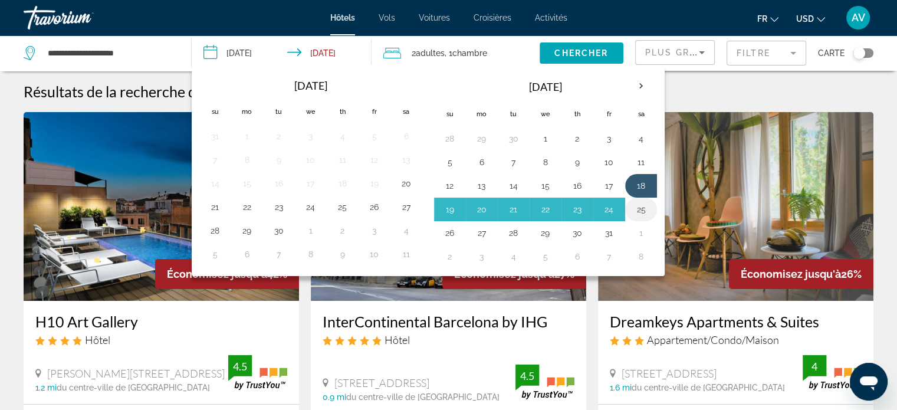
click at [634, 211] on button "25" at bounding box center [641, 209] width 19 height 17
type input "**********"
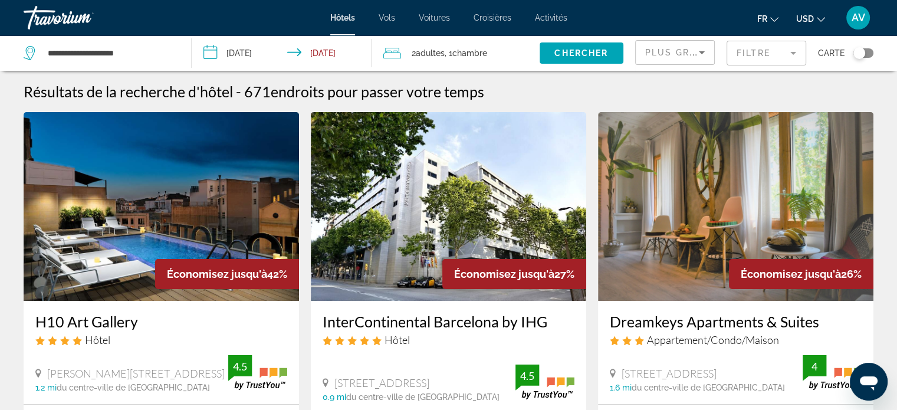
click at [634, 211] on img "Main content" at bounding box center [736, 206] width 276 height 189
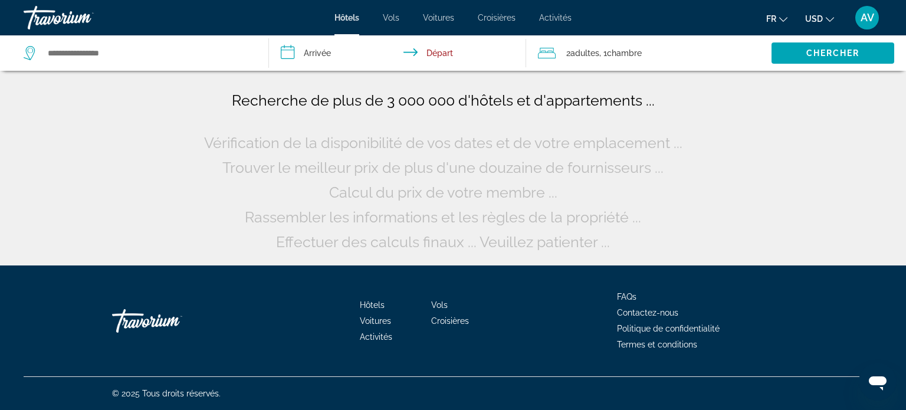
click at [307, 47] on input "**********" at bounding box center [400, 54] width 262 height 39
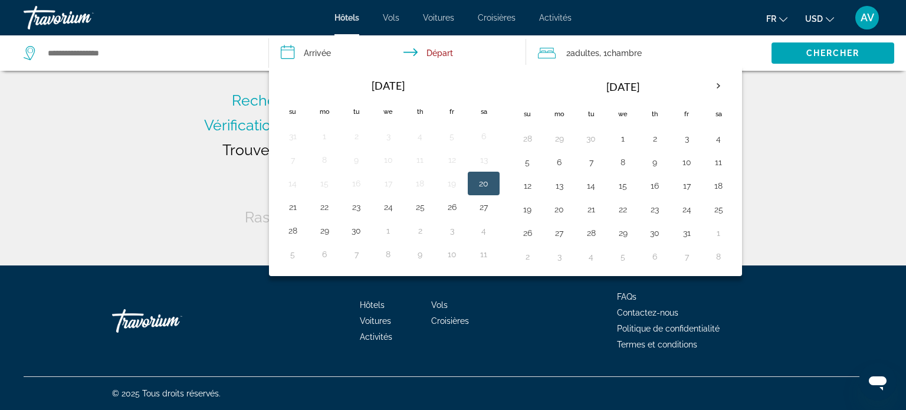
click at [129, 152] on div "Recherche de plus de 3 000 000 d'hôtels et d'appartements ... Vérification de l…" at bounding box center [453, 132] width 906 height 265
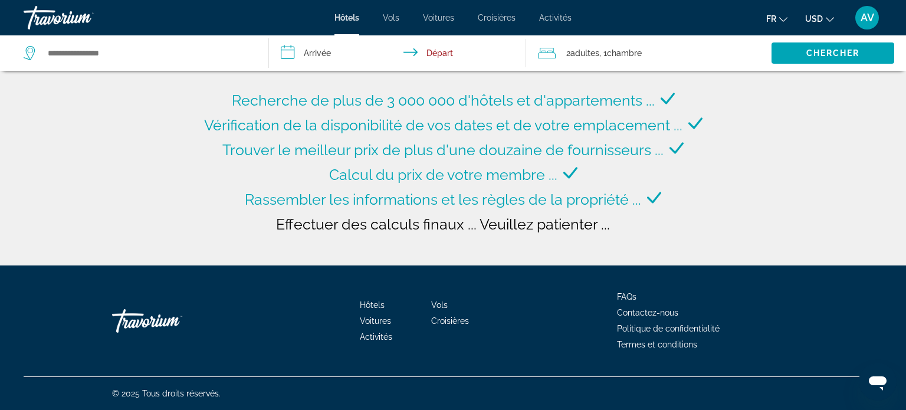
type input "**********"
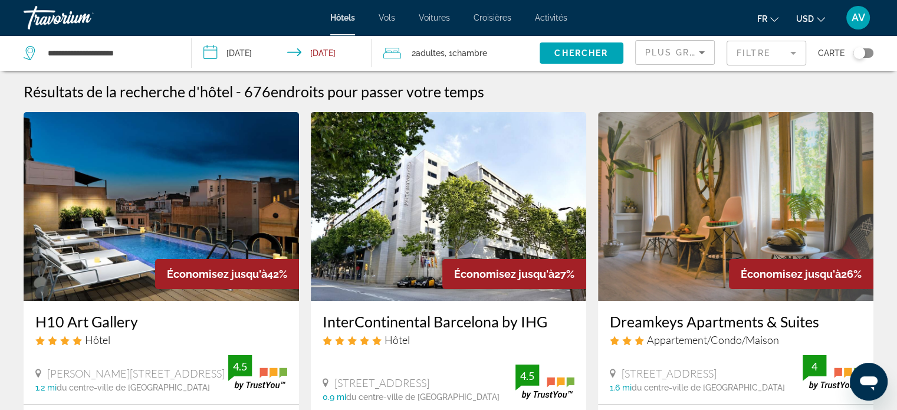
click at [254, 53] on input "**********" at bounding box center [284, 54] width 185 height 39
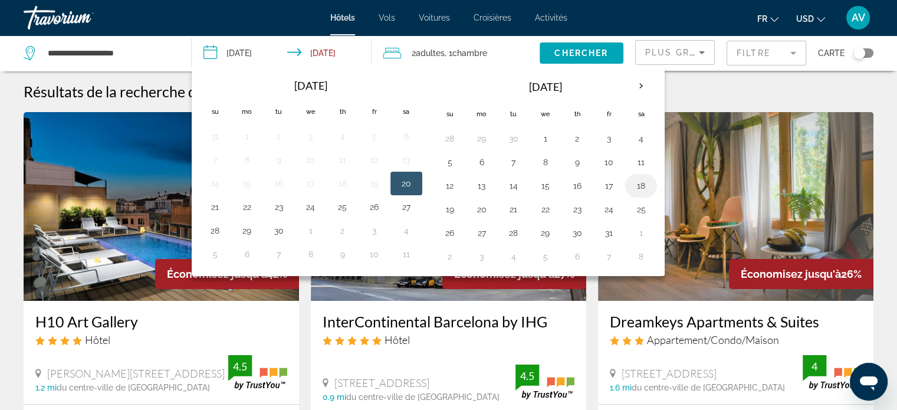
click at [632, 182] on button "18" at bounding box center [641, 186] width 19 height 17
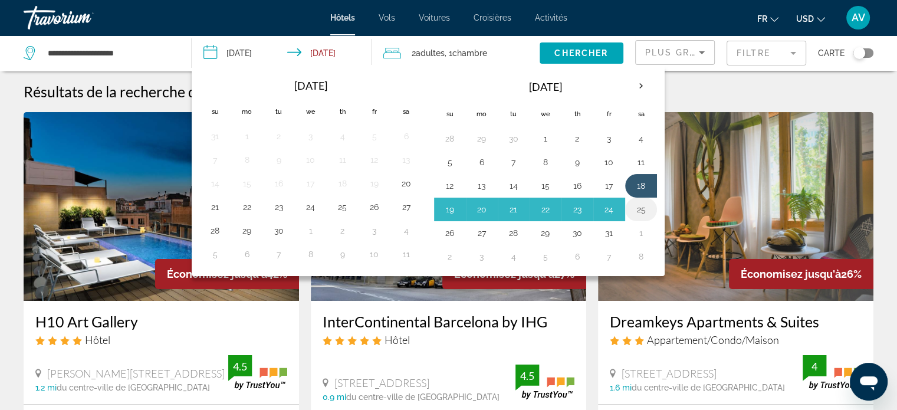
click at [634, 210] on button "25" at bounding box center [641, 209] width 19 height 17
type input "**********"
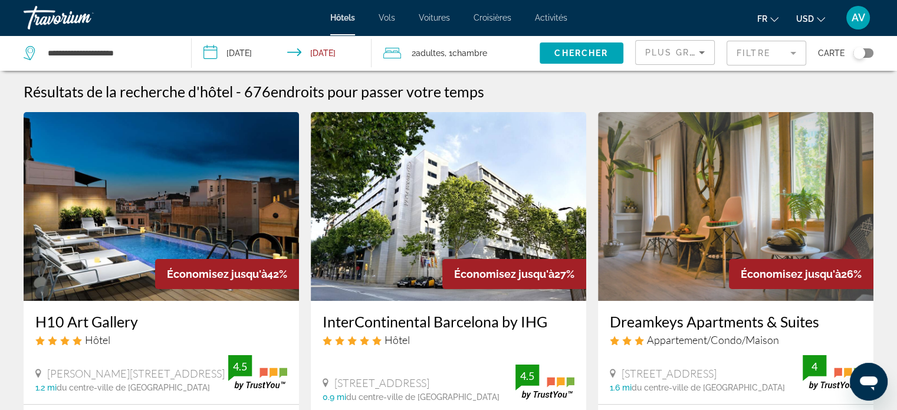
click at [441, 42] on div "2 Adulte Adultes , 1 Chambre pièces" at bounding box center [461, 52] width 156 height 35
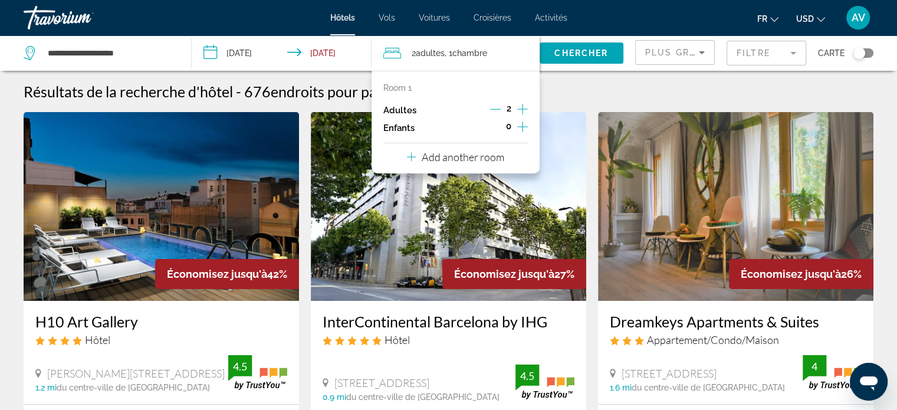
click at [493, 109] on icon "Decrement adults" at bounding box center [495, 109] width 11 height 1
click at [520, 127] on icon "Increment children" at bounding box center [522, 127] width 11 height 14
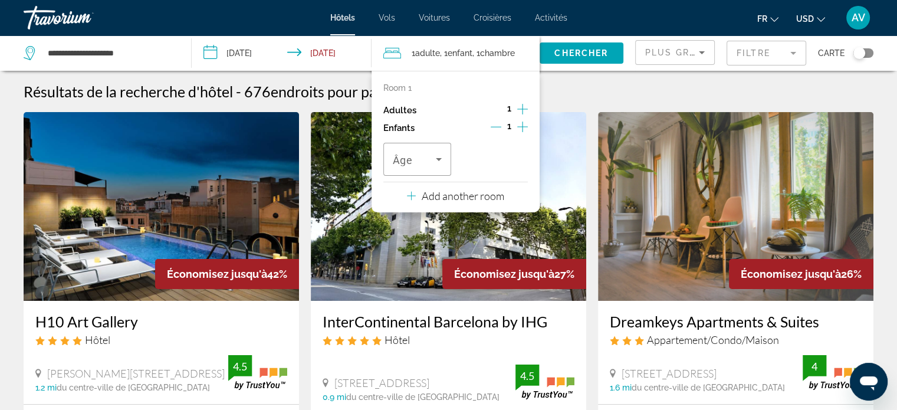
click at [520, 127] on icon "Increment children" at bounding box center [522, 127] width 11 height 14
click at [438, 163] on icon "Travelers: 1 adult, 2 children" at bounding box center [439, 159] width 14 height 14
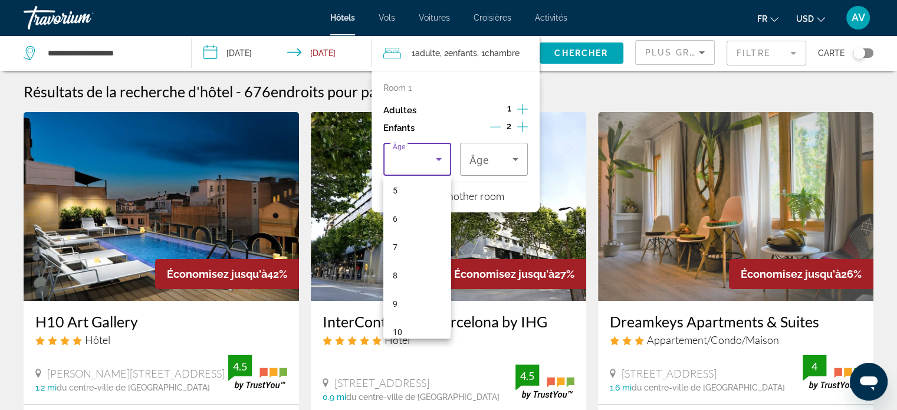
scroll to position [148, 0]
click at [413, 268] on mat-option "8" at bounding box center [417, 274] width 68 height 28
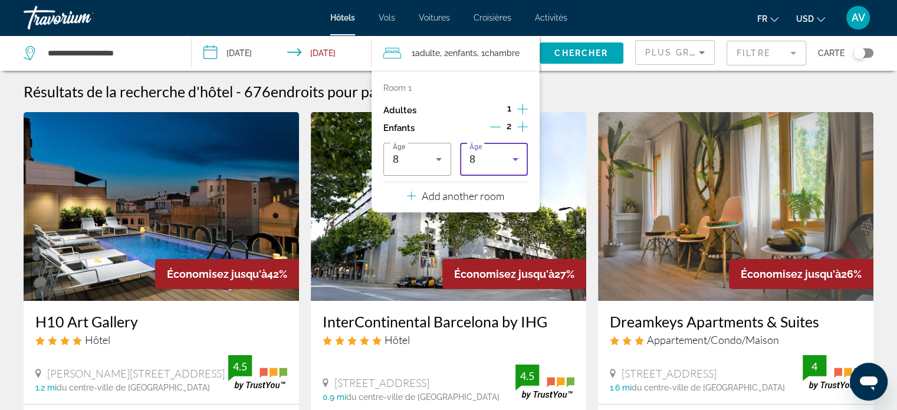
click at [507, 162] on div "8" at bounding box center [491, 159] width 43 height 14
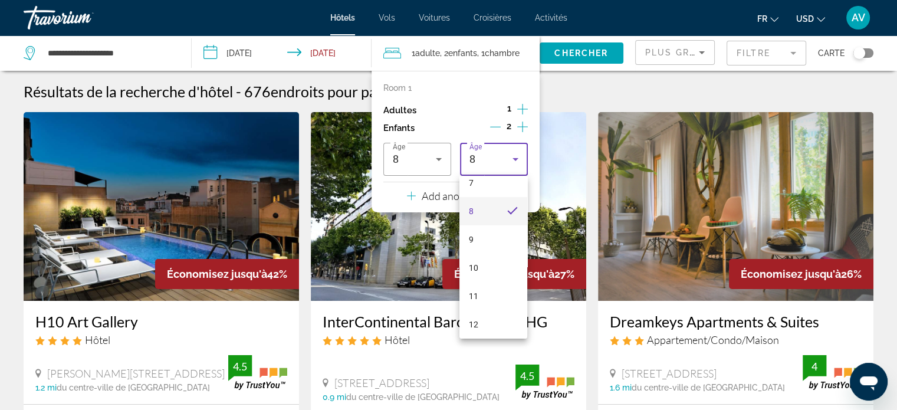
scroll to position [216, 0]
click at [496, 264] on mat-option "10" at bounding box center [494, 262] width 68 height 28
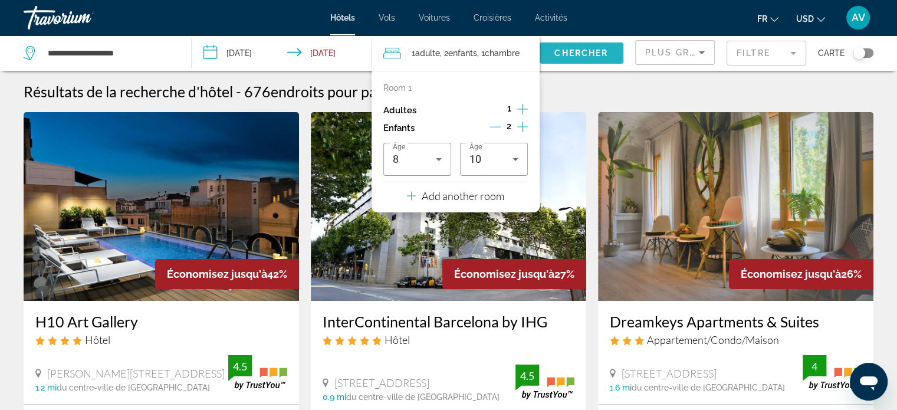
click at [576, 53] on span "Chercher" at bounding box center [582, 52] width 54 height 9
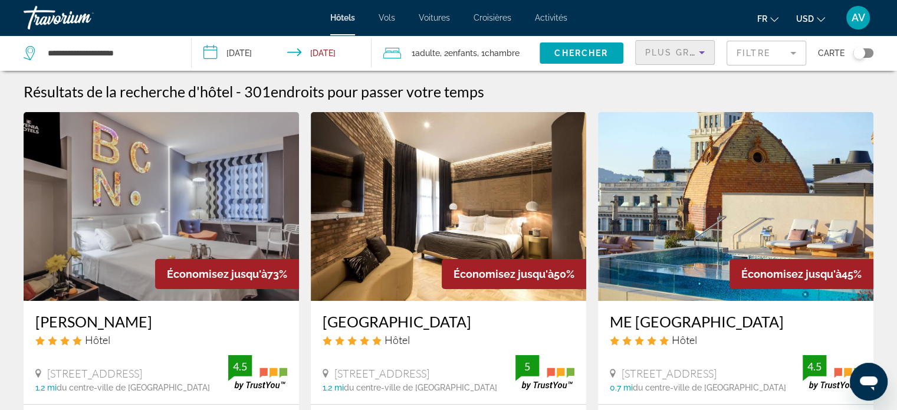
click at [668, 54] on span "Plus grandes économies" at bounding box center [715, 52] width 141 height 9
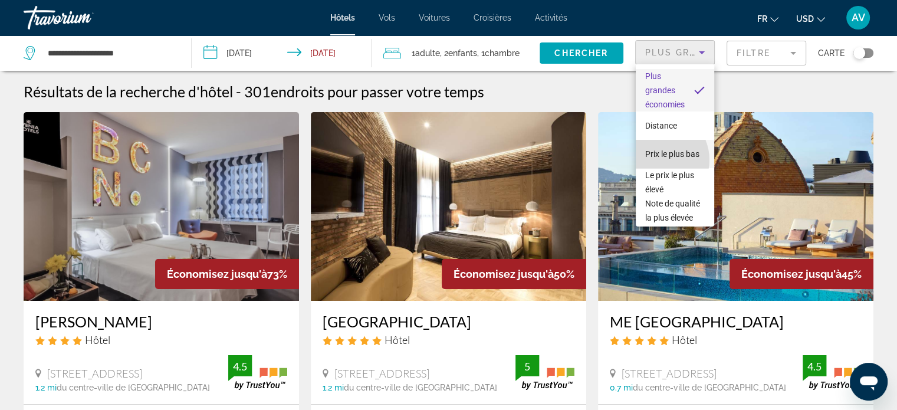
click at [658, 159] on span "Prix le plus bas" at bounding box center [672, 153] width 54 height 9
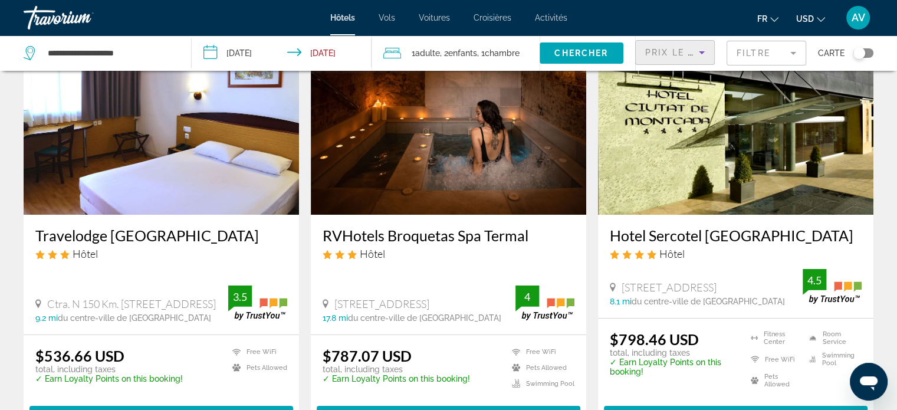
scroll to position [97, 0]
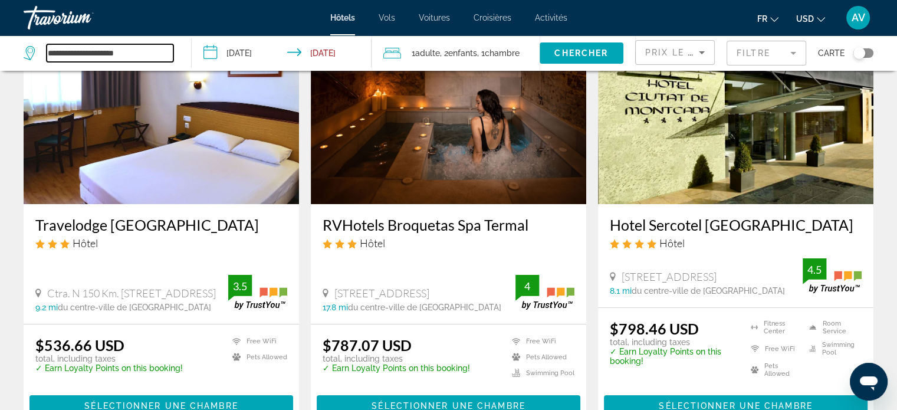
click at [67, 60] on input "**********" at bounding box center [110, 53] width 127 height 18
click at [145, 51] on input "**********" at bounding box center [110, 53] width 127 height 18
type input "*"
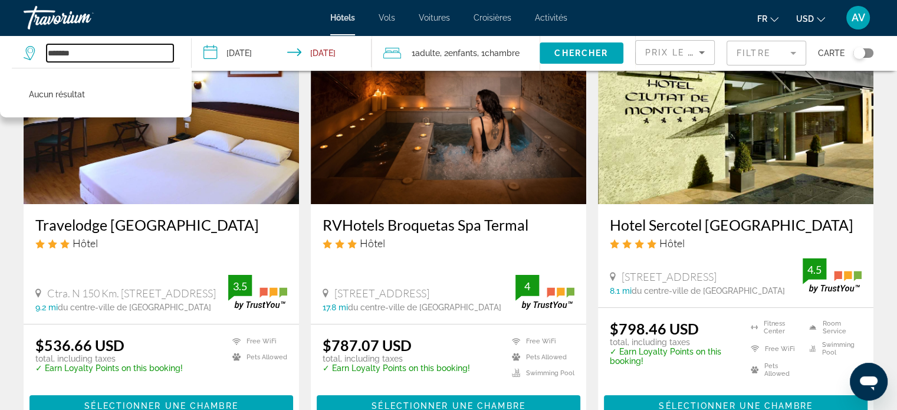
type input "*******"
